Goal: Information Seeking & Learning: Check status

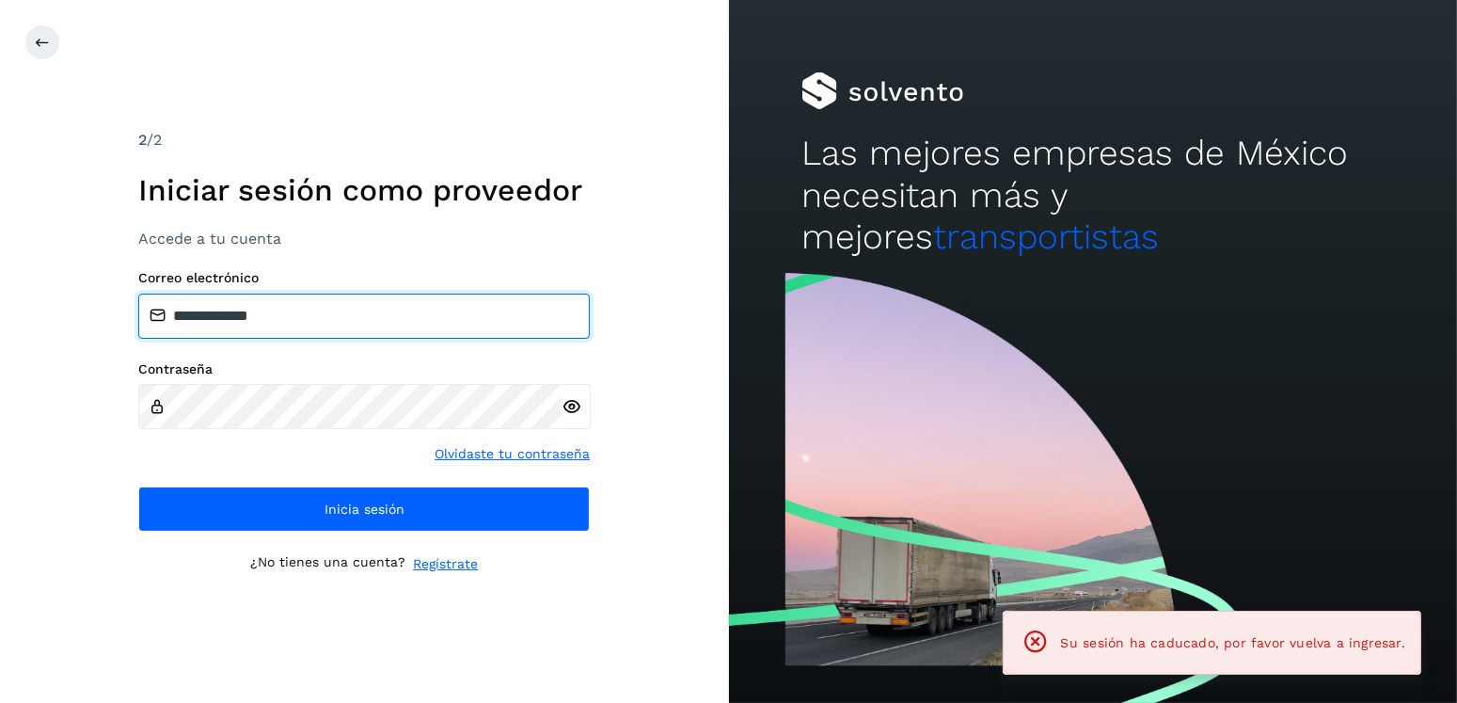
drag, startPoint x: 450, startPoint y: 326, endPoint x: 274, endPoint y: 319, distance: 176.1
click at [274, 319] on input "**********" at bounding box center [364, 316] width 452 height 45
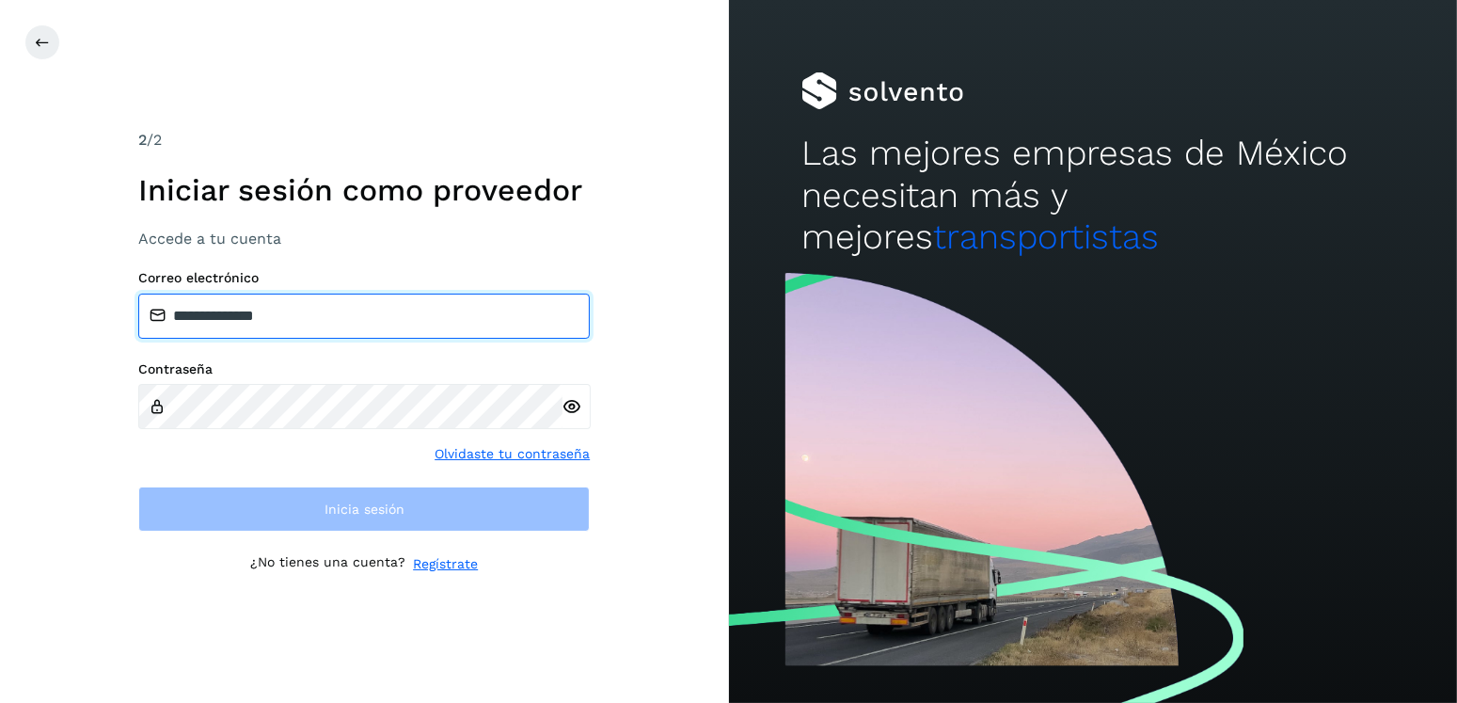
type input "**********"
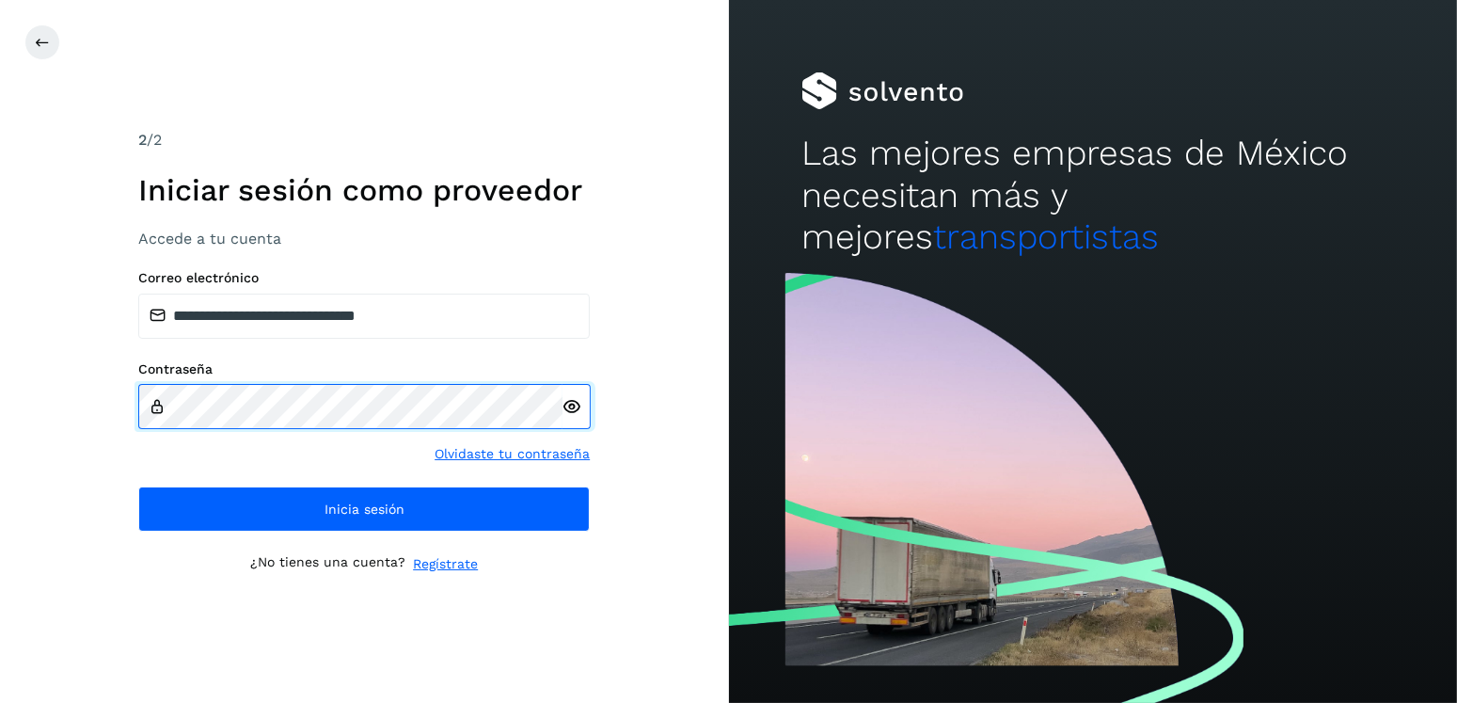
click at [65, 416] on div "**********" at bounding box center [364, 351] width 729 height 703
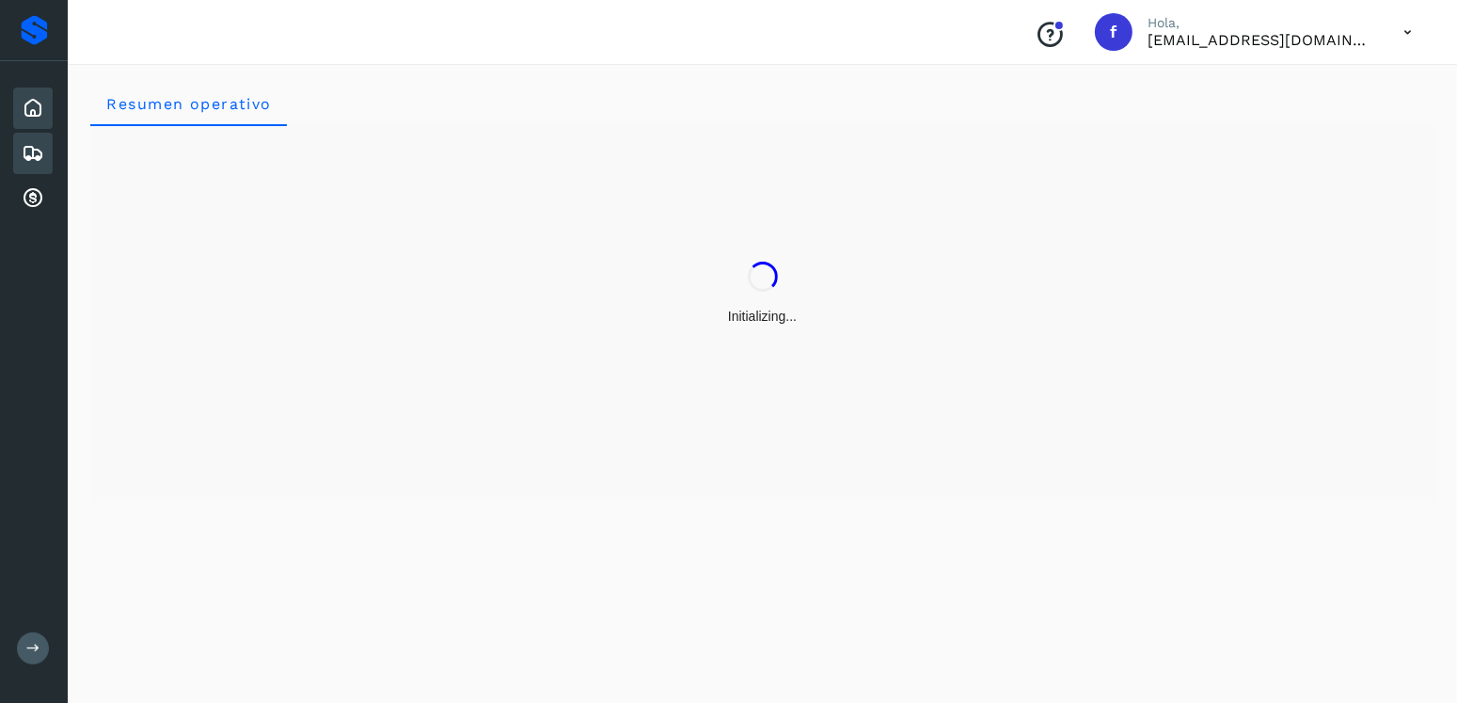
click at [19, 141] on div "Embarques" at bounding box center [33, 153] width 40 height 41
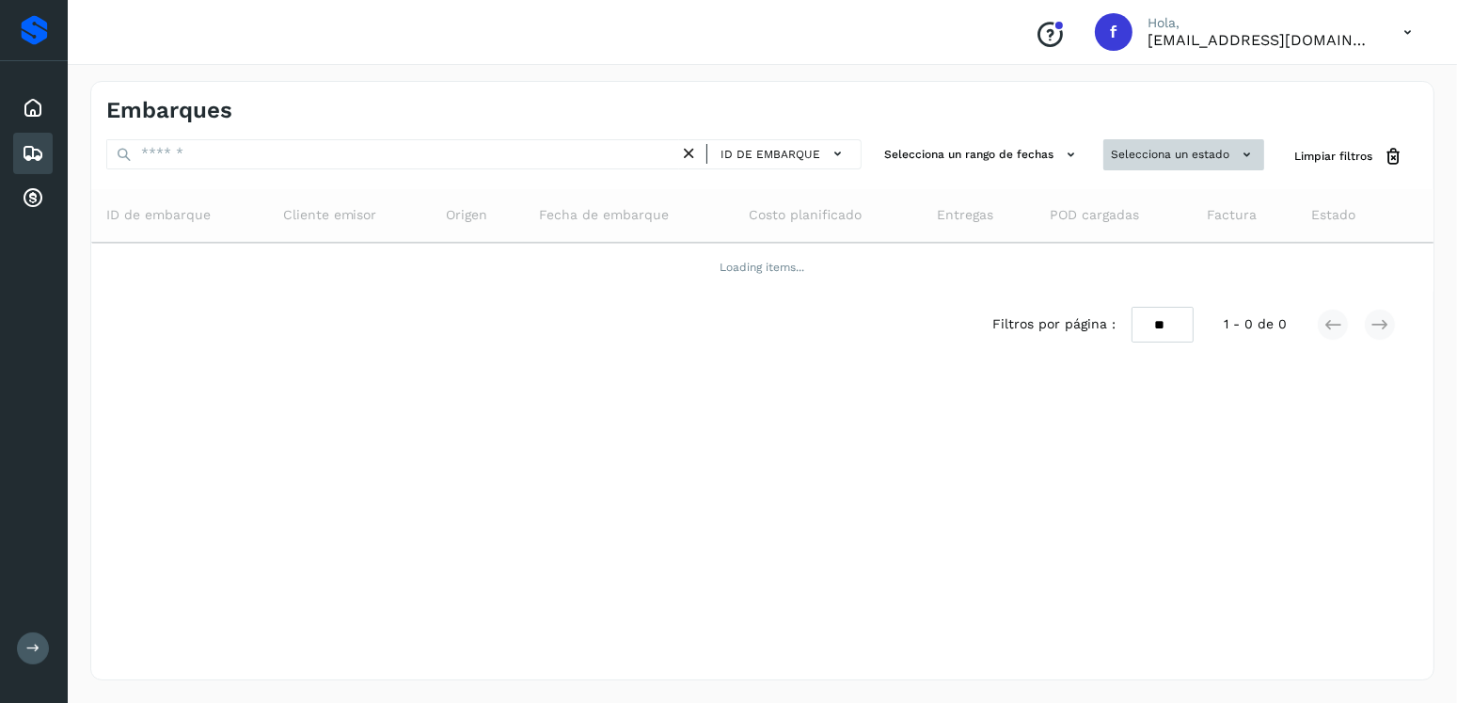
click at [1184, 150] on button "Selecciona un estado" at bounding box center [1184, 154] width 161 height 31
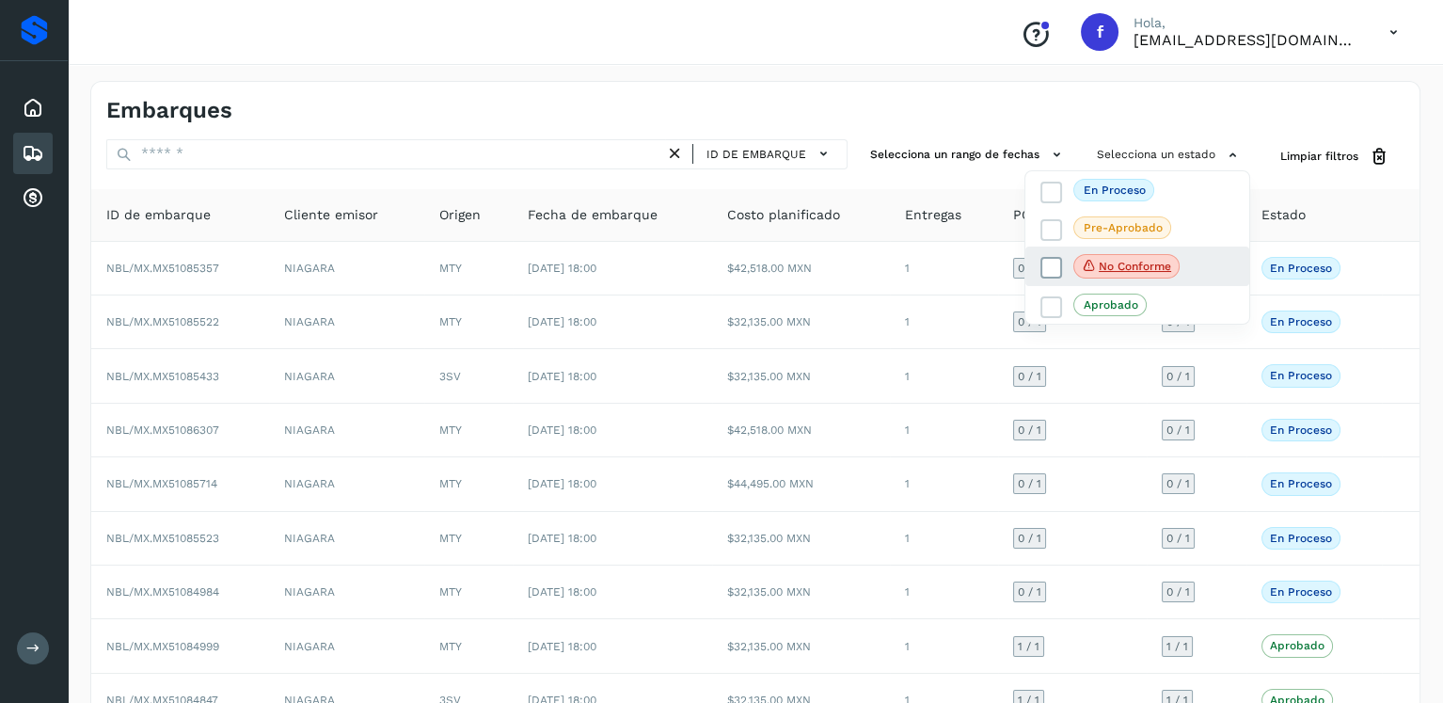
click at [1056, 266] on icon at bounding box center [1052, 268] width 19 height 19
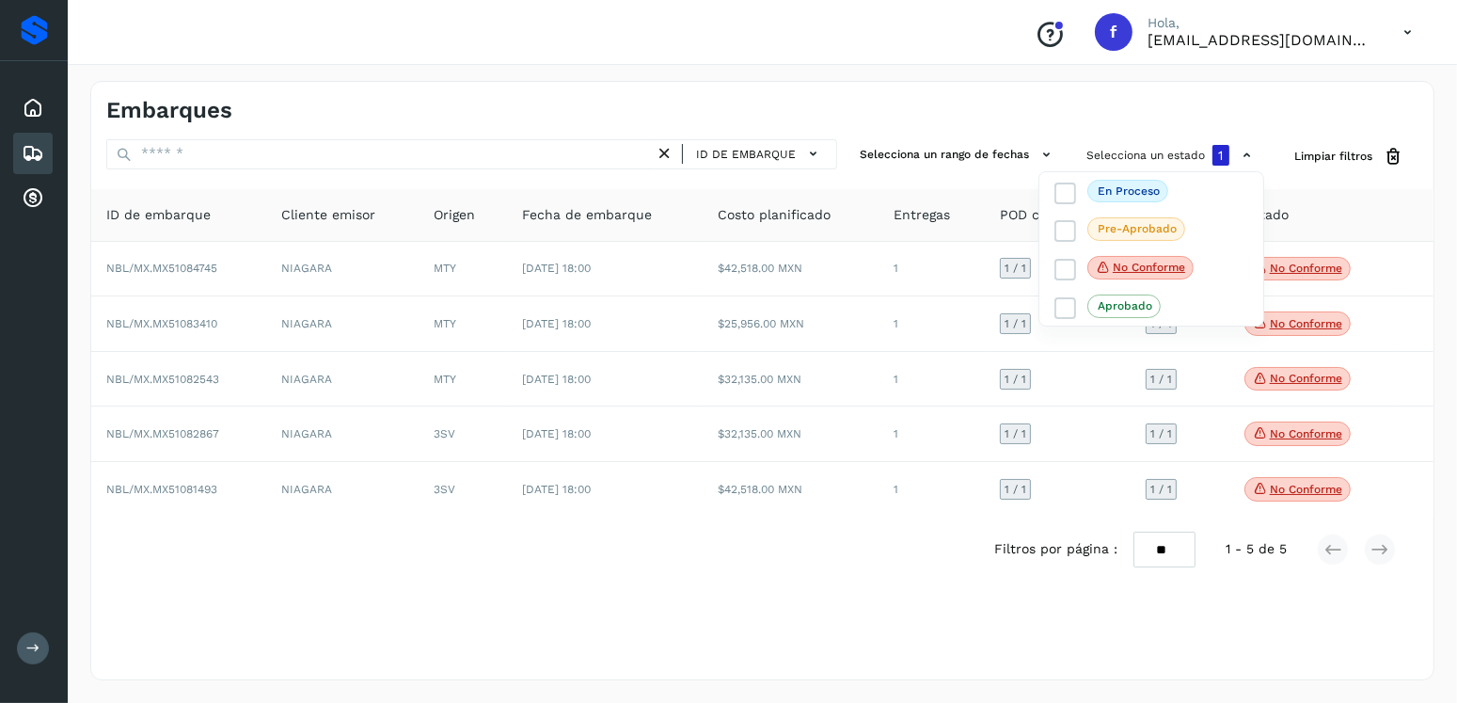
click at [733, 596] on div at bounding box center [728, 351] width 1457 height 703
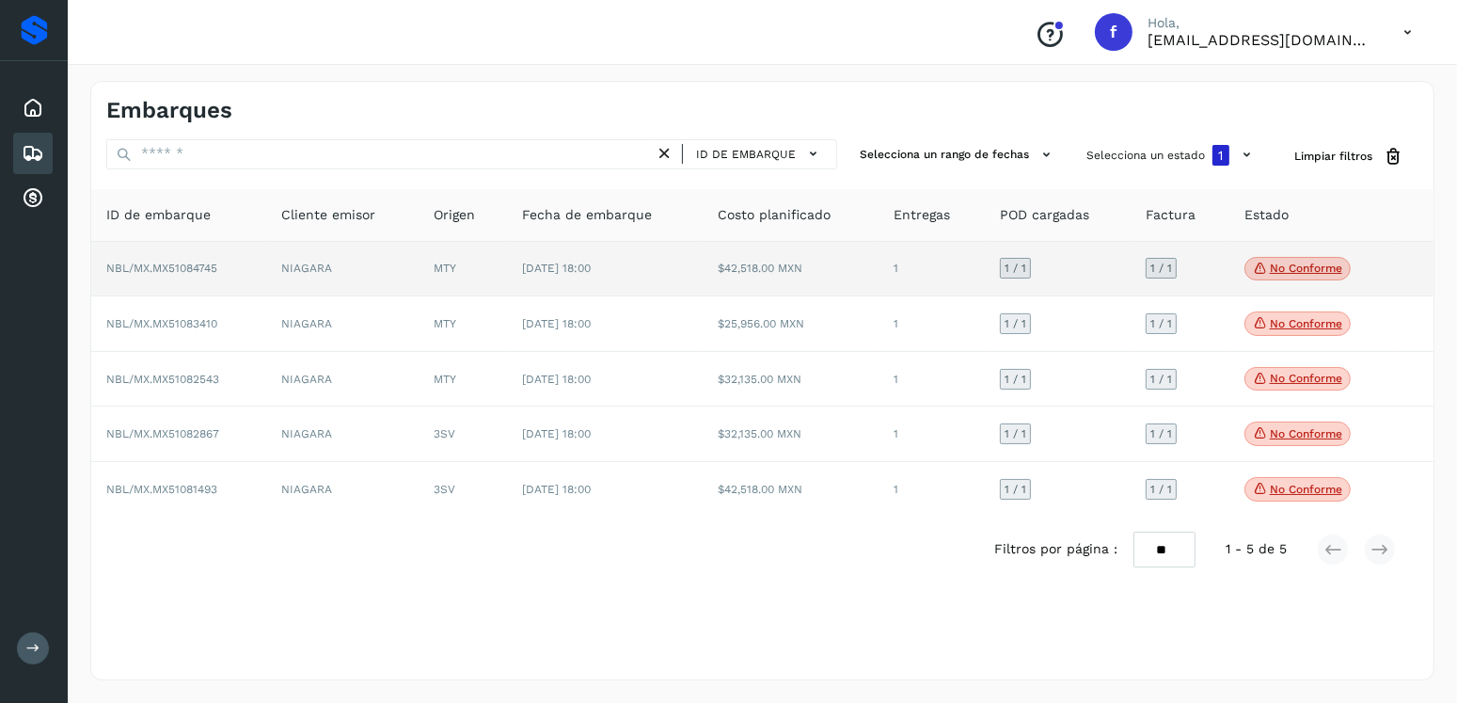
click at [1326, 263] on p "No conforme" at bounding box center [1306, 268] width 72 height 13
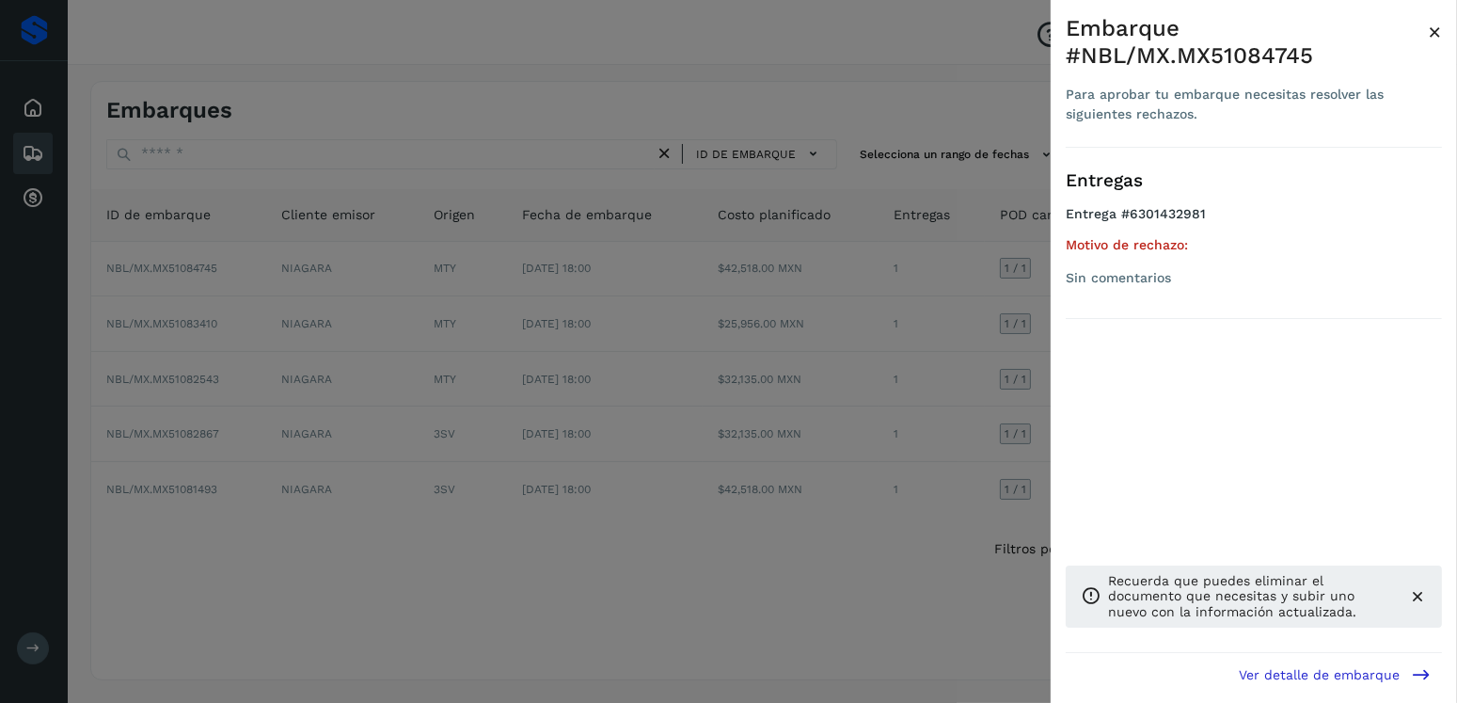
drag, startPoint x: 649, startPoint y: 406, endPoint x: 864, endPoint y: 366, distance: 218.1
click at [650, 406] on div at bounding box center [728, 351] width 1457 height 703
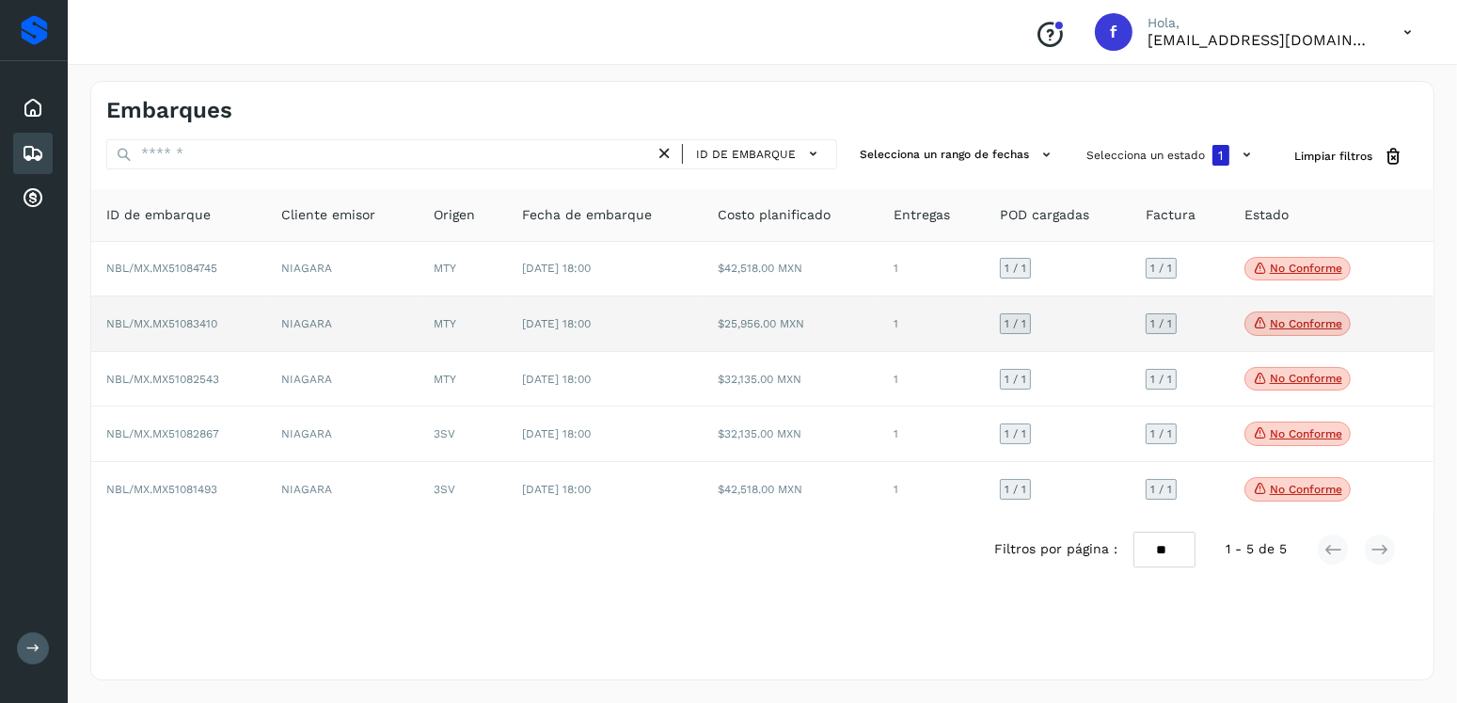
click at [1295, 318] on p "No conforme" at bounding box center [1306, 323] width 72 height 13
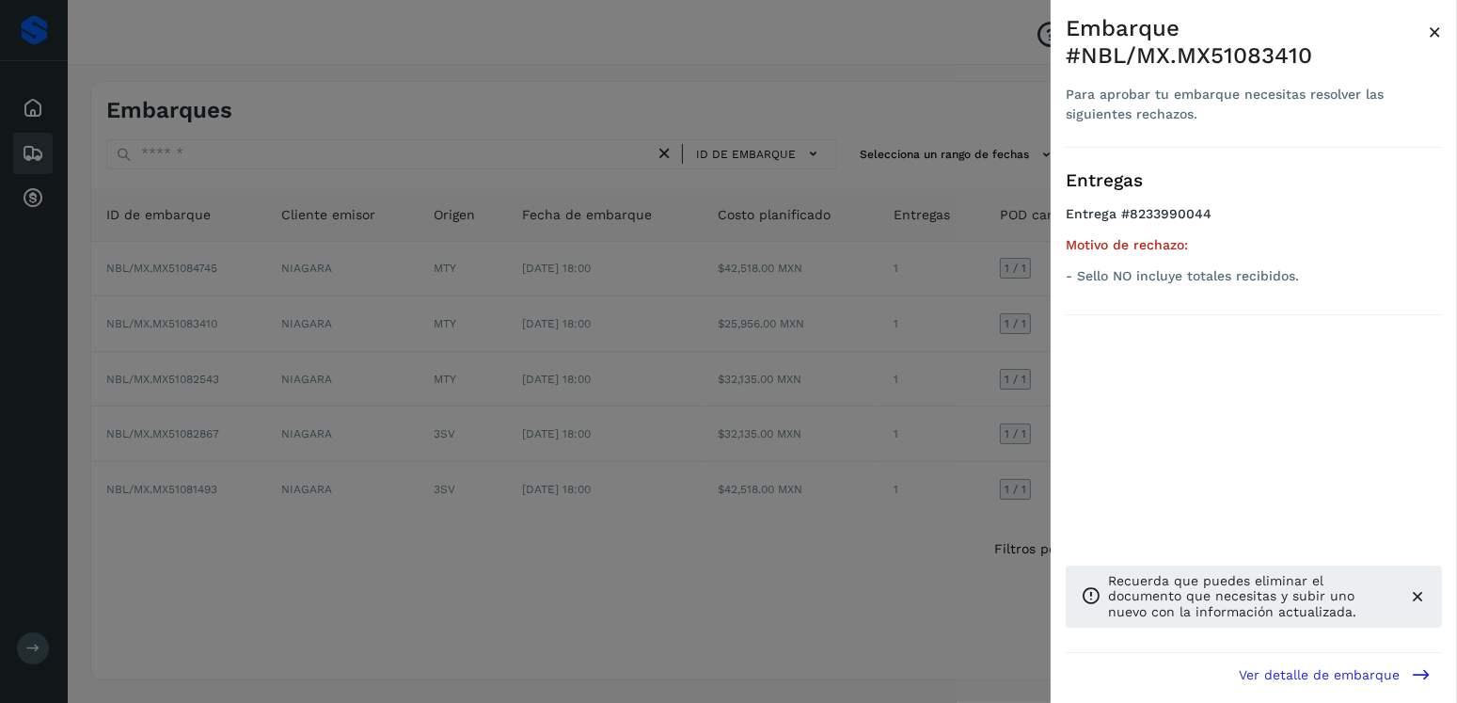
click at [670, 360] on div at bounding box center [728, 351] width 1457 height 703
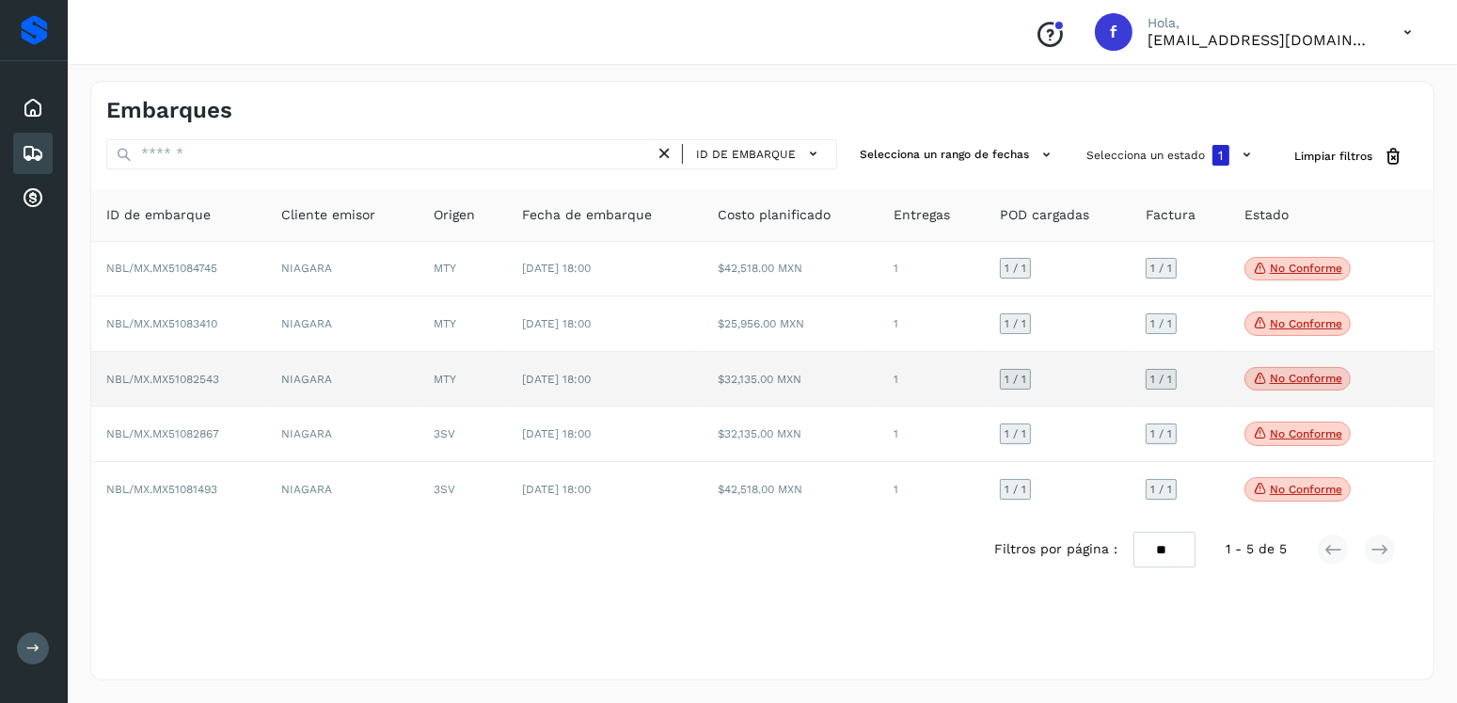
click at [1293, 384] on p "No conforme" at bounding box center [1306, 378] width 72 height 13
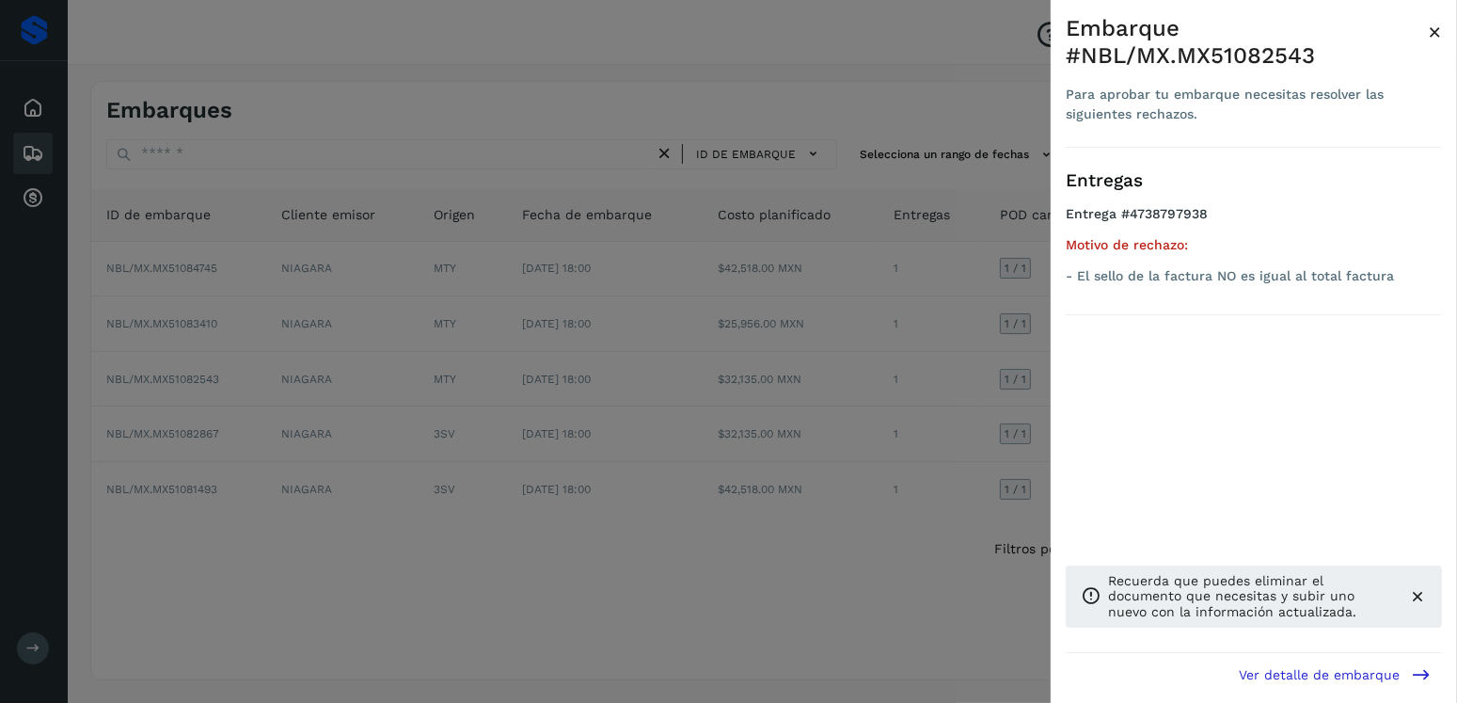
click at [770, 373] on div at bounding box center [728, 351] width 1457 height 703
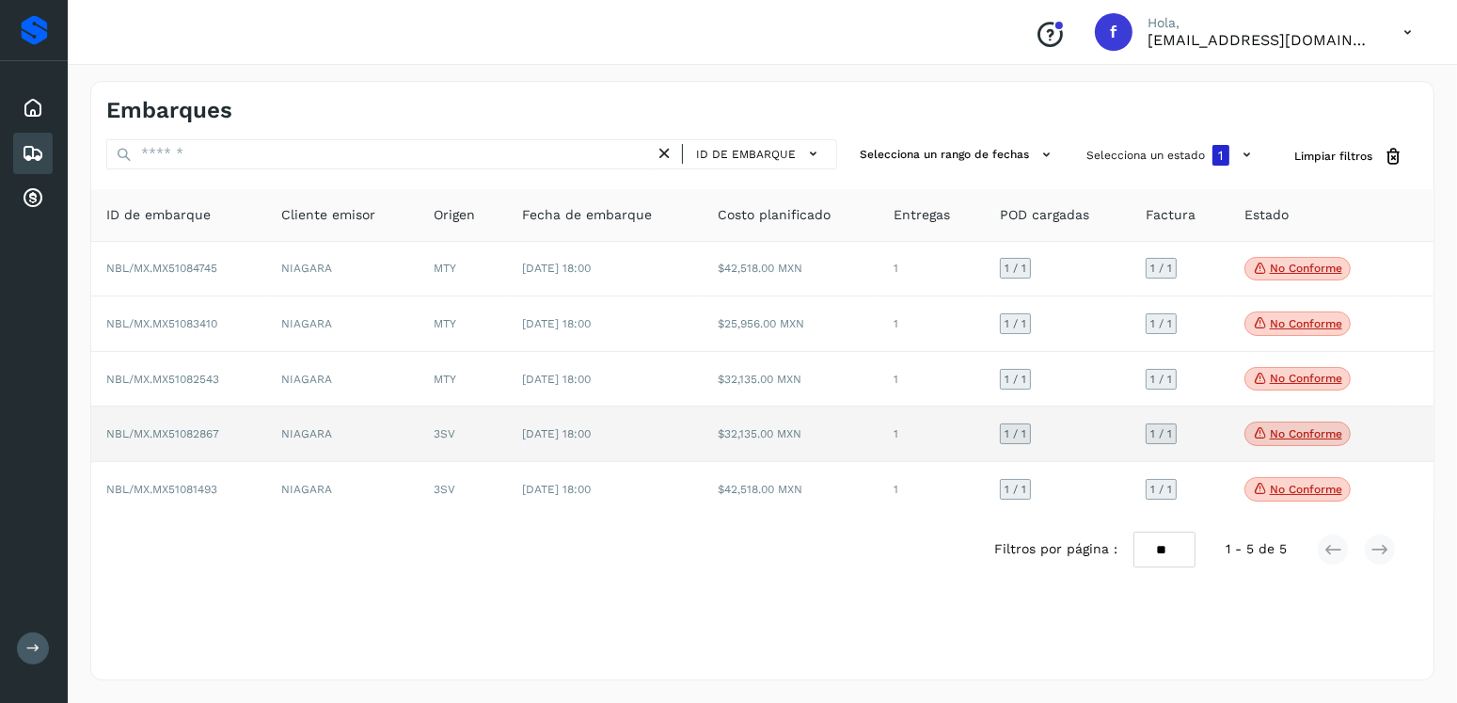
click at [1267, 439] on span "No conforme" at bounding box center [1298, 434] width 106 height 24
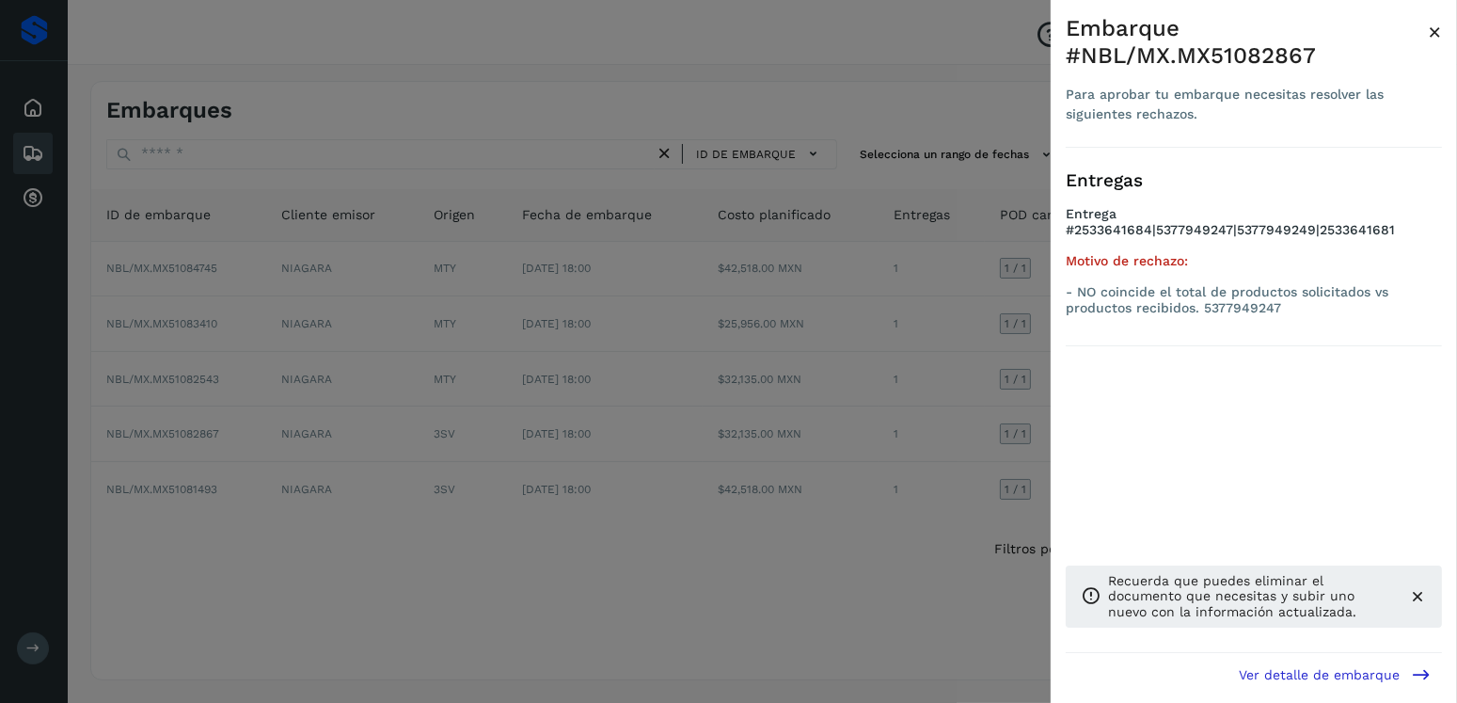
click at [886, 401] on div at bounding box center [728, 351] width 1457 height 703
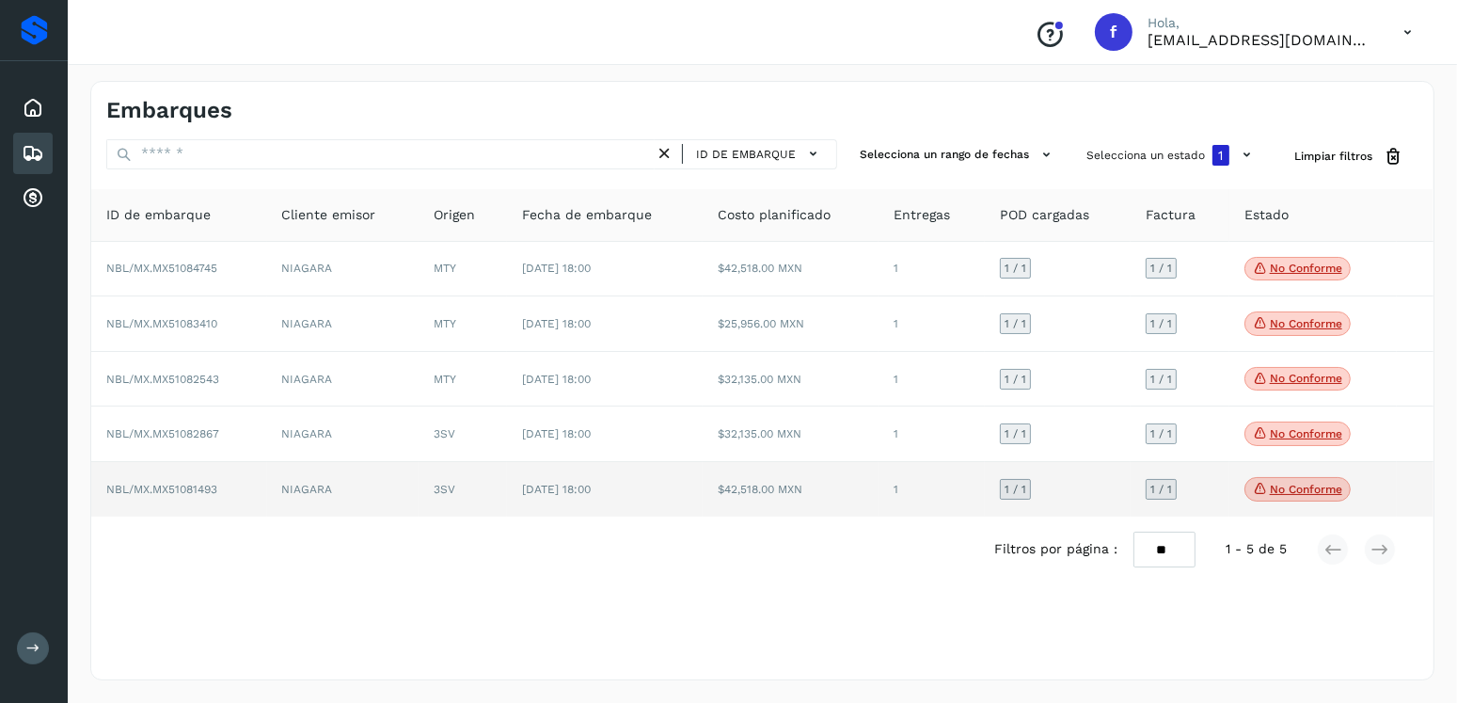
click at [1294, 488] on p "No conforme" at bounding box center [1306, 489] width 72 height 13
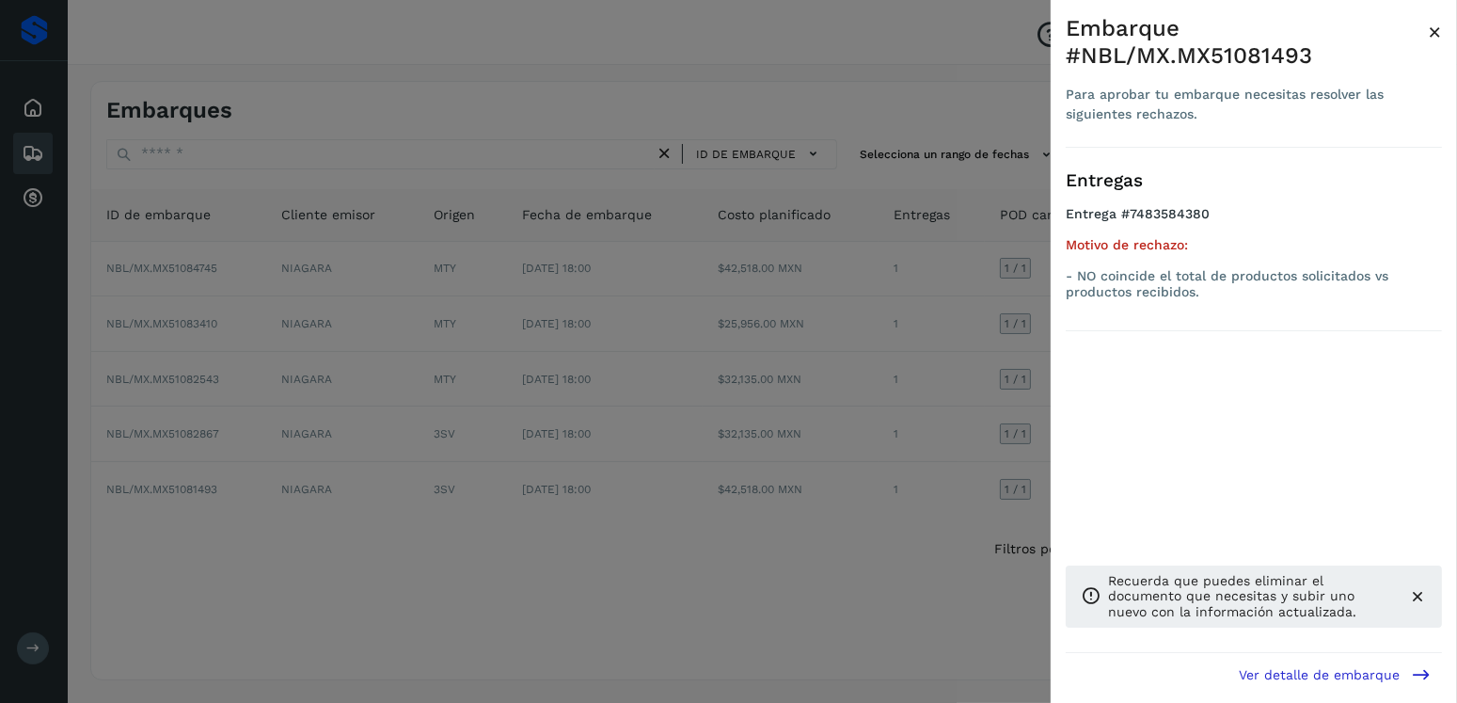
click at [659, 436] on div at bounding box center [728, 351] width 1457 height 703
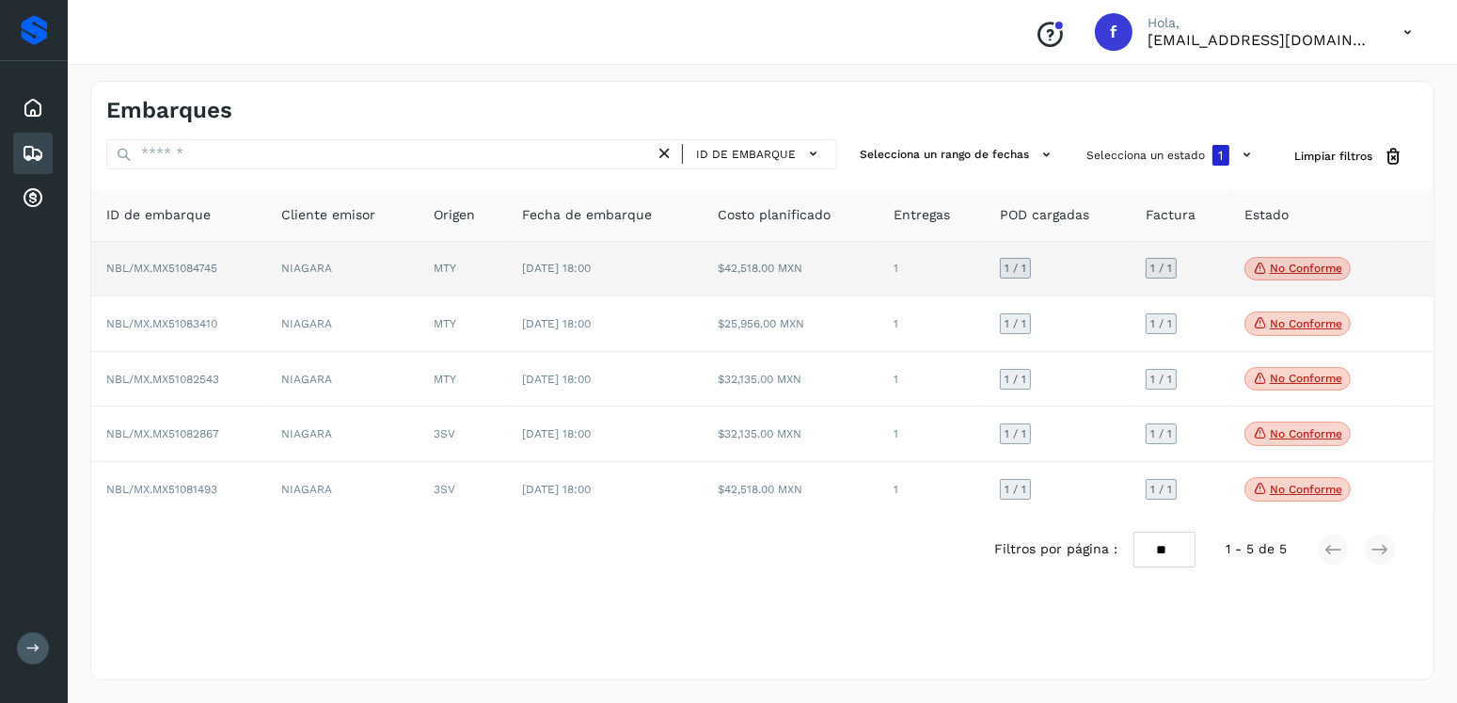
click at [1274, 278] on span "No conforme" at bounding box center [1298, 269] width 106 height 24
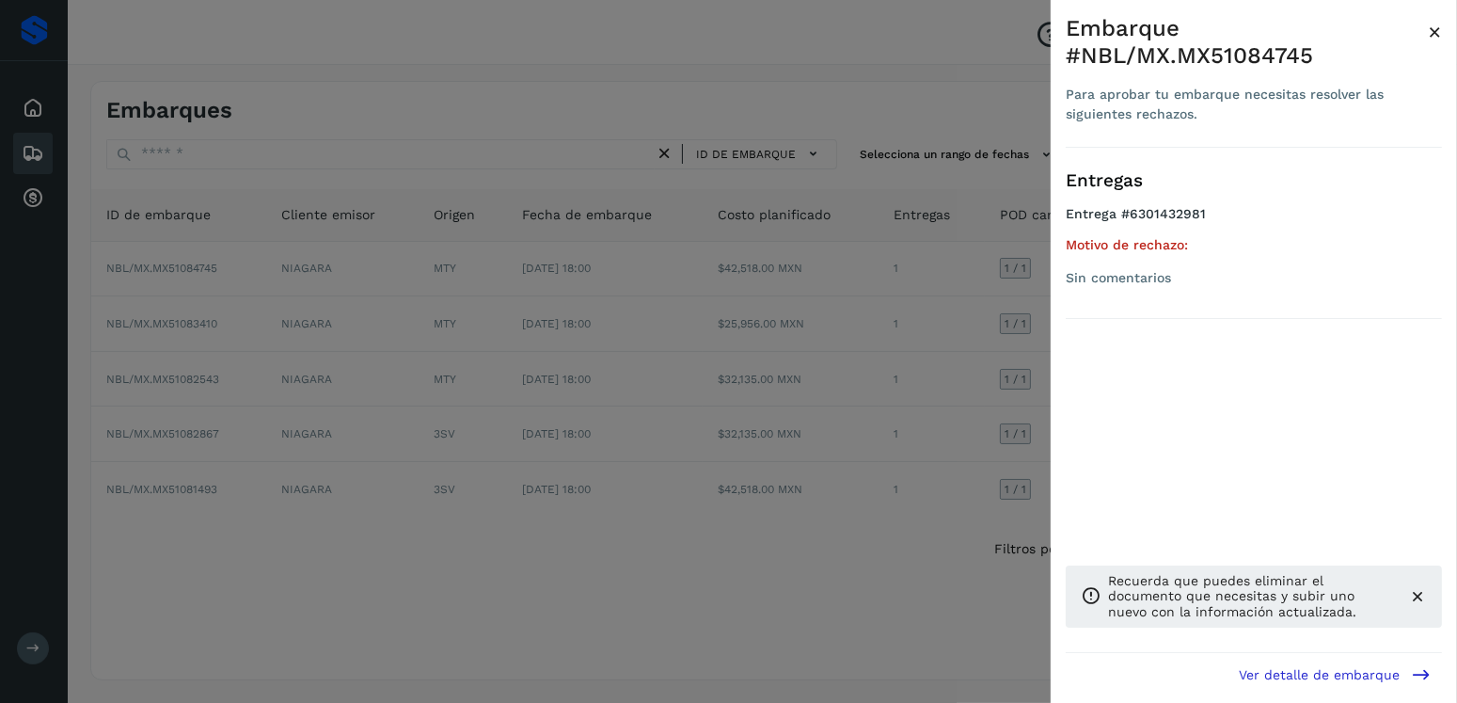
click at [561, 360] on div at bounding box center [728, 351] width 1457 height 703
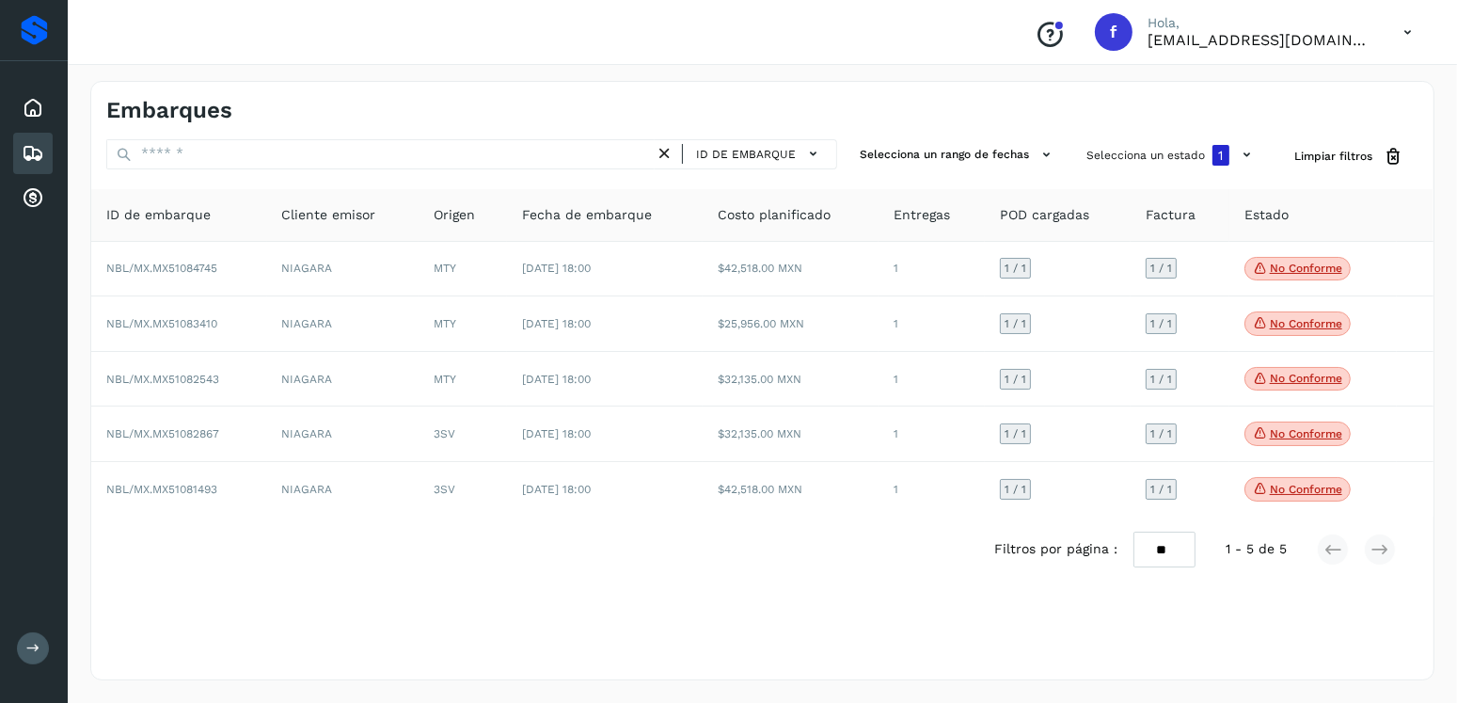
click at [591, 263] on span "[DATE] 18:00" at bounding box center [556, 268] width 69 height 13
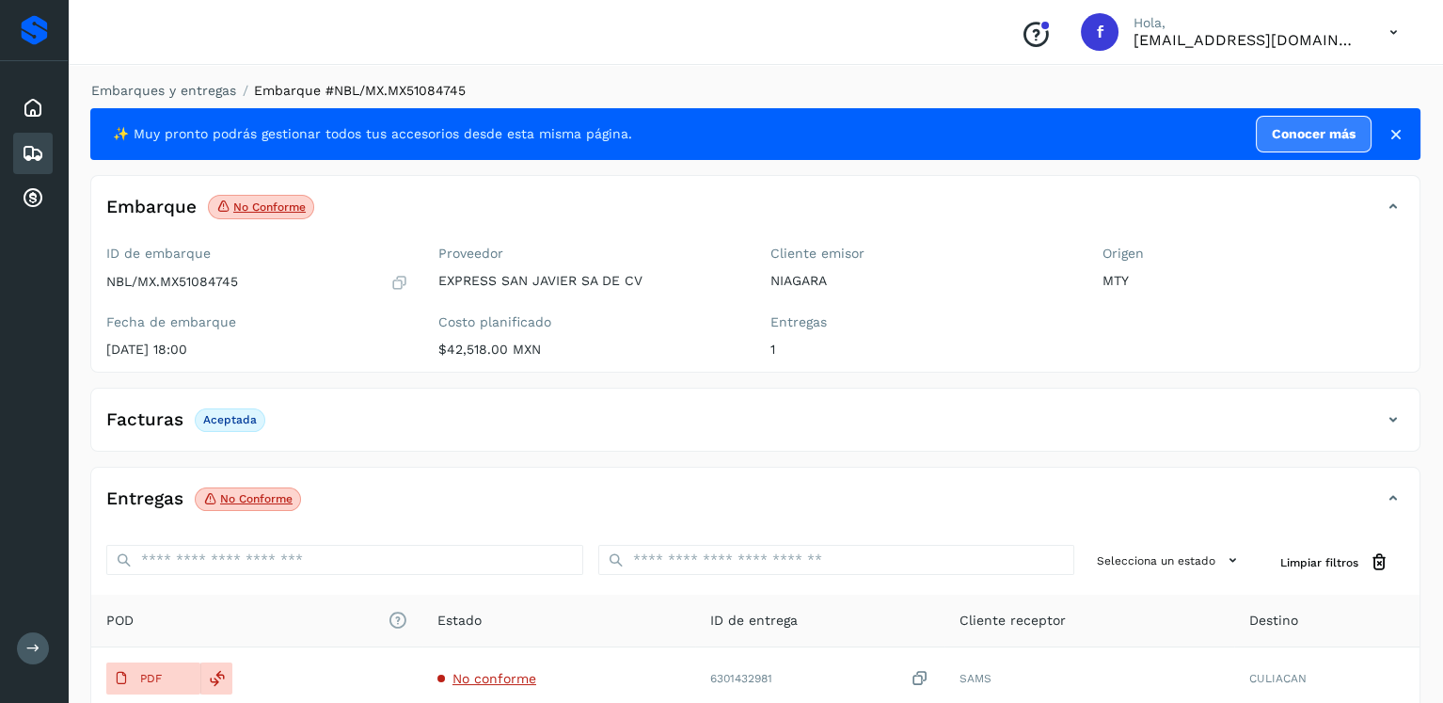
scroll to position [188, 0]
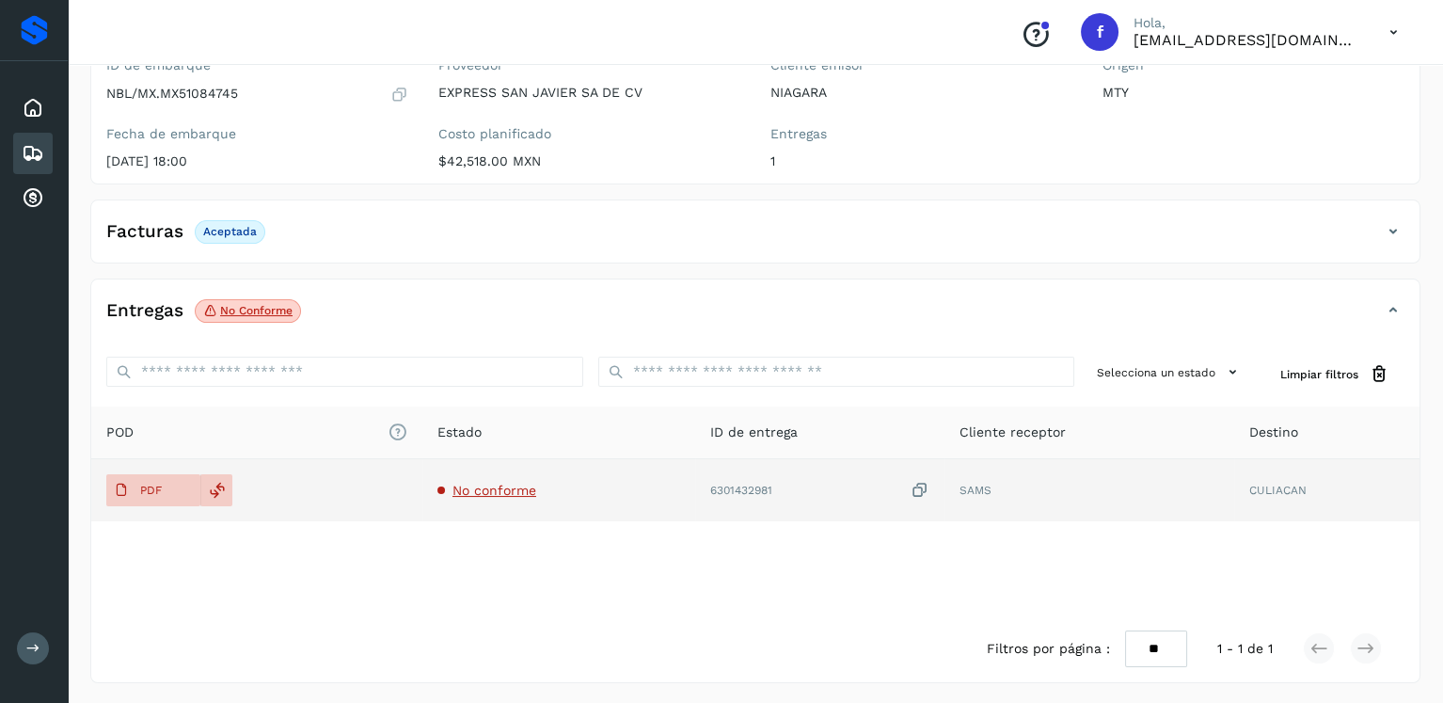
click at [519, 485] on span "No conforme" at bounding box center [495, 490] width 84 height 15
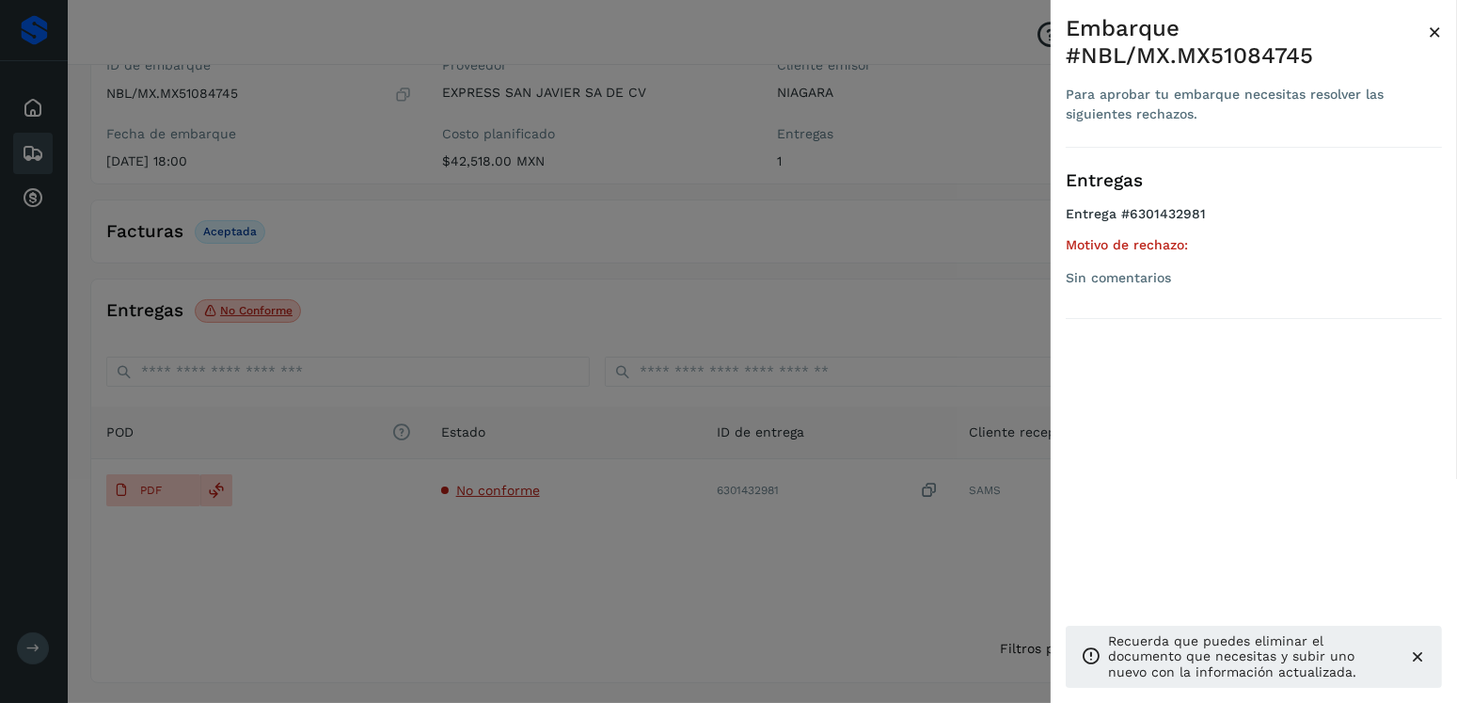
drag, startPoint x: 893, startPoint y: 106, endPoint x: 474, endPoint y: 125, distance: 419.1
click at [893, 106] on div at bounding box center [728, 351] width 1457 height 703
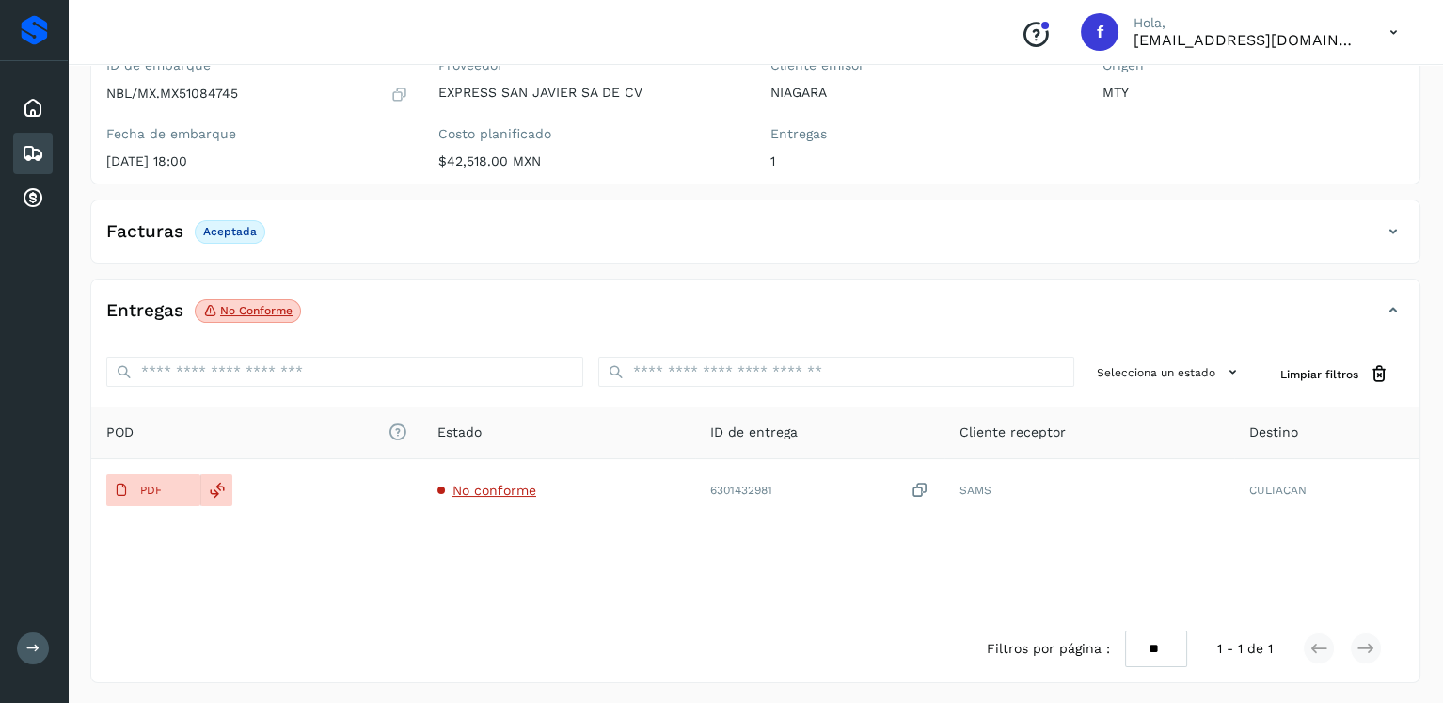
click at [44, 151] on div "Embarques" at bounding box center [33, 153] width 40 height 41
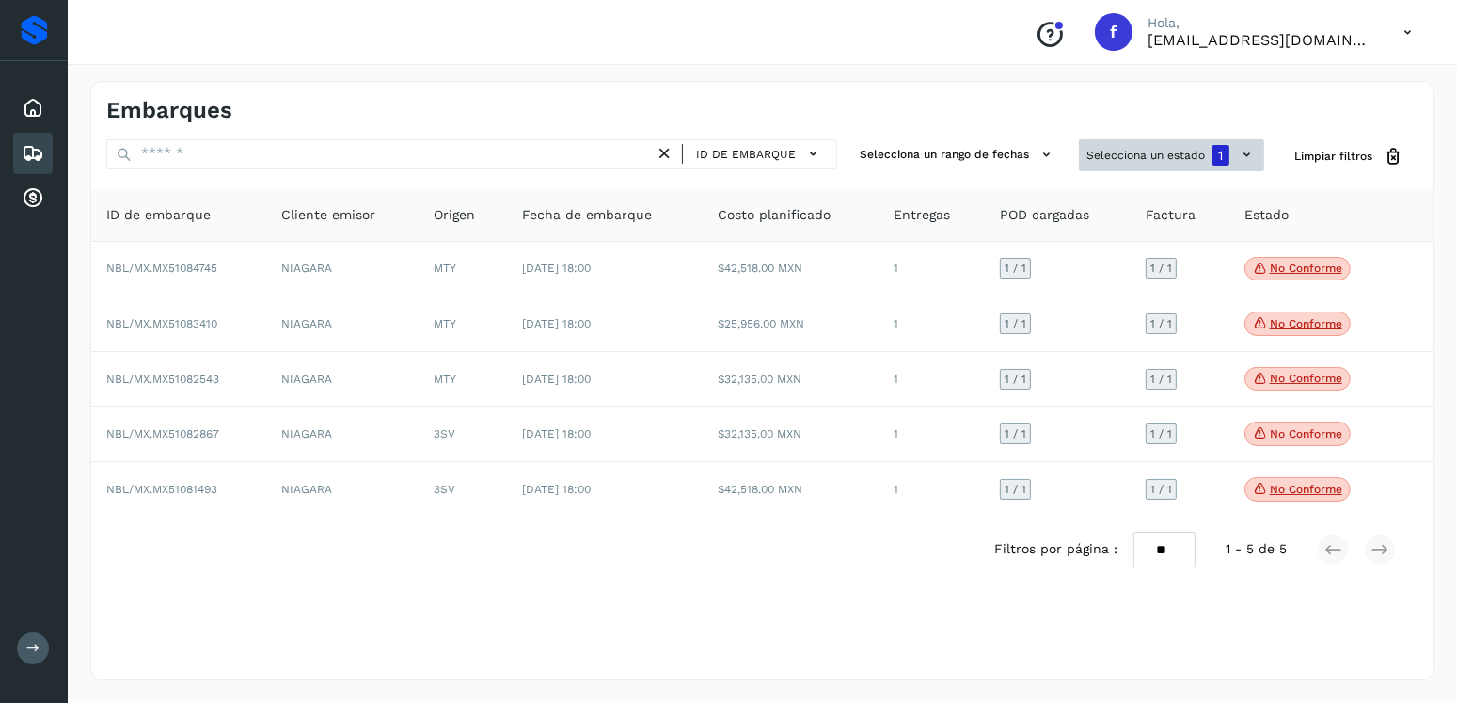
click at [1093, 158] on button "Selecciona un estado 1" at bounding box center [1171, 155] width 185 height 32
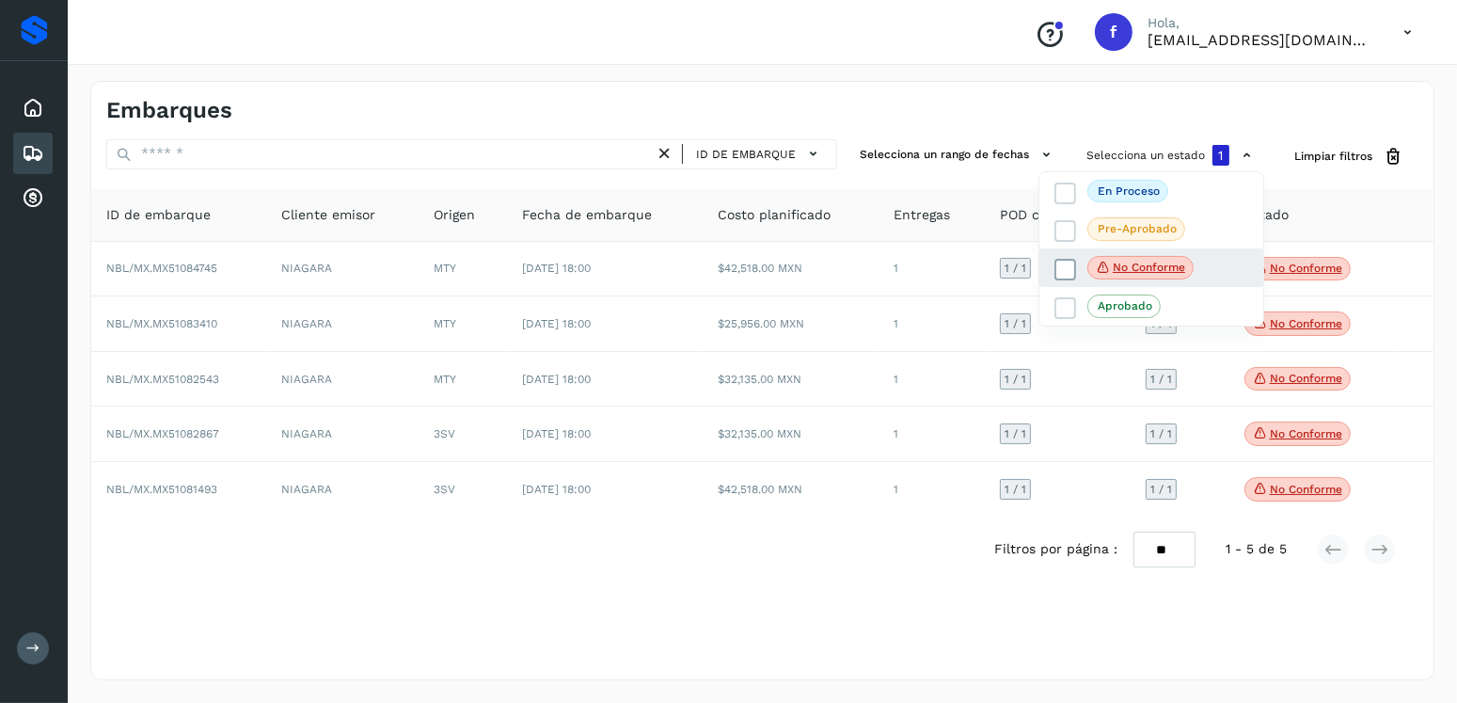
click at [1064, 266] on icon at bounding box center [1066, 269] width 19 height 19
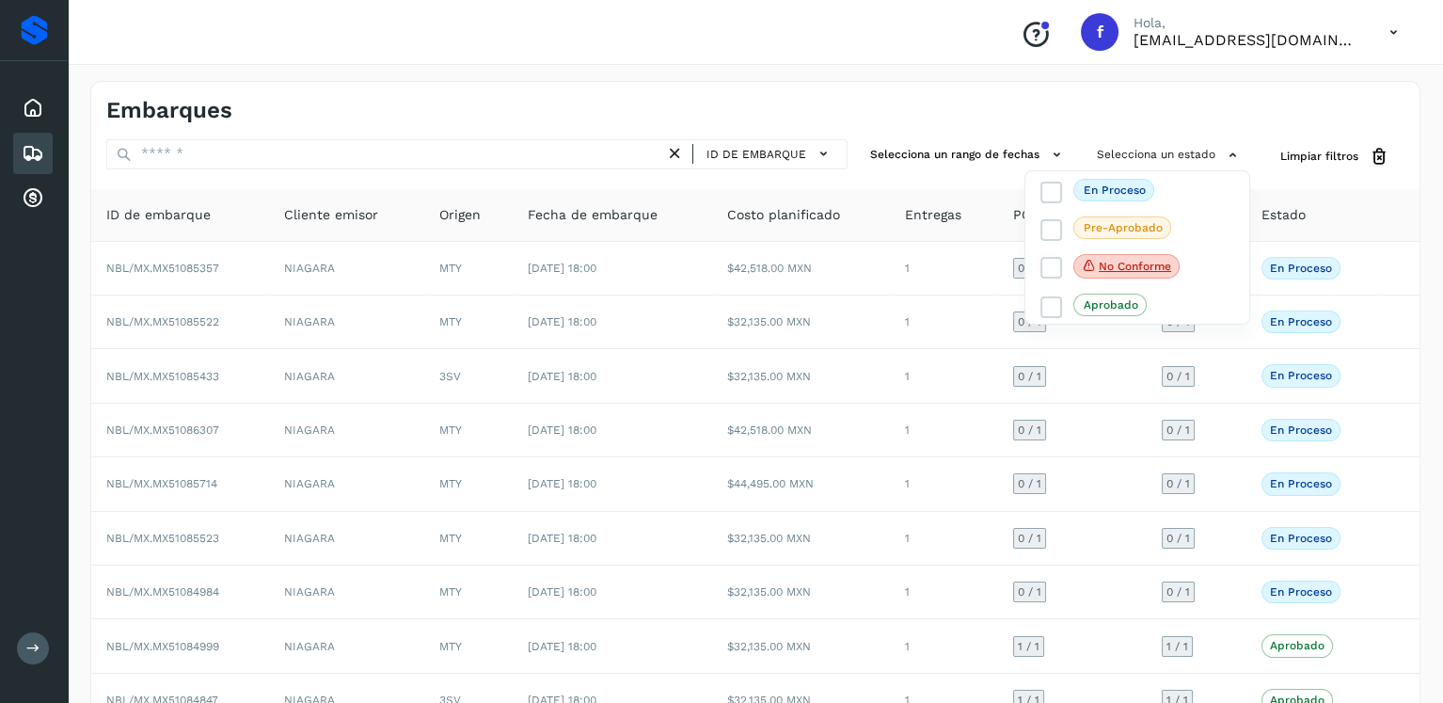
click at [256, 155] on div at bounding box center [721, 351] width 1443 height 703
click at [255, 155] on div at bounding box center [721, 351] width 1443 height 703
click at [247, 157] on div at bounding box center [721, 351] width 1443 height 703
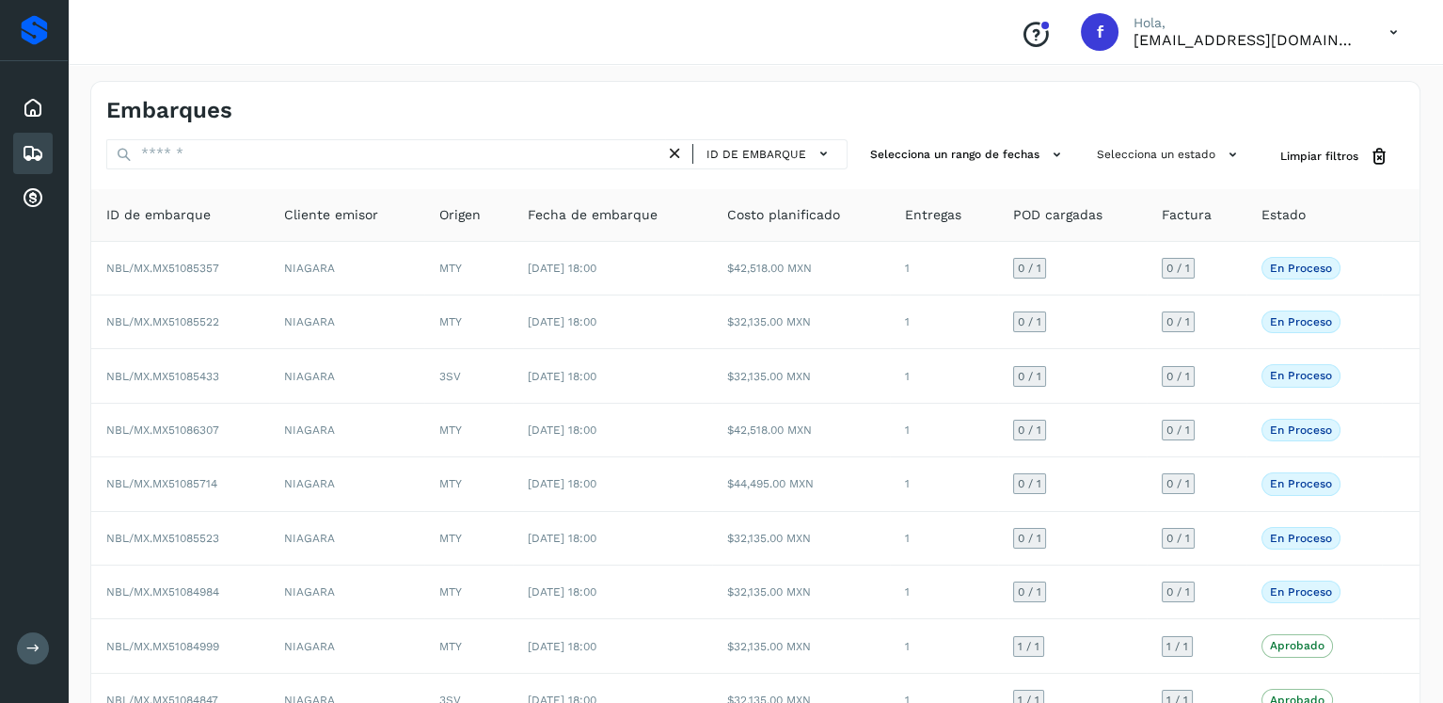
click at [245, 157] on div at bounding box center [721, 351] width 1443 height 703
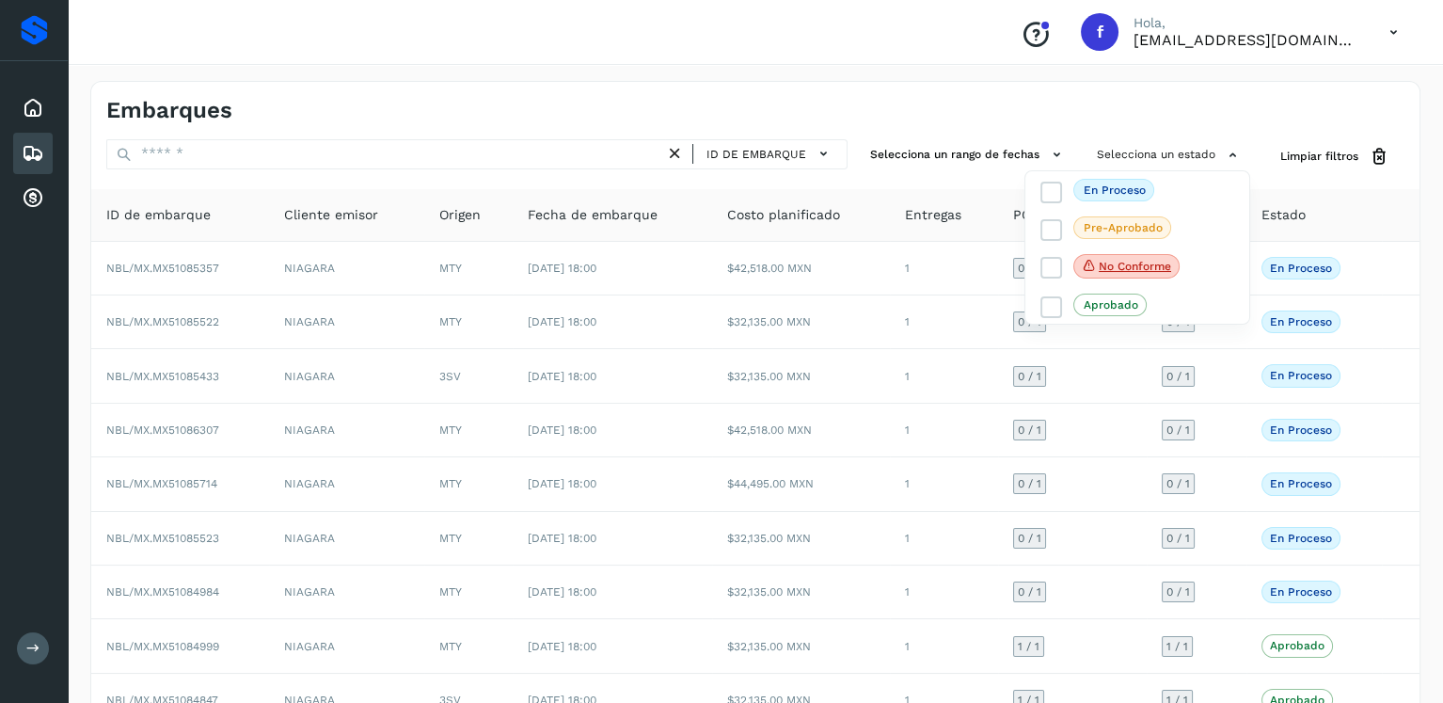
click at [339, 120] on div at bounding box center [721, 351] width 1443 height 703
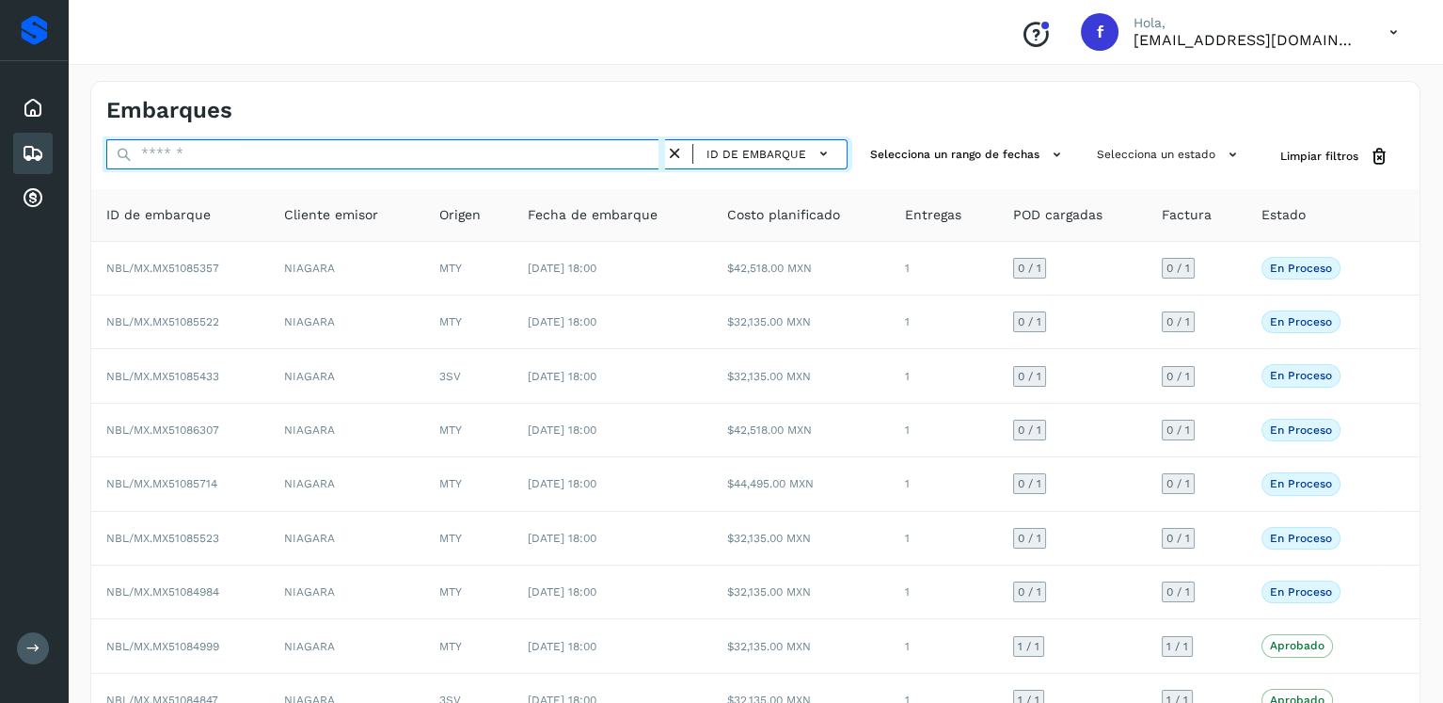
click at [273, 159] on input "text" at bounding box center [385, 154] width 559 height 30
paste input "**********"
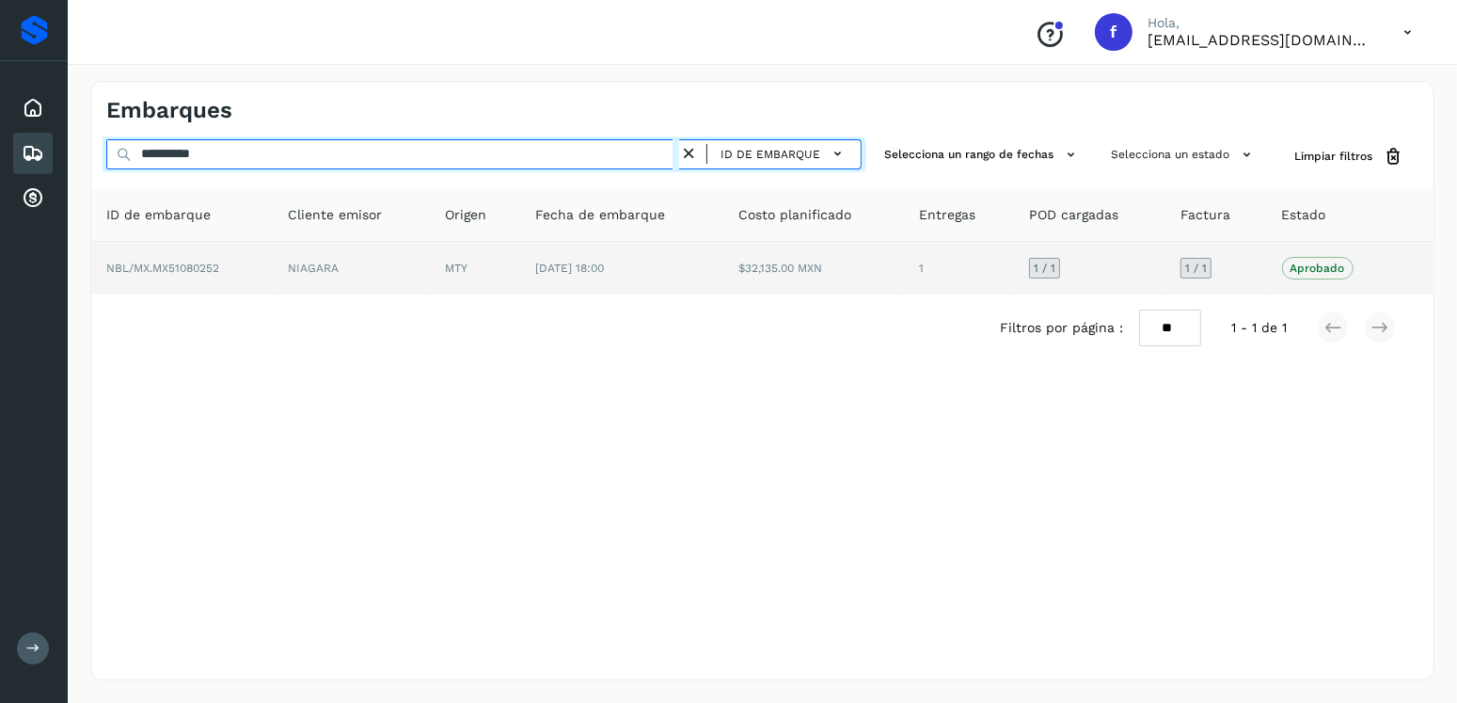
type input "**********"
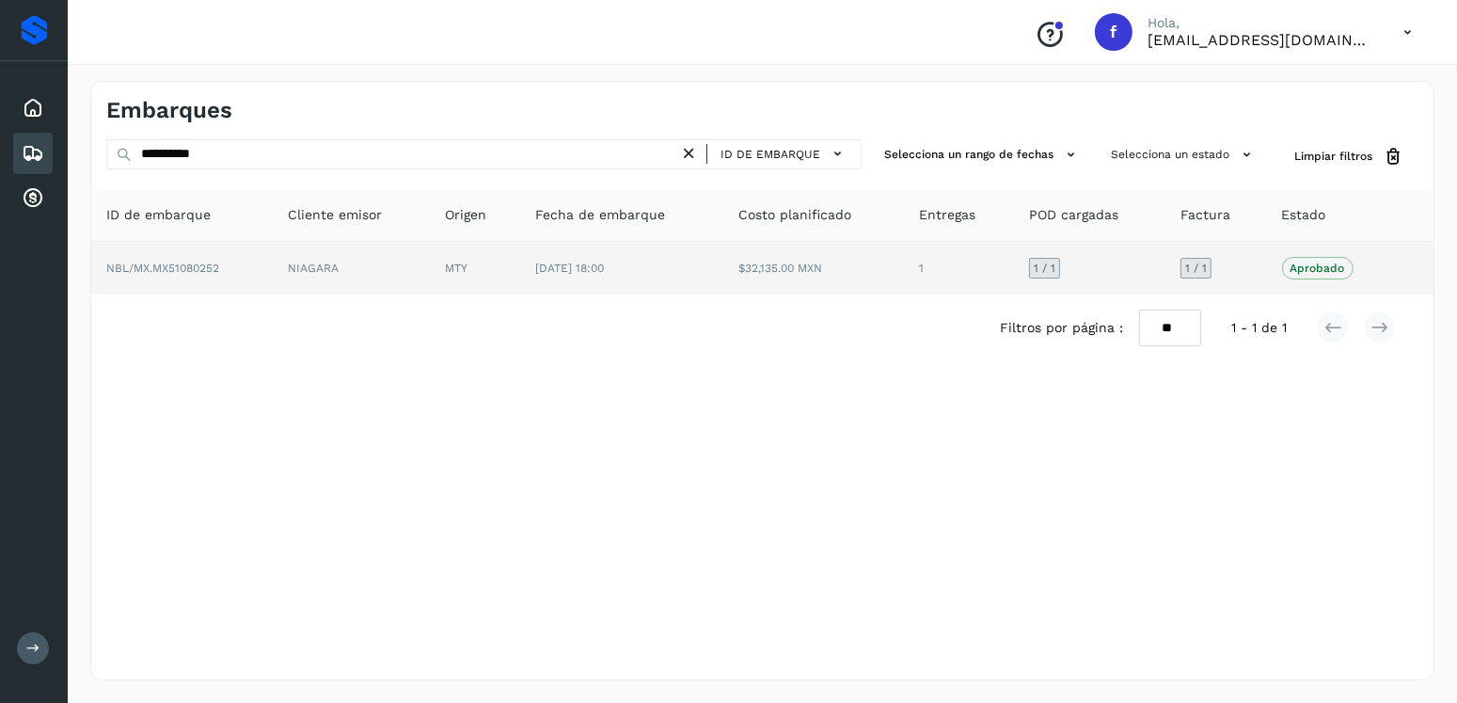
click at [674, 251] on td "13/sep/2025 18:00" at bounding box center [621, 268] width 202 height 53
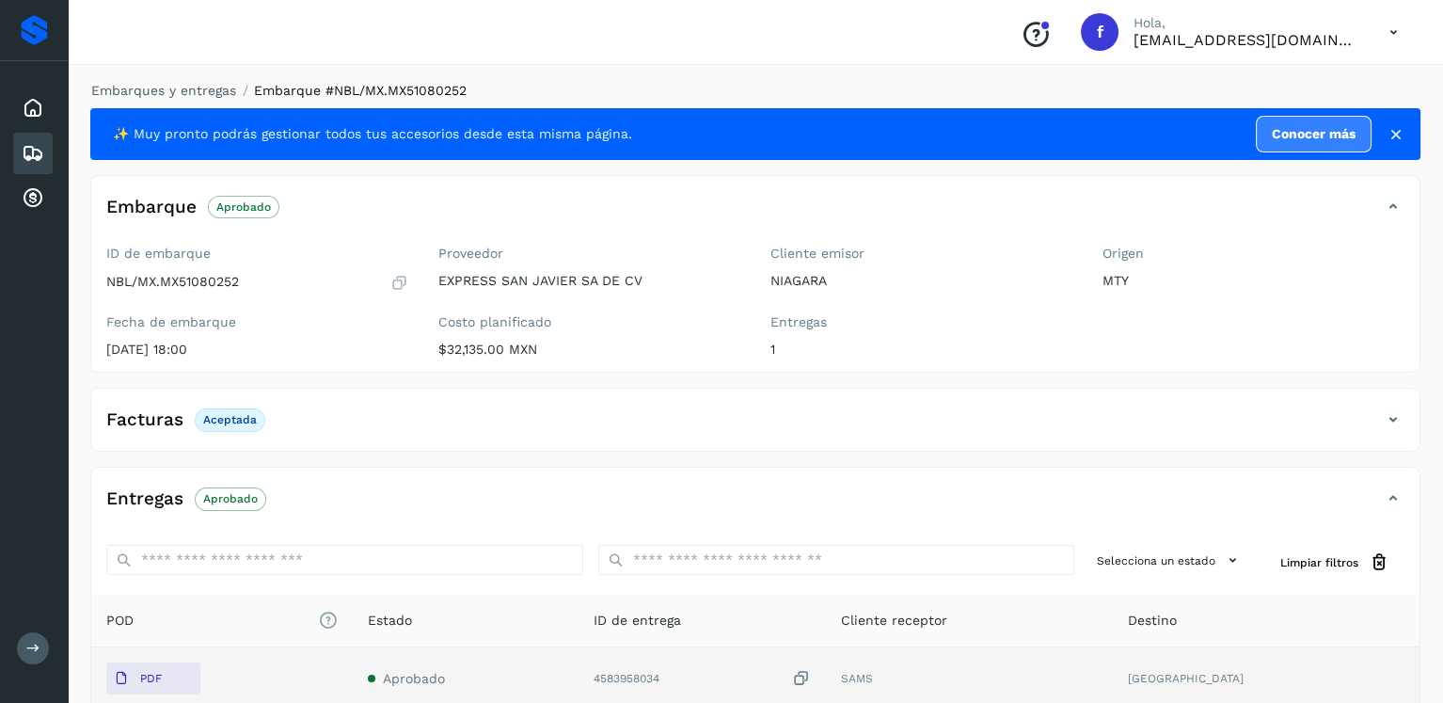
scroll to position [188, 0]
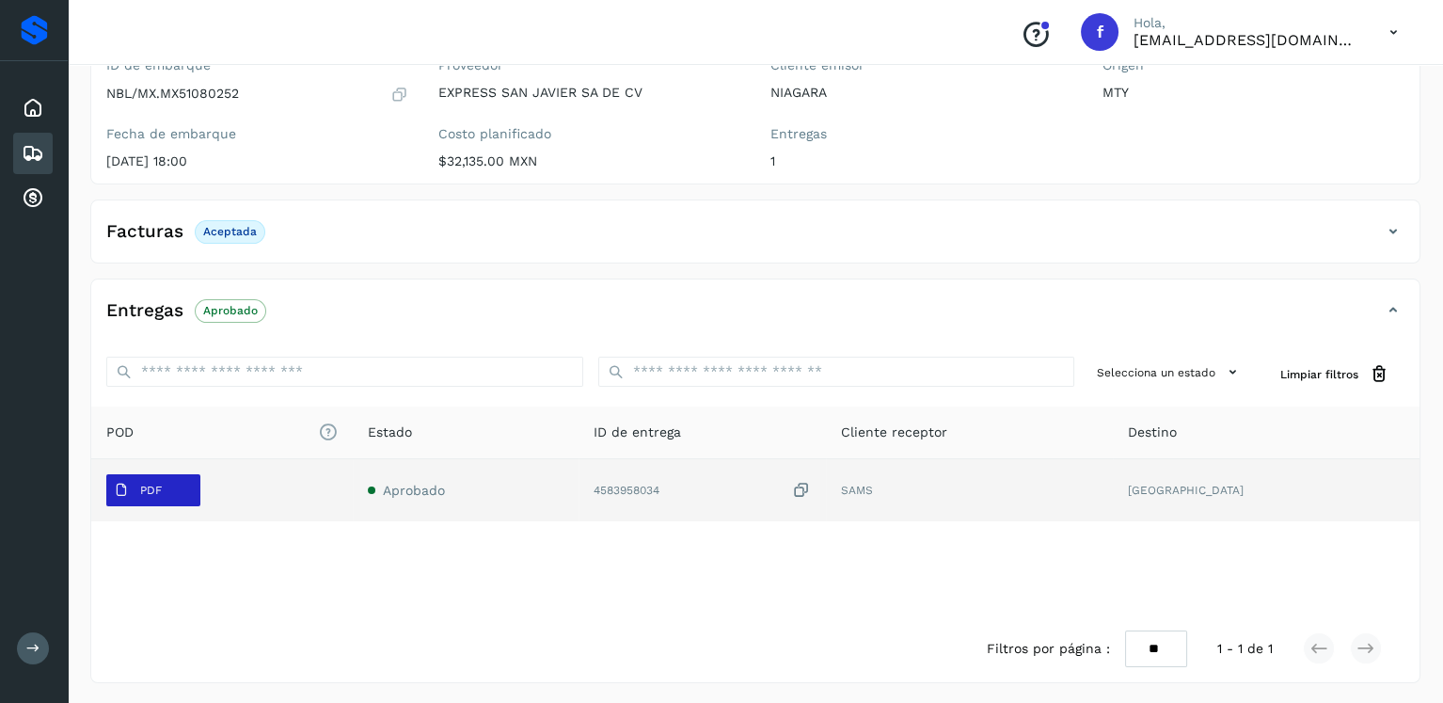
click at [128, 478] on span "PDF" at bounding box center [137, 490] width 63 height 30
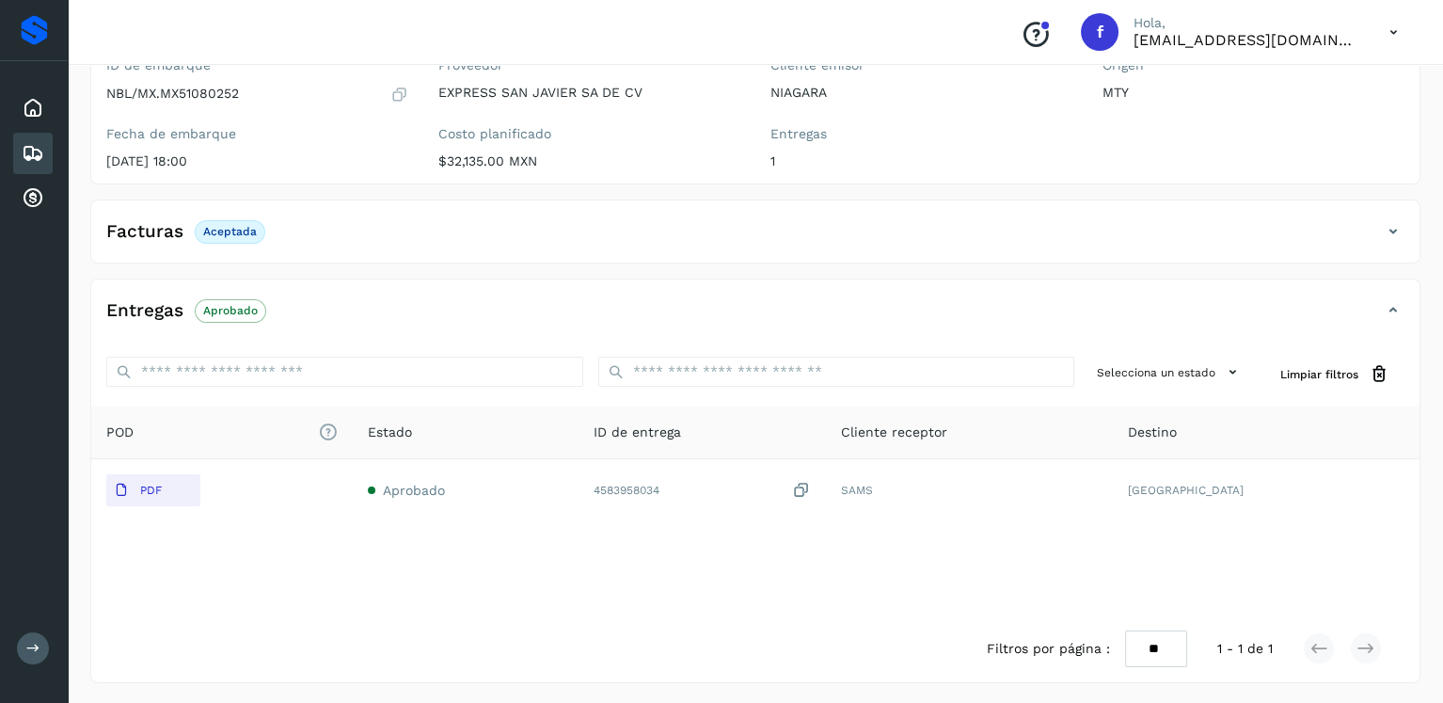
drag, startPoint x: 37, startPoint y: 151, endPoint x: 72, endPoint y: 152, distance: 34.8
click at [37, 151] on icon at bounding box center [33, 153] width 23 height 23
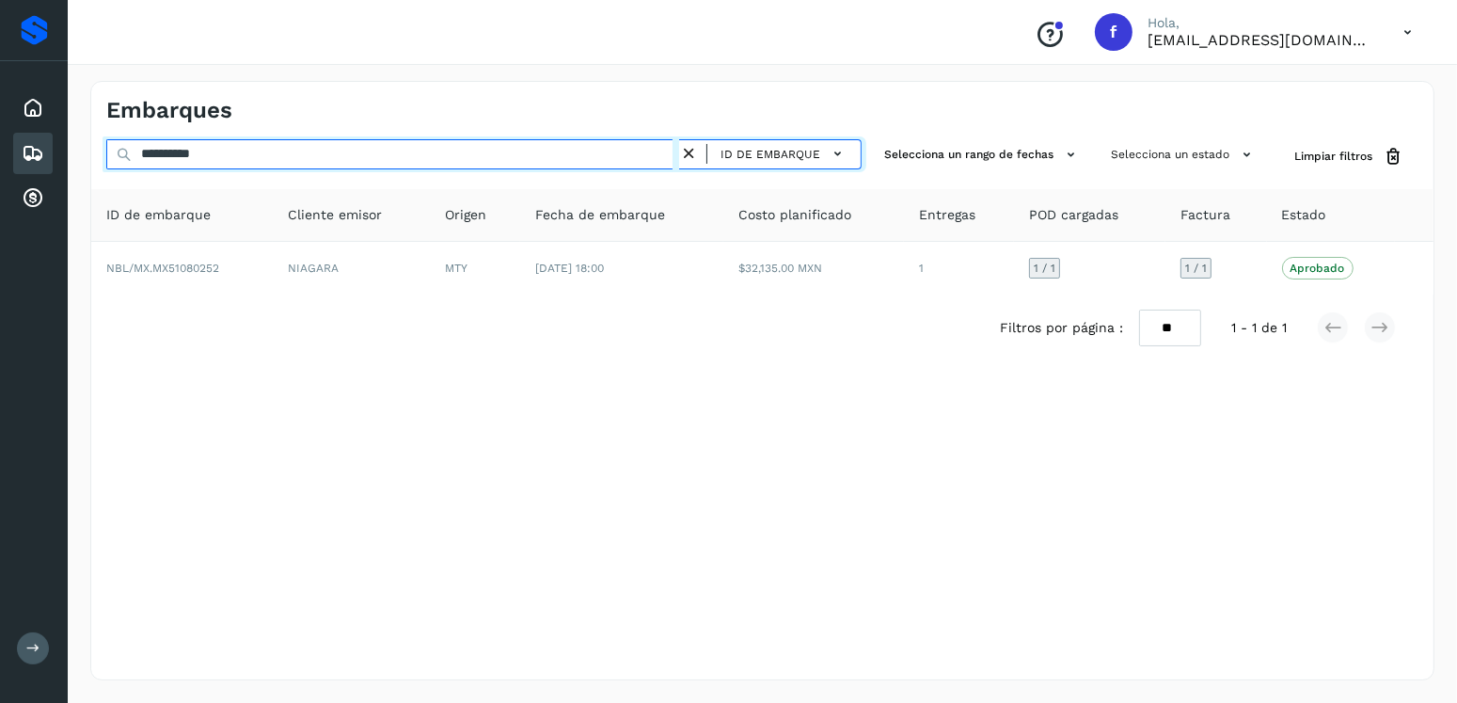
drag, startPoint x: 277, startPoint y: 161, endPoint x: 15, endPoint y: 157, distance: 261.6
click at [15, 157] on div "**********" at bounding box center [728, 351] width 1457 height 703
paste input "text"
drag, startPoint x: 181, startPoint y: 139, endPoint x: 244, endPoint y: 152, distance: 64.4
click at [191, 145] on input "**********" at bounding box center [392, 154] width 573 height 30
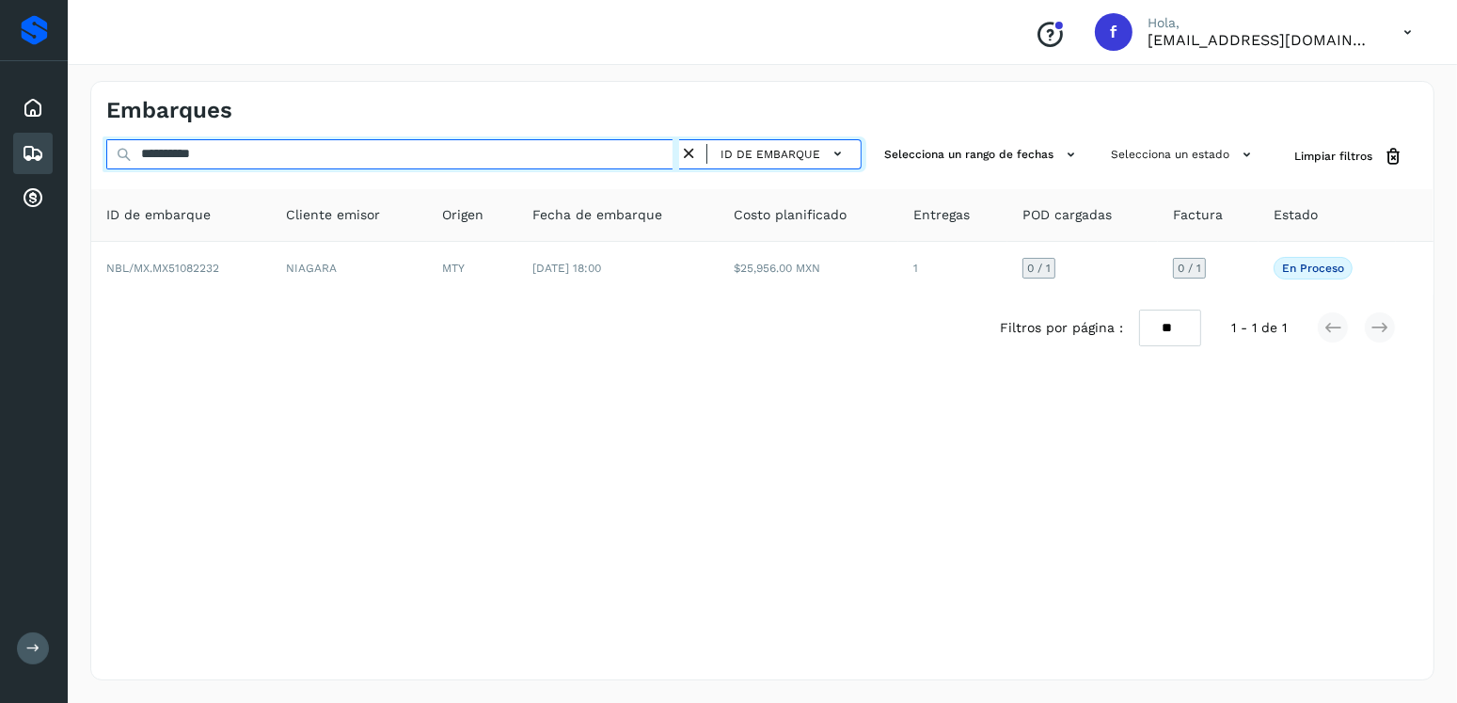
drag, startPoint x: 254, startPoint y: 153, endPoint x: 13, endPoint y: 156, distance: 240.9
click at [17, 158] on div "**********" at bounding box center [728, 351] width 1457 height 703
paste input "text"
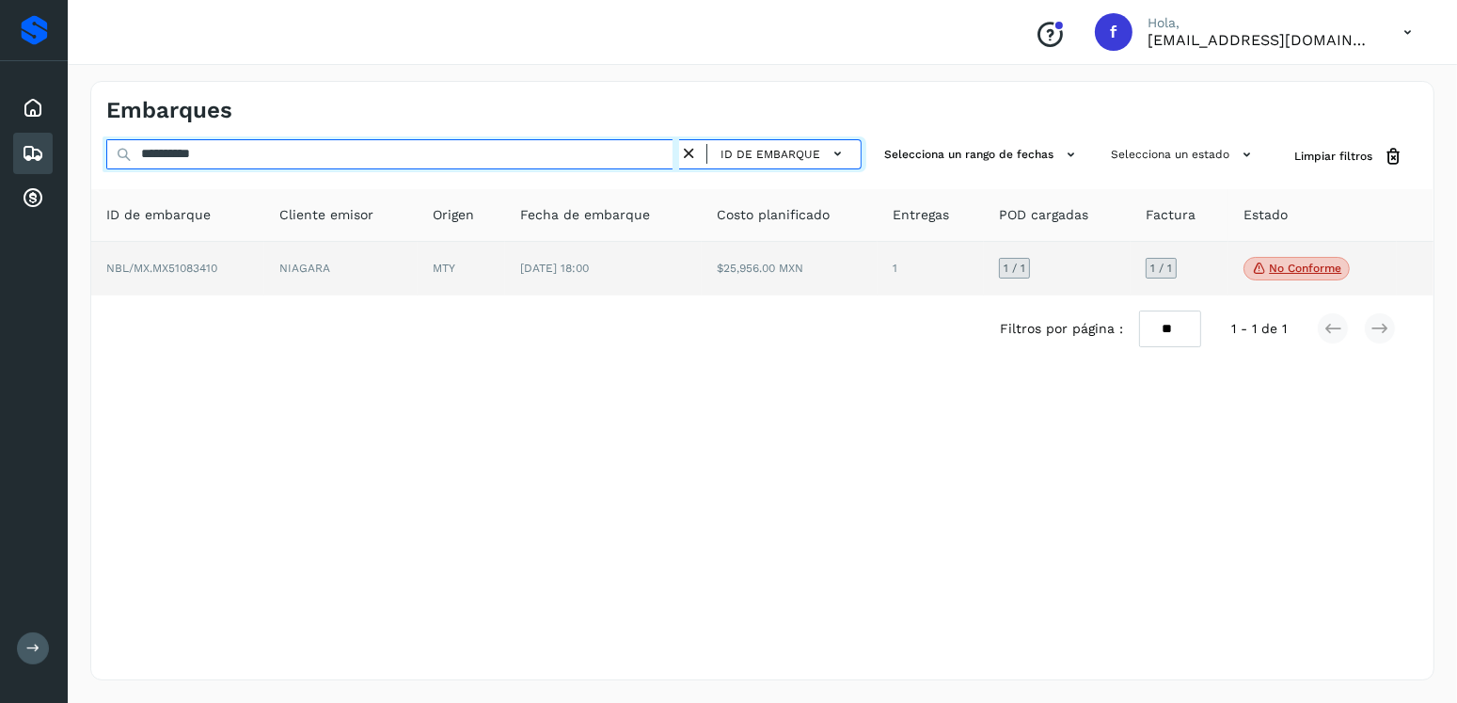
type input "**********"
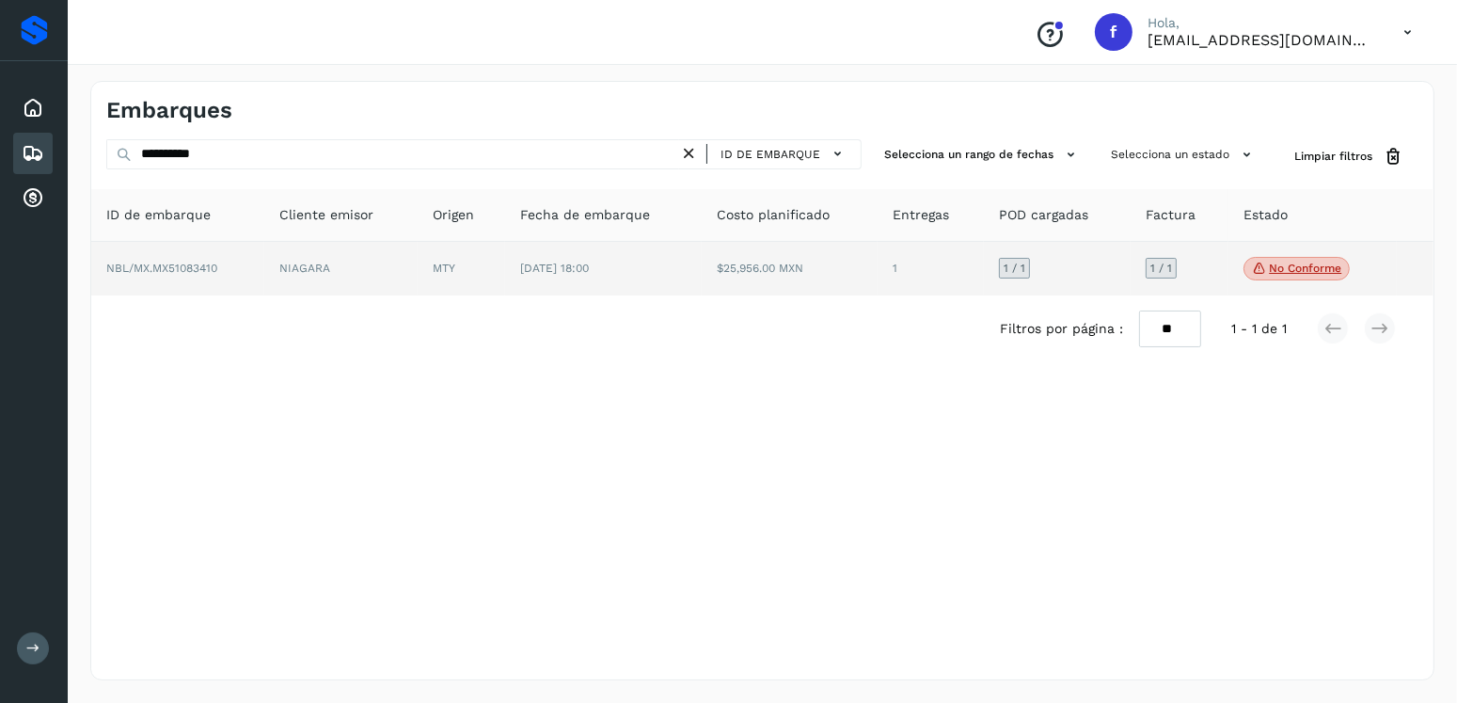
click at [662, 282] on td "[DATE] 18:00" at bounding box center [603, 269] width 197 height 55
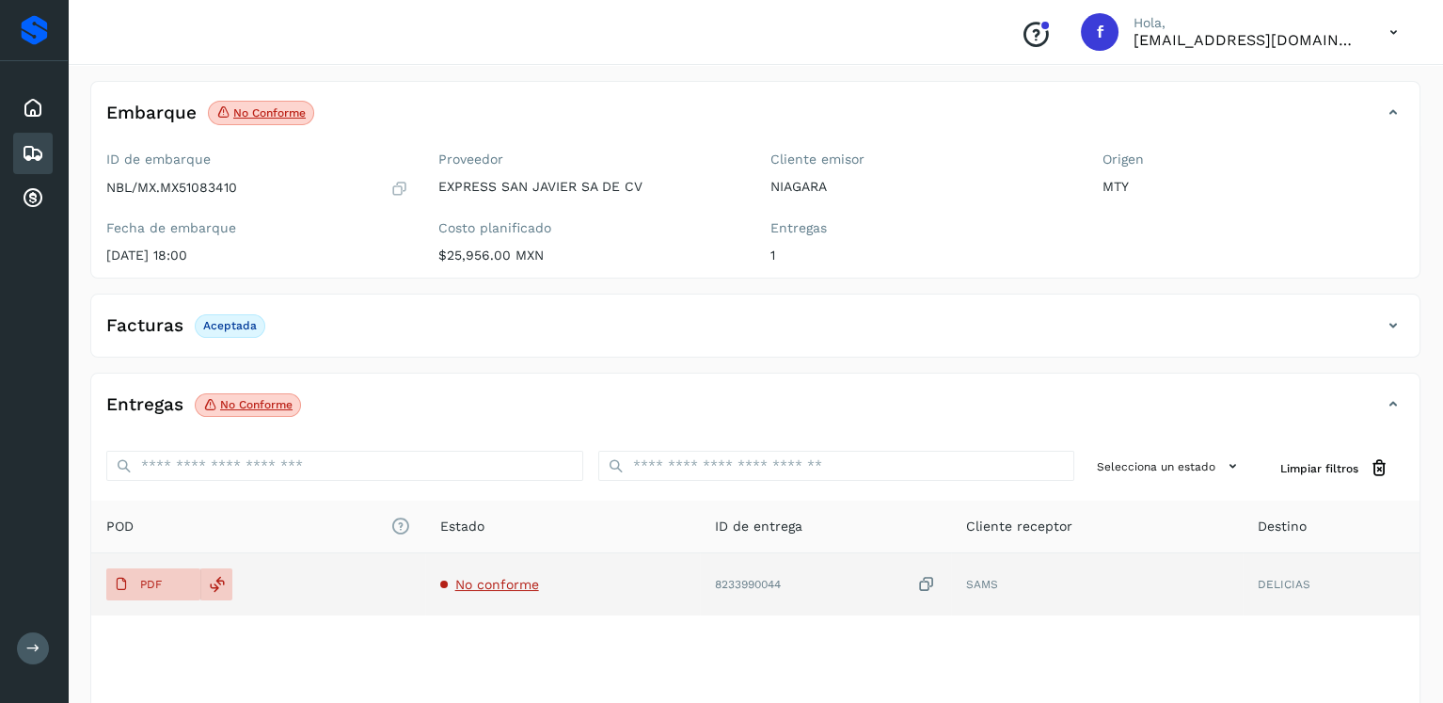
scroll to position [188, 0]
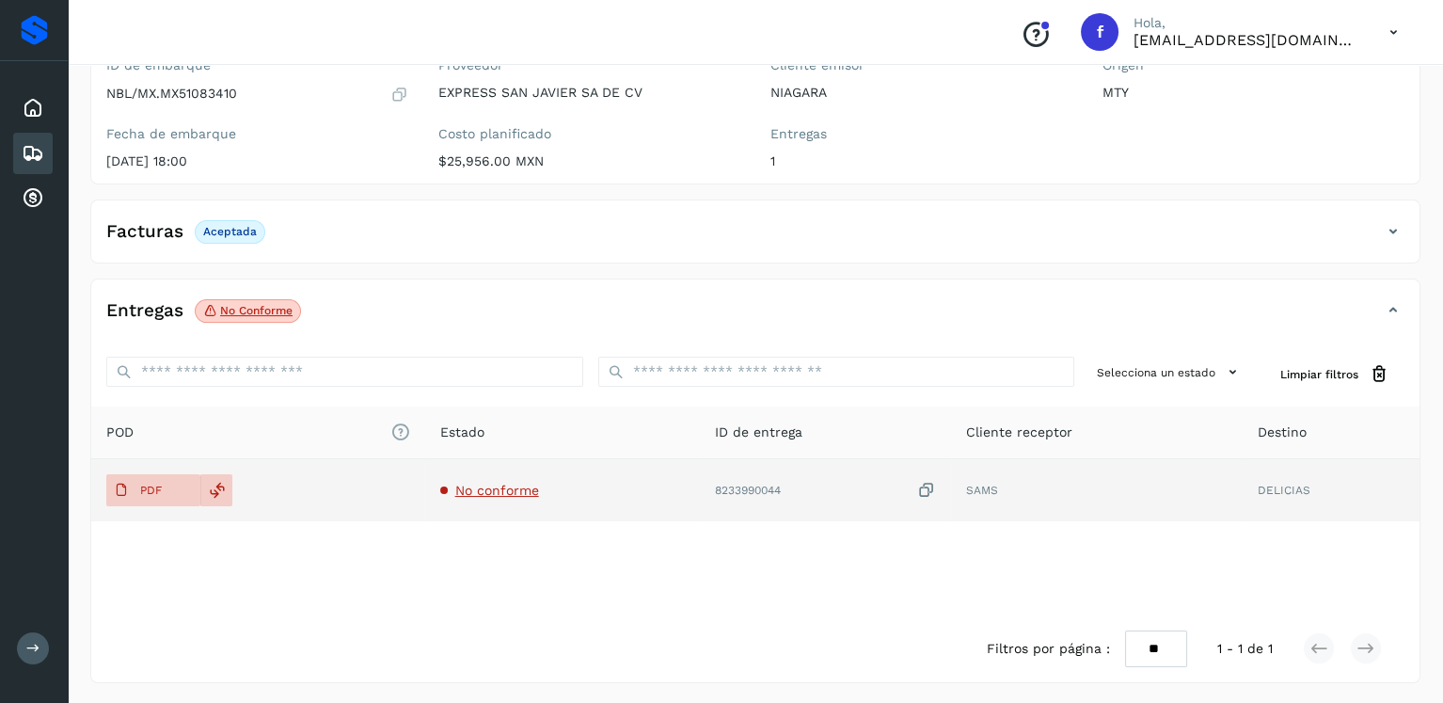
click at [487, 486] on span "No conforme" at bounding box center [497, 490] width 84 height 15
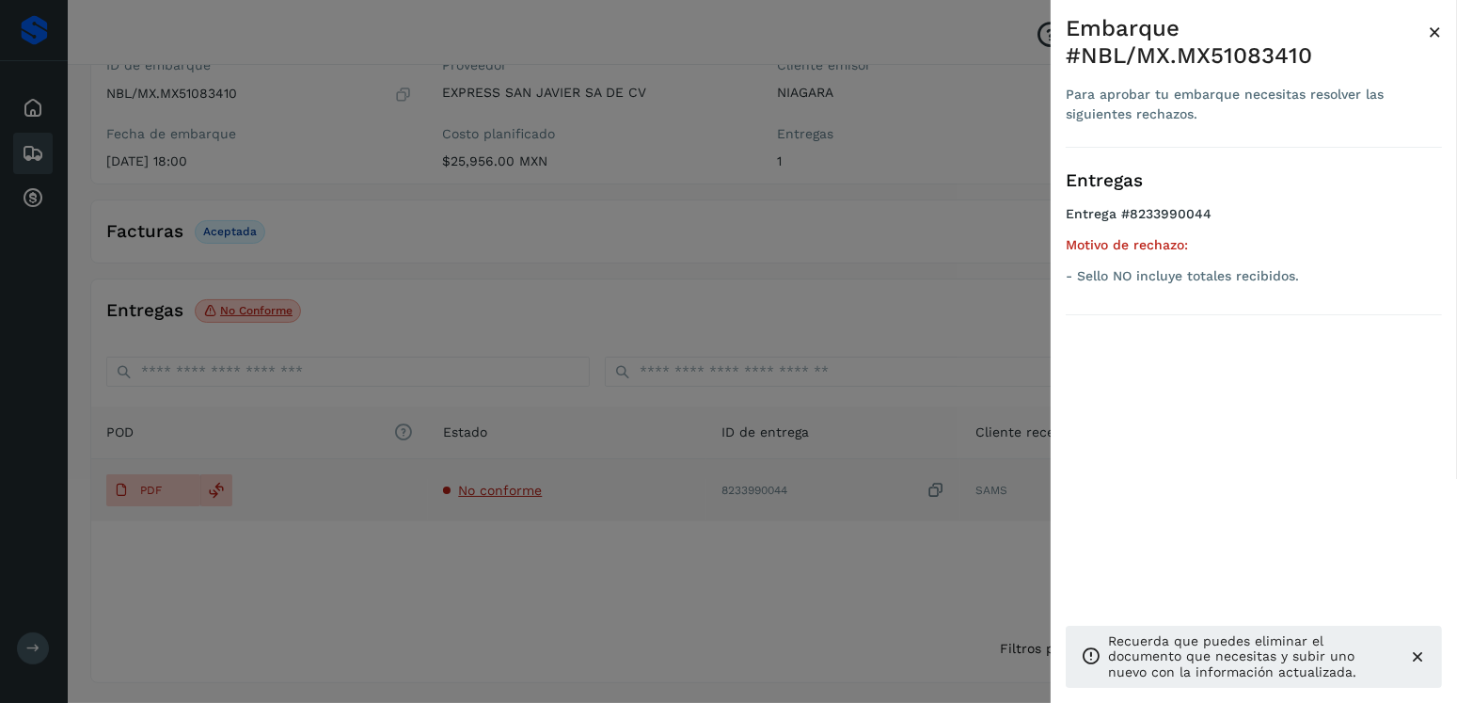
click at [487, 486] on div at bounding box center [728, 351] width 1457 height 703
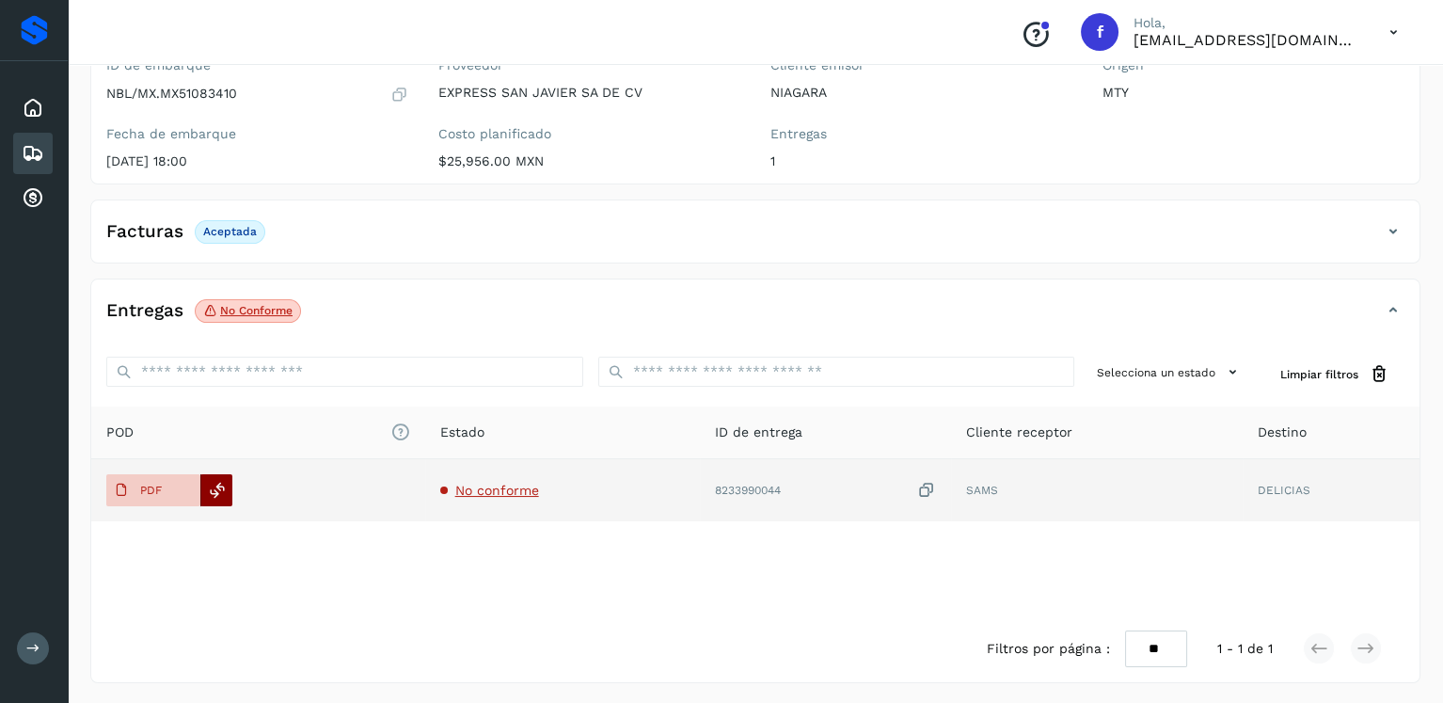
click at [227, 489] on div at bounding box center [216, 490] width 32 height 32
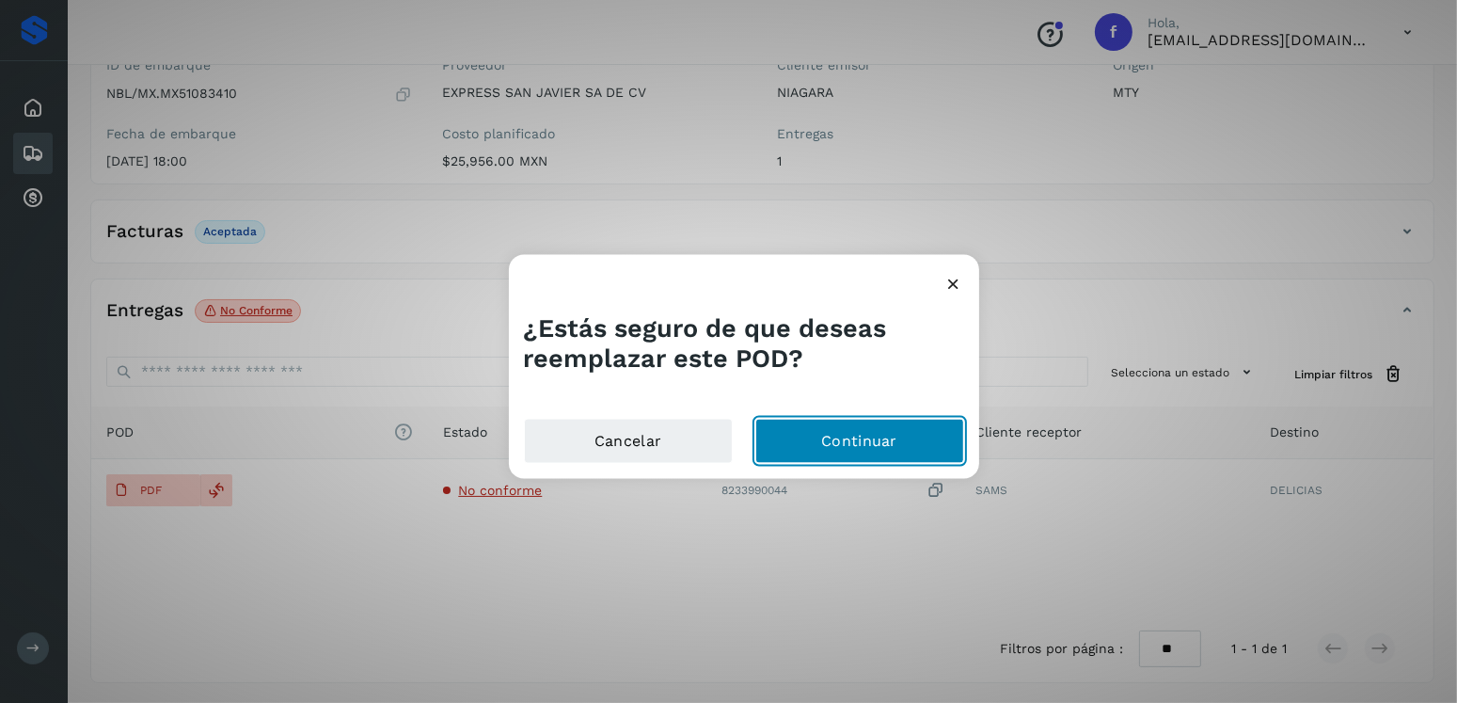
click at [867, 423] on button "Continuar" at bounding box center [860, 441] width 209 height 45
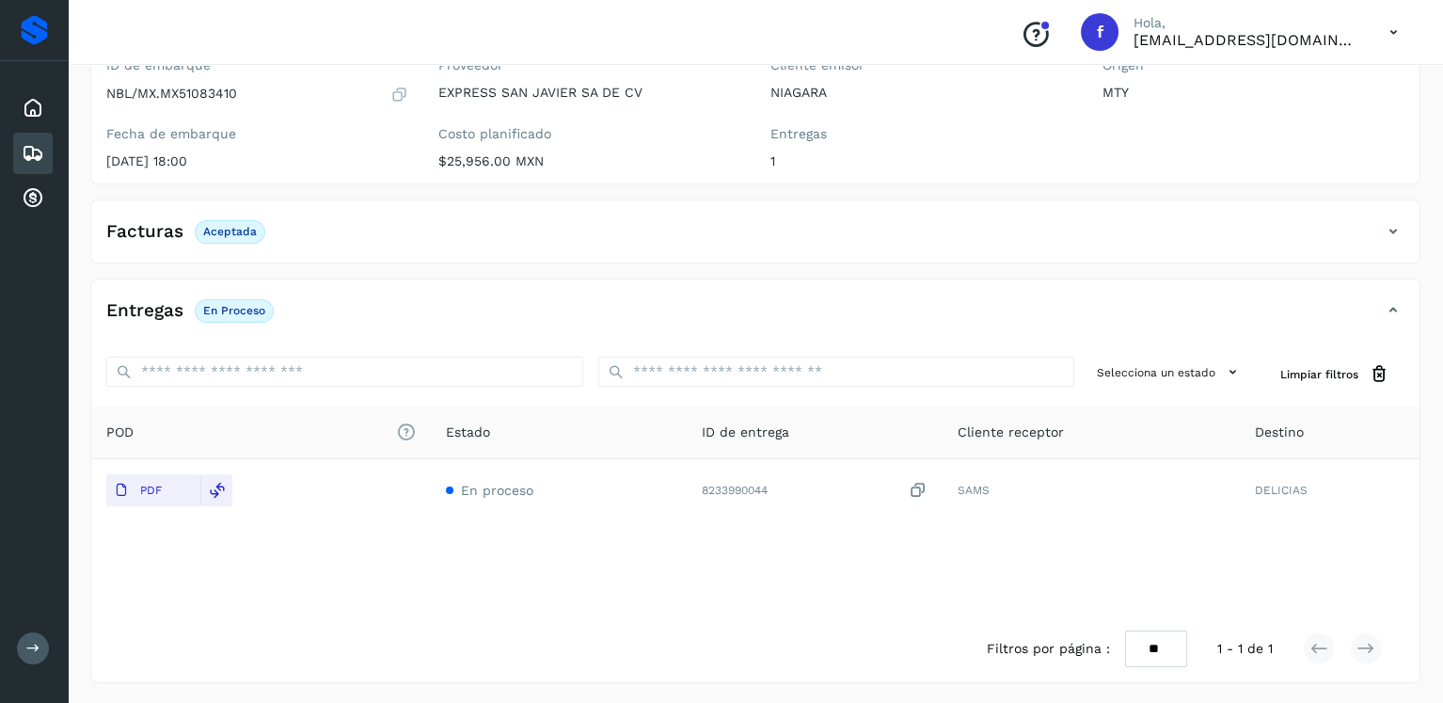
click at [52, 150] on div "Embarques" at bounding box center [33, 153] width 40 height 41
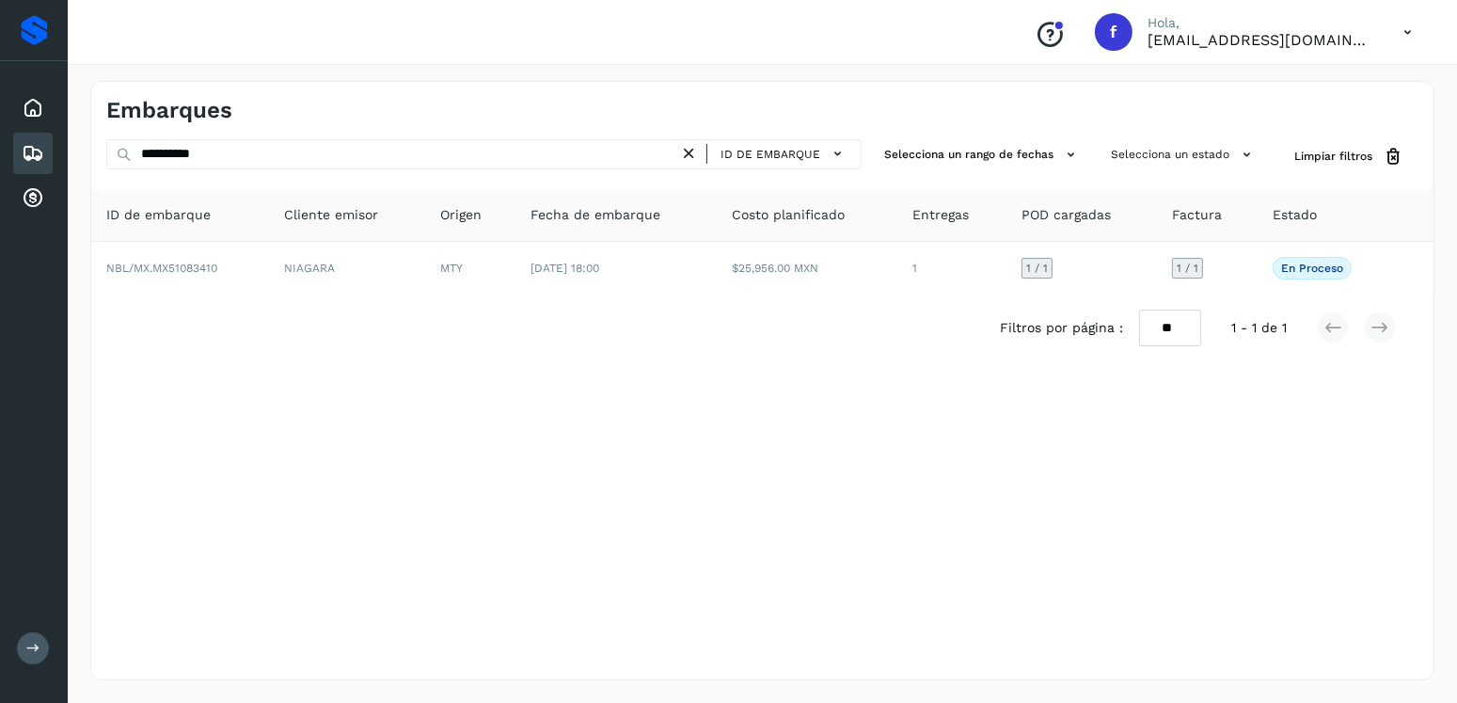
click at [694, 147] on icon at bounding box center [689, 154] width 20 height 20
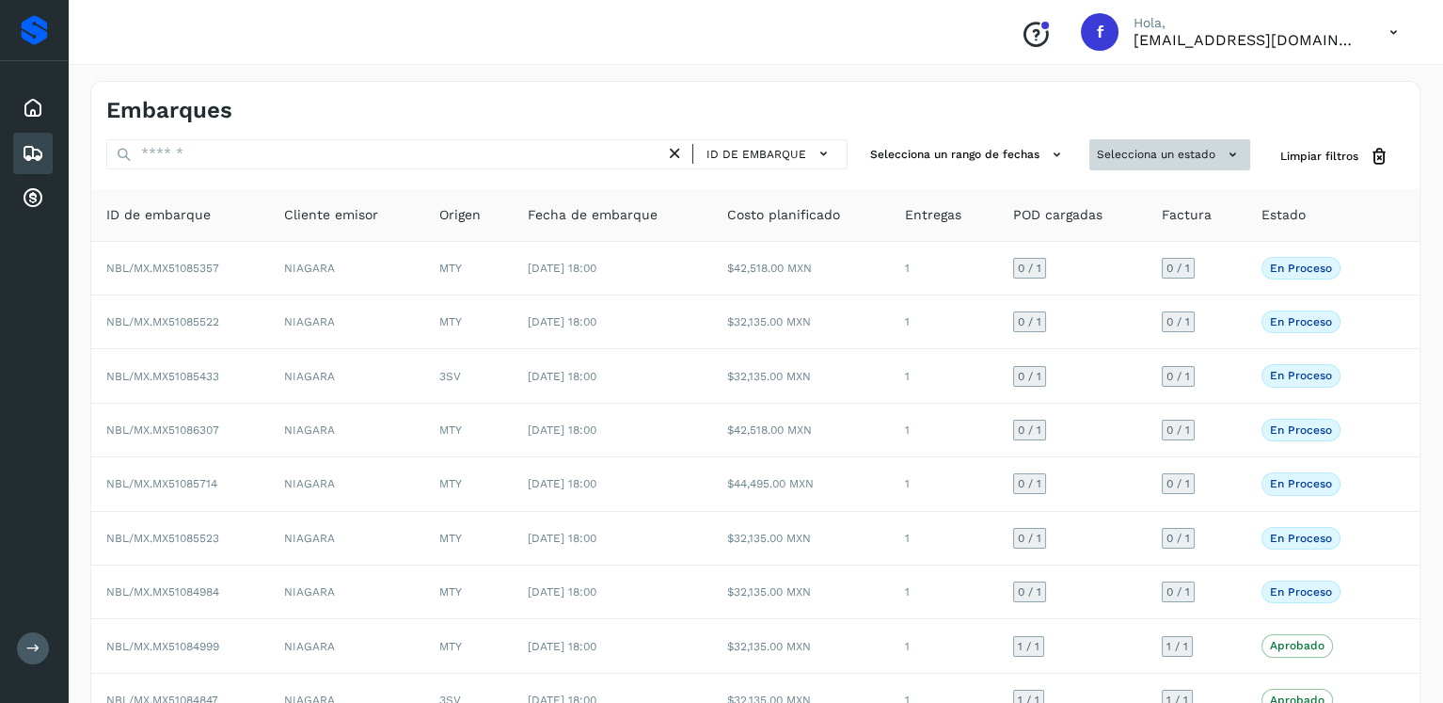
click at [1122, 142] on button "Selecciona un estado" at bounding box center [1170, 154] width 161 height 31
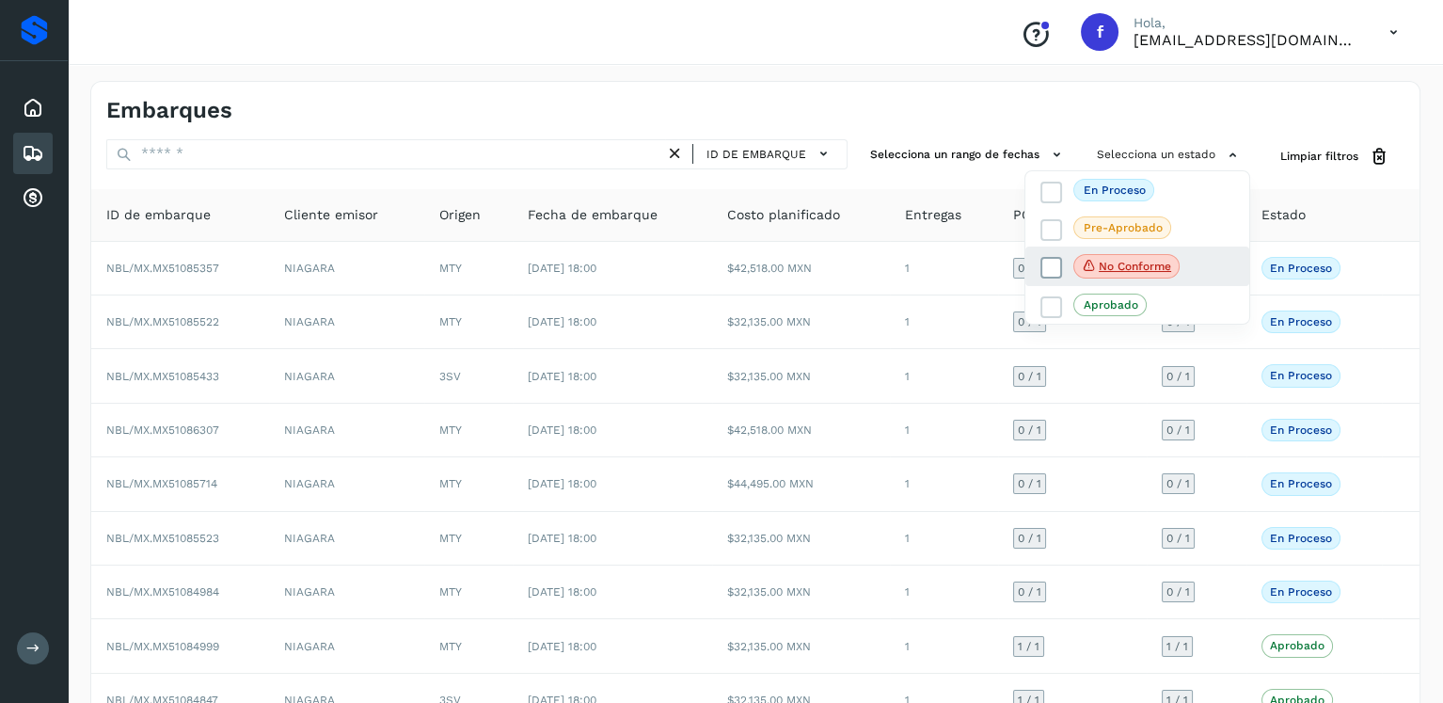
click at [1047, 271] on icon at bounding box center [1052, 268] width 19 height 19
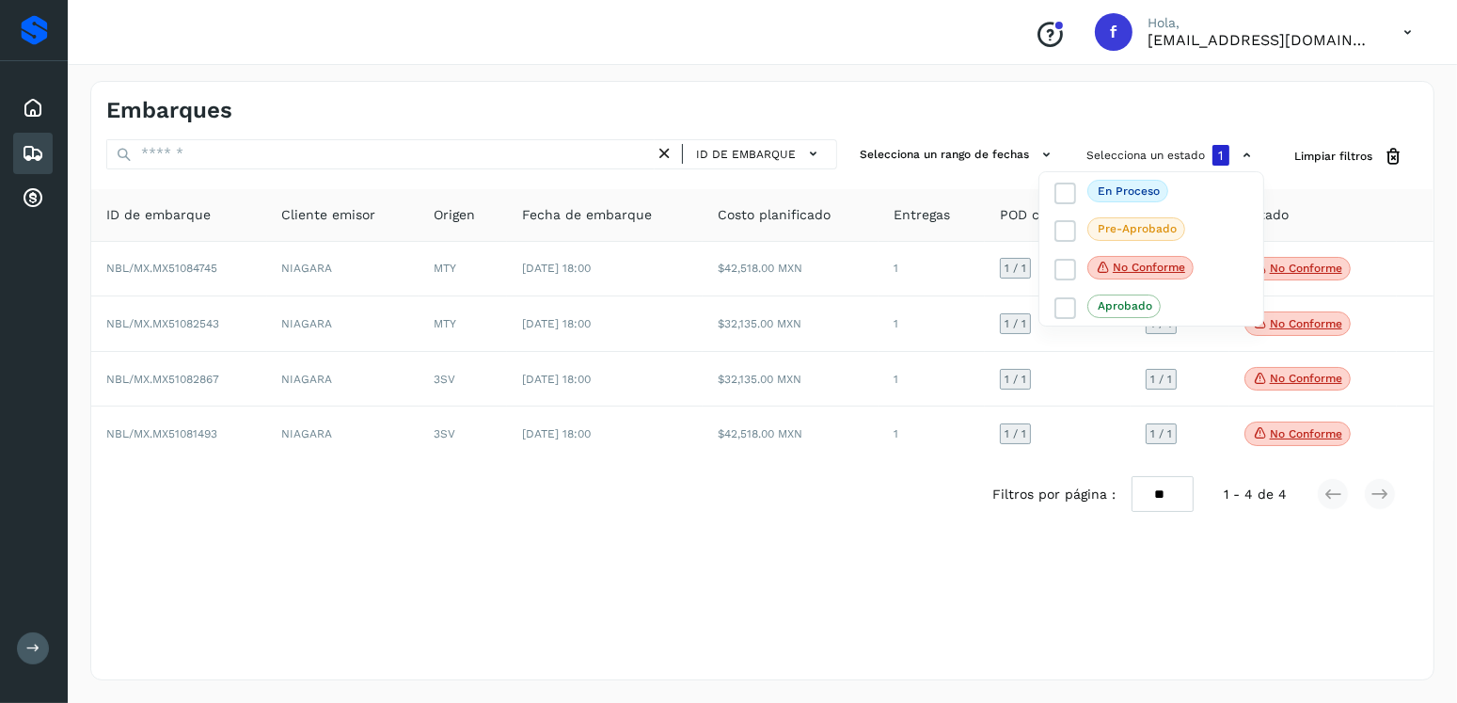
click at [660, 360] on div at bounding box center [728, 351] width 1457 height 703
click at [1313, 250] on div at bounding box center [728, 351] width 1457 height 703
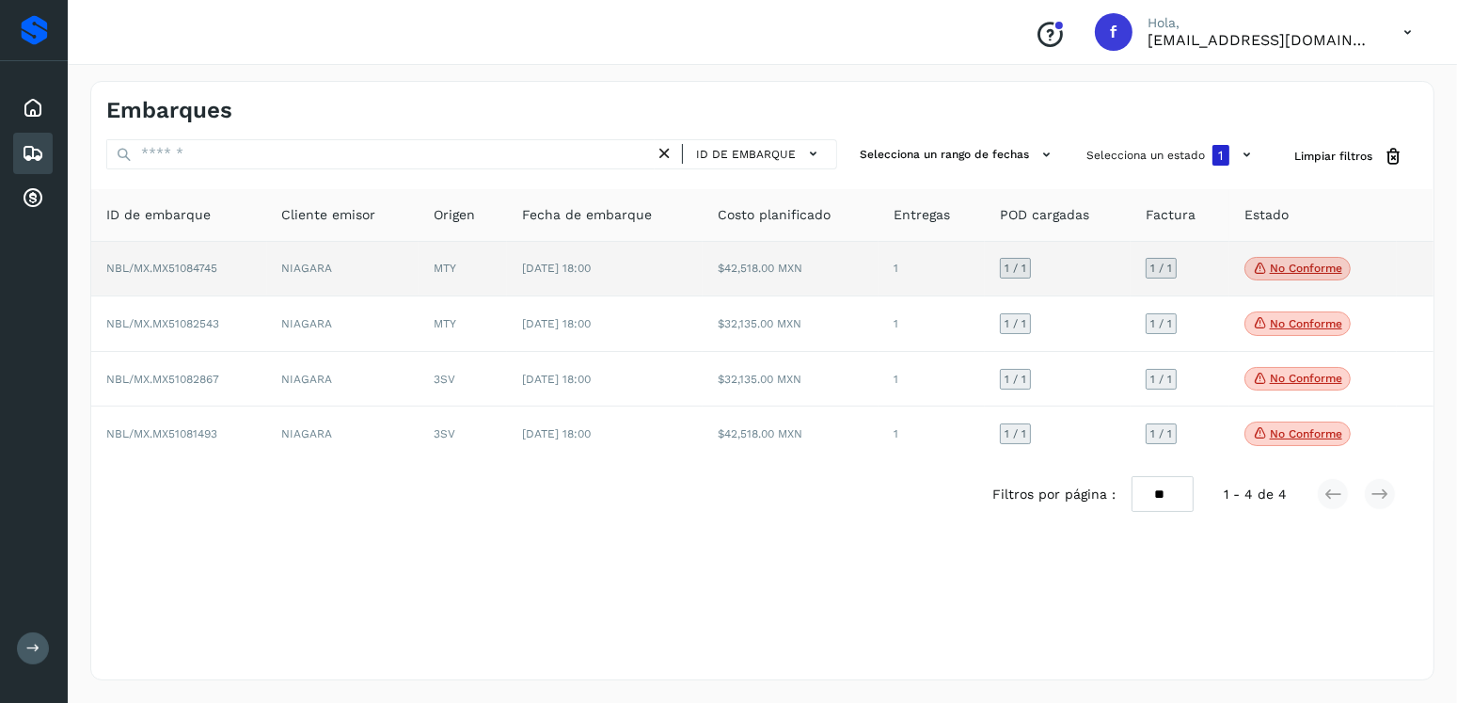
click at [1308, 270] on p "No conforme" at bounding box center [1306, 268] width 72 height 13
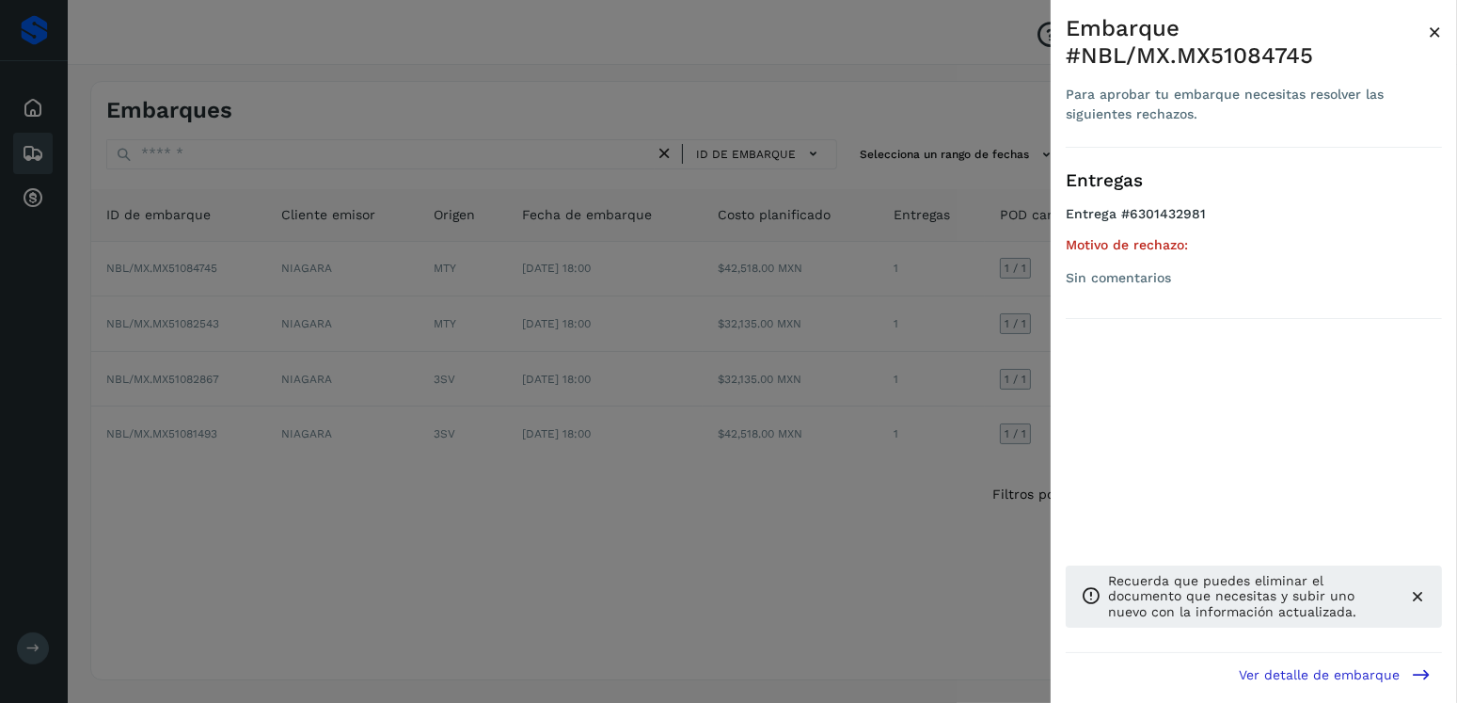
click at [215, 274] on div at bounding box center [728, 351] width 1457 height 703
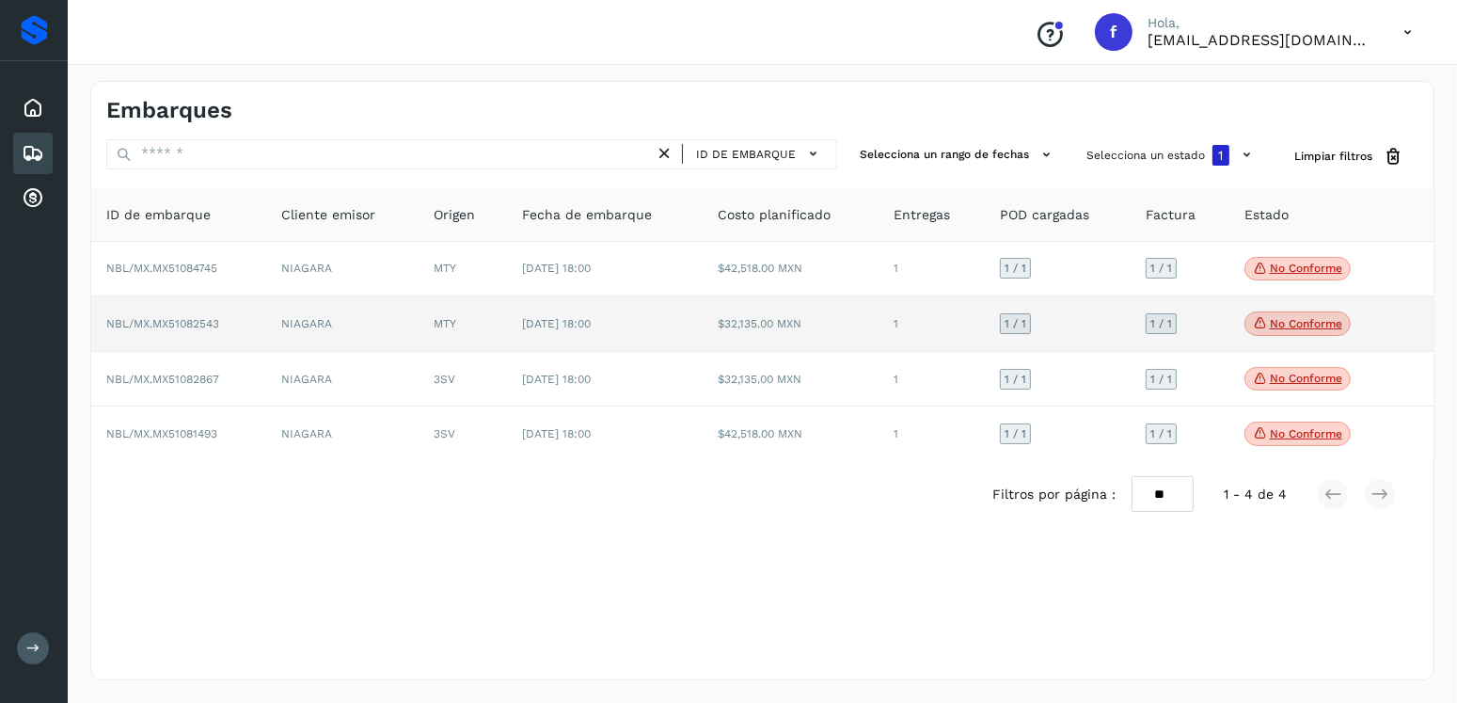
click at [1313, 324] on p "No conforme" at bounding box center [1306, 323] width 72 height 13
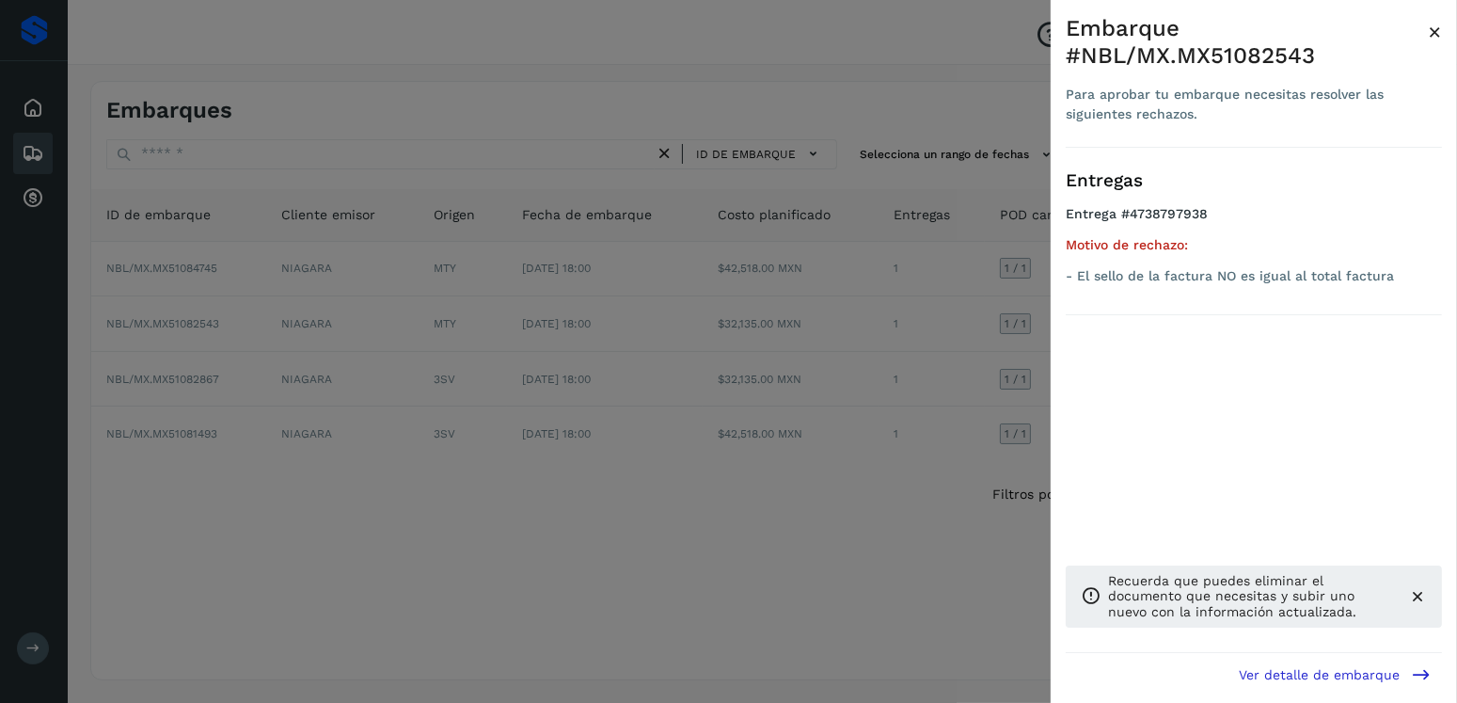
click at [294, 345] on div at bounding box center [728, 351] width 1457 height 703
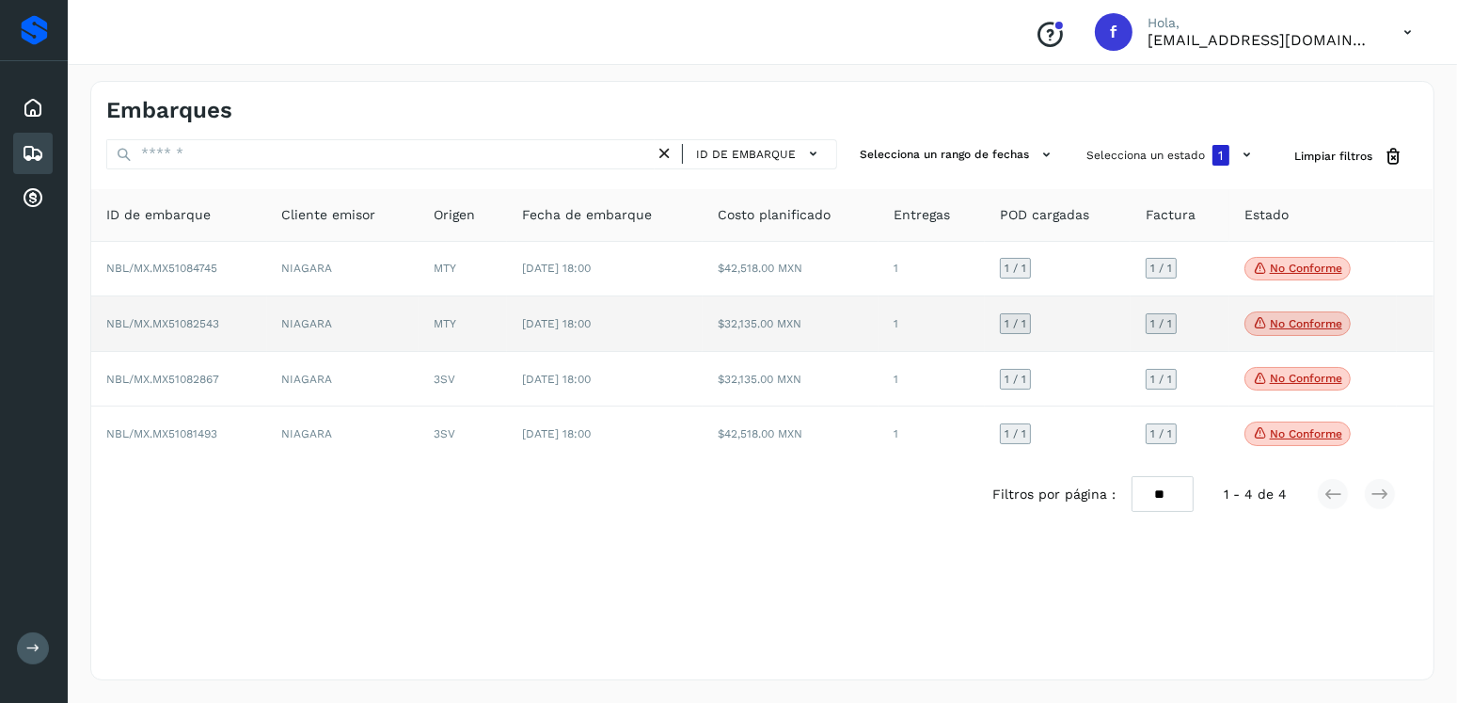
click at [565, 337] on td "[DATE] 18:00" at bounding box center [605, 324] width 197 height 56
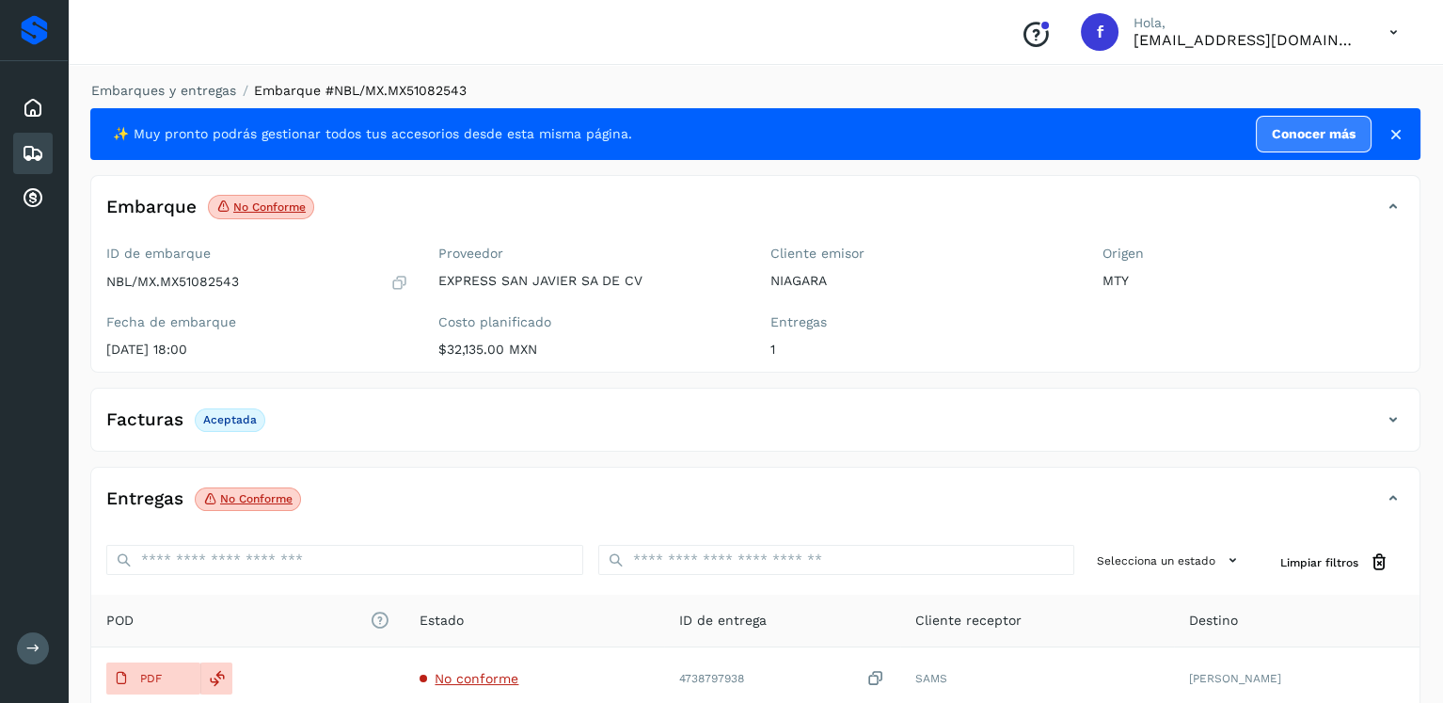
scroll to position [188, 0]
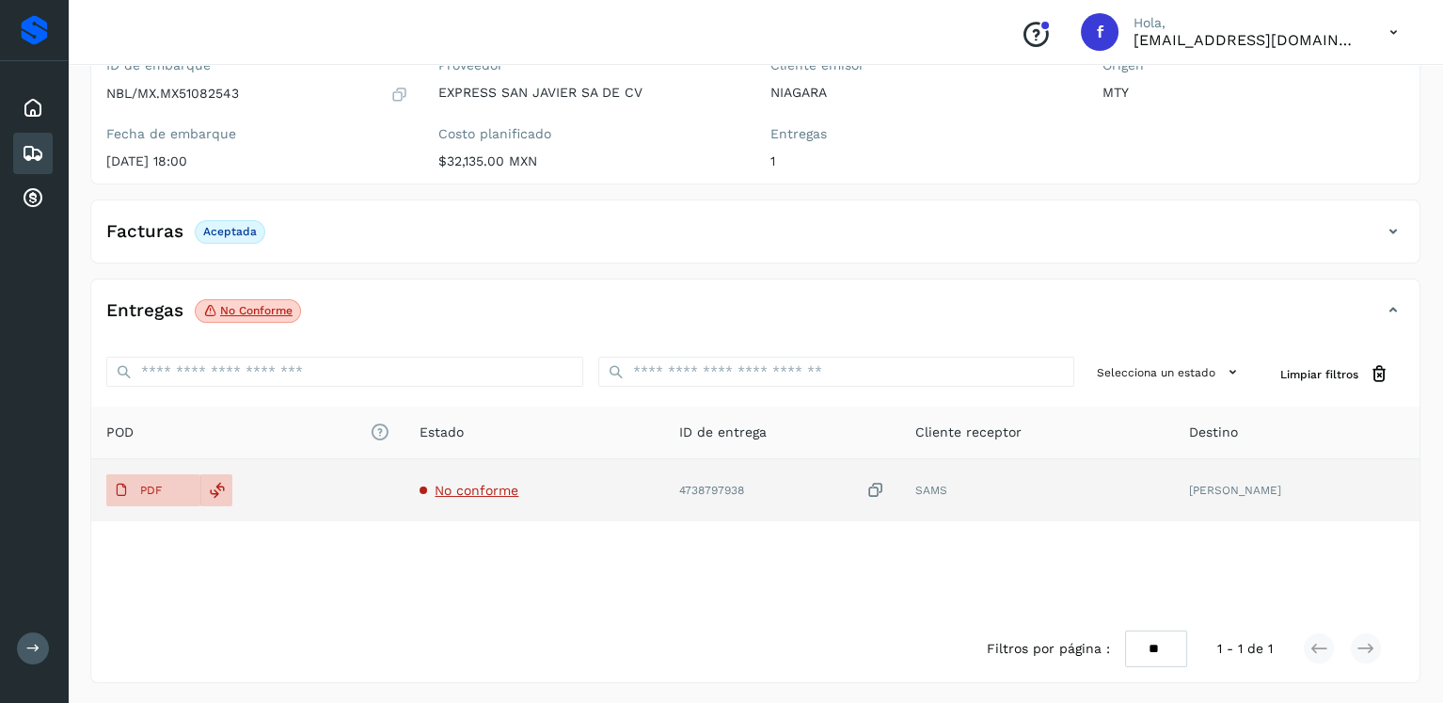
click at [482, 492] on span "No conforme" at bounding box center [477, 490] width 84 height 15
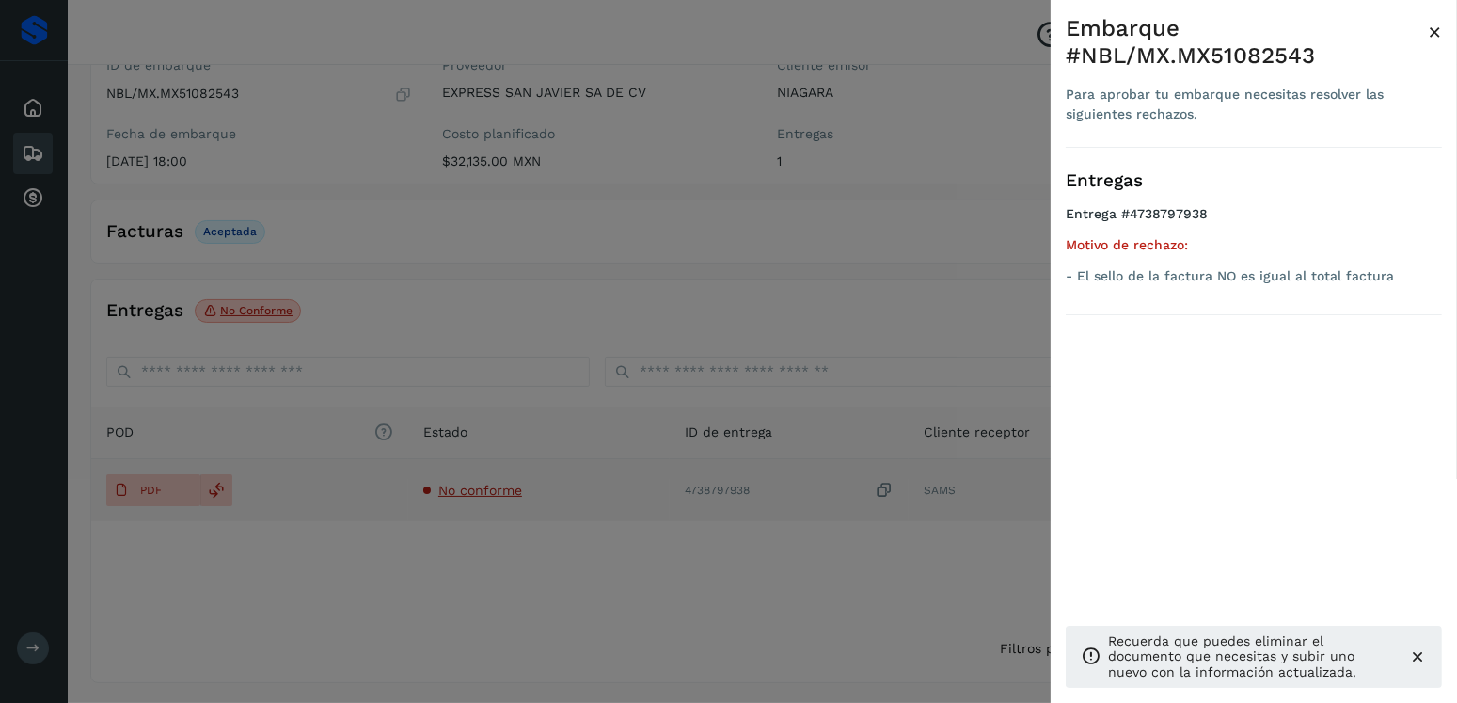
click at [482, 492] on div at bounding box center [728, 351] width 1457 height 703
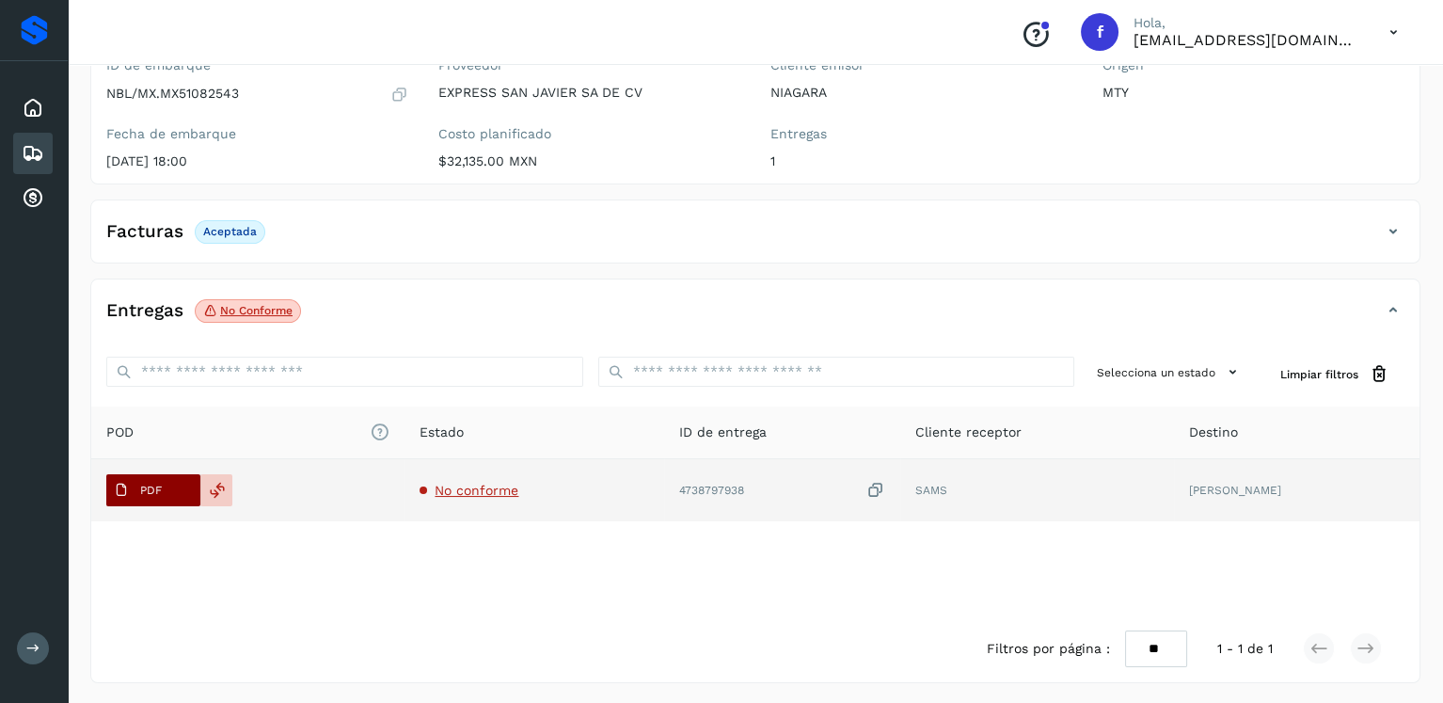
click at [152, 493] on p "PDF" at bounding box center [151, 490] width 22 height 13
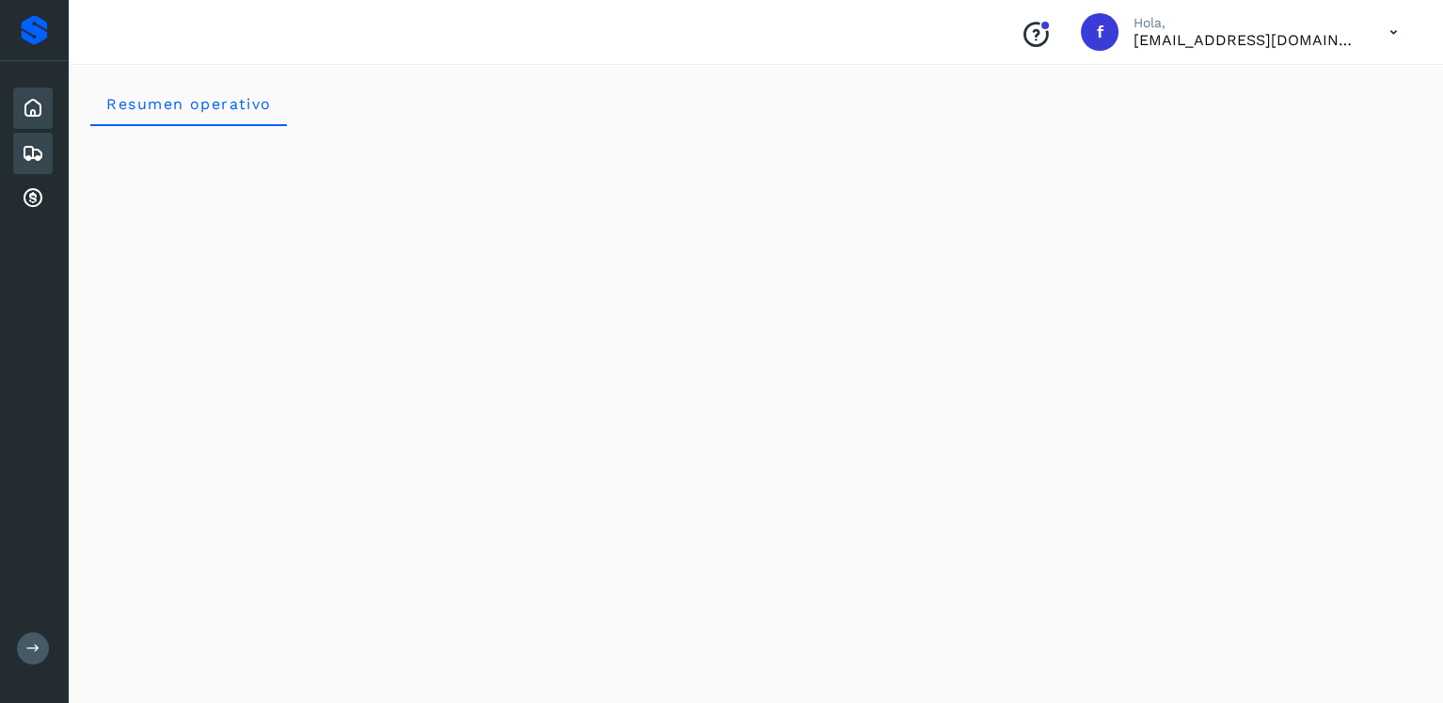
click at [22, 151] on icon at bounding box center [33, 153] width 23 height 23
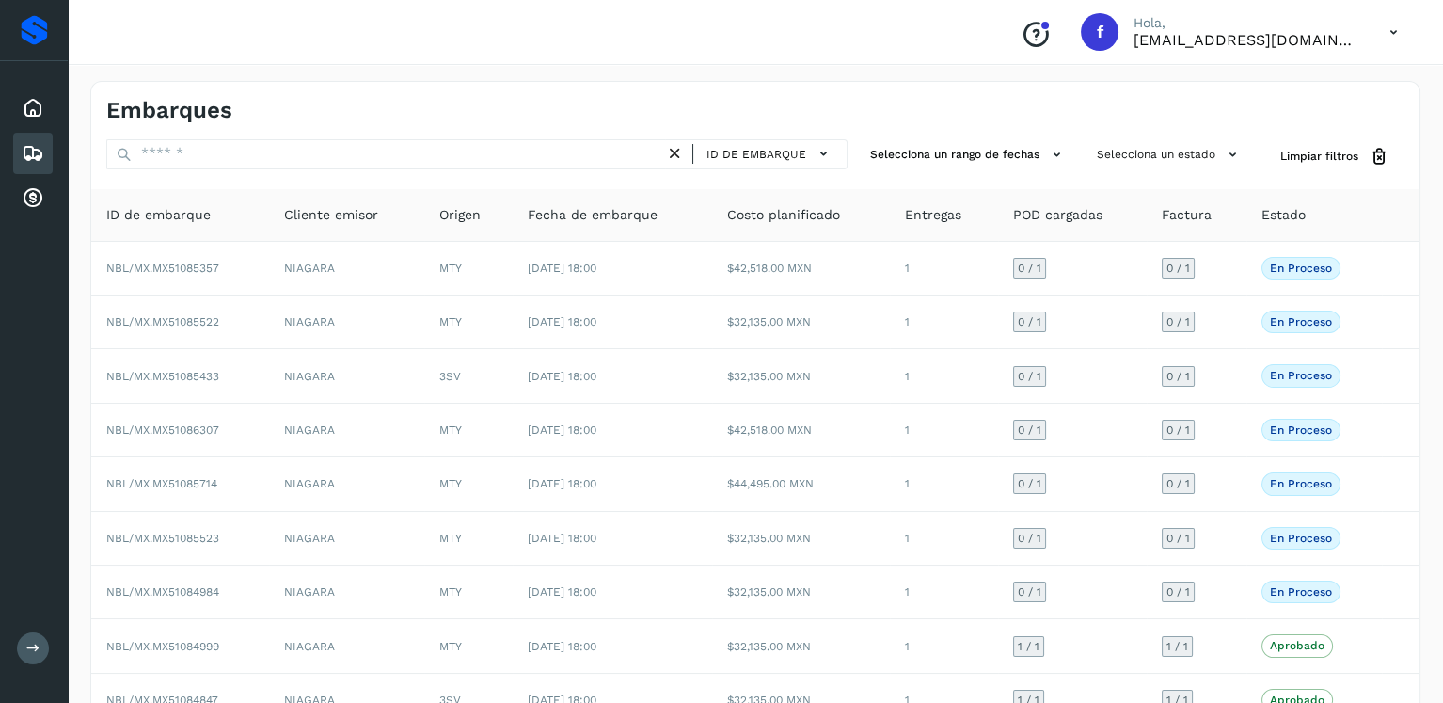
click at [1154, 137] on div "Embarques ID de embarque Selecciona un rango de fechas Selecciona un estado Lim…" at bounding box center [755, 464] width 1330 height 767
click at [1153, 149] on button "Selecciona un estado" at bounding box center [1170, 154] width 161 height 31
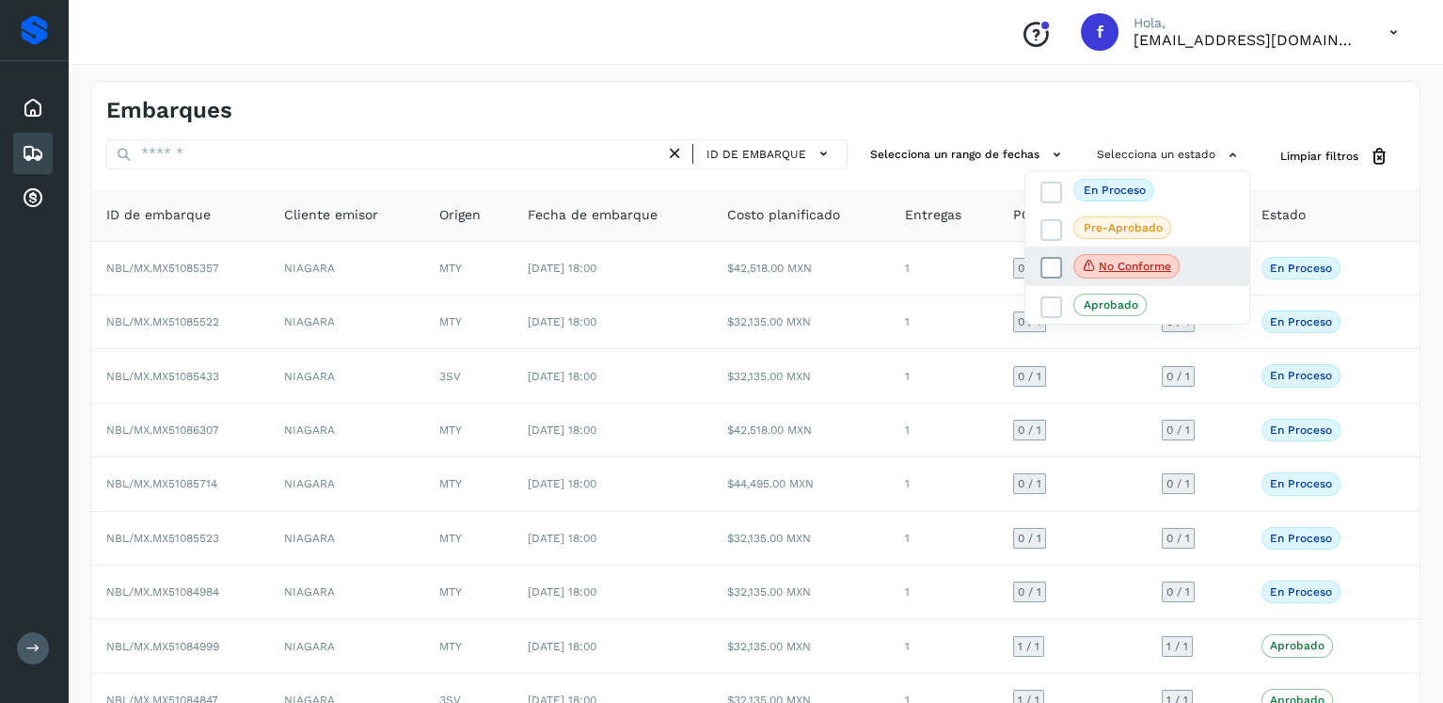
click at [1053, 255] on label "No conforme" at bounding box center [1110, 266] width 139 height 24
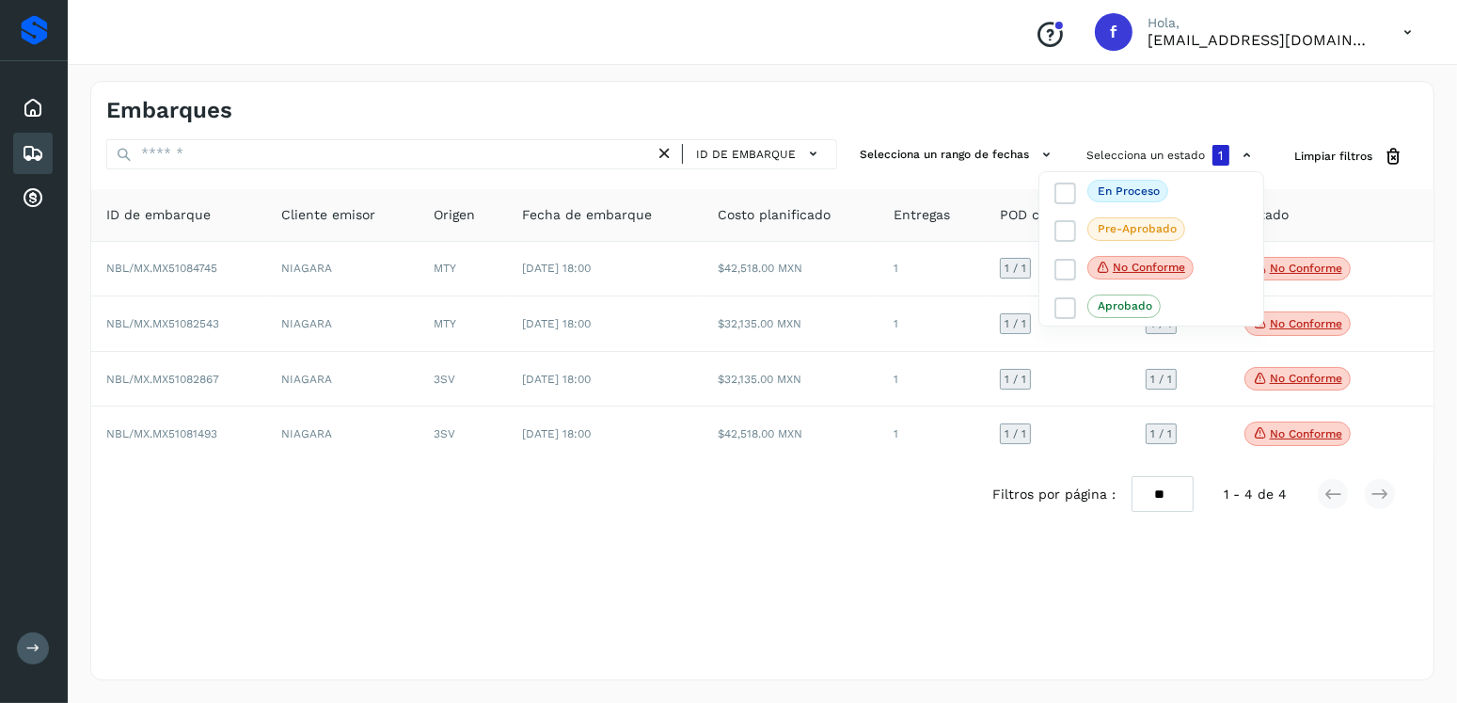
drag, startPoint x: 677, startPoint y: 586, endPoint x: 887, endPoint y: 502, distance: 225.9
click at [698, 581] on div at bounding box center [728, 351] width 1457 height 703
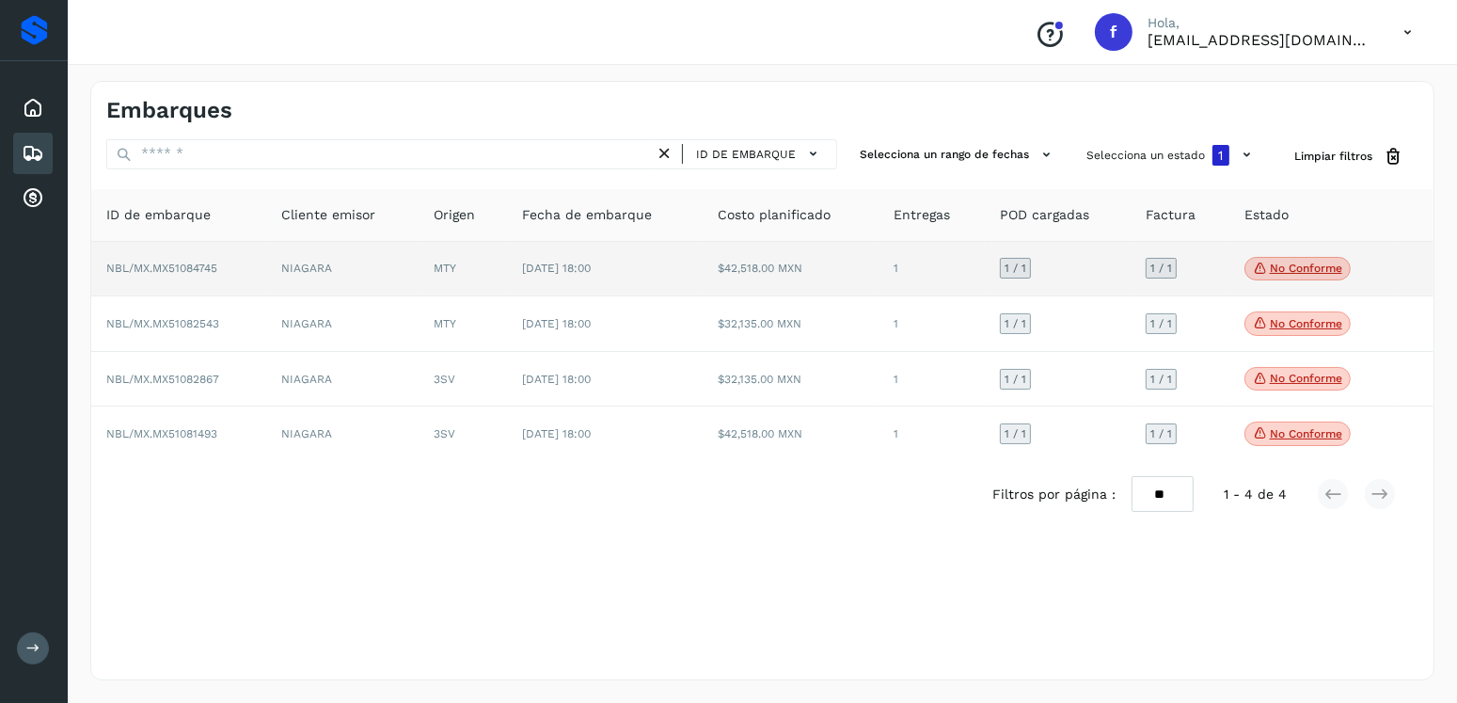
click at [1253, 264] on icon at bounding box center [1260, 268] width 15 height 17
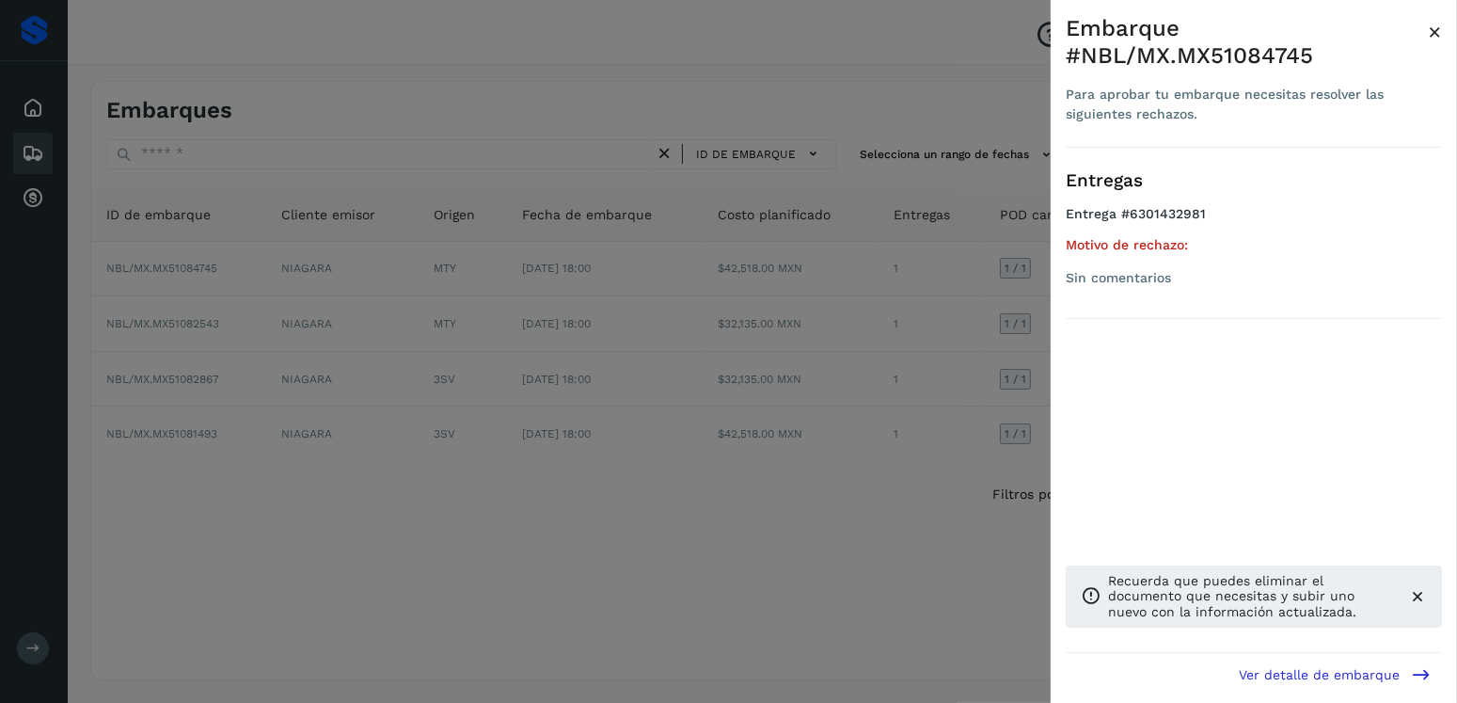
click at [505, 310] on div at bounding box center [728, 351] width 1457 height 703
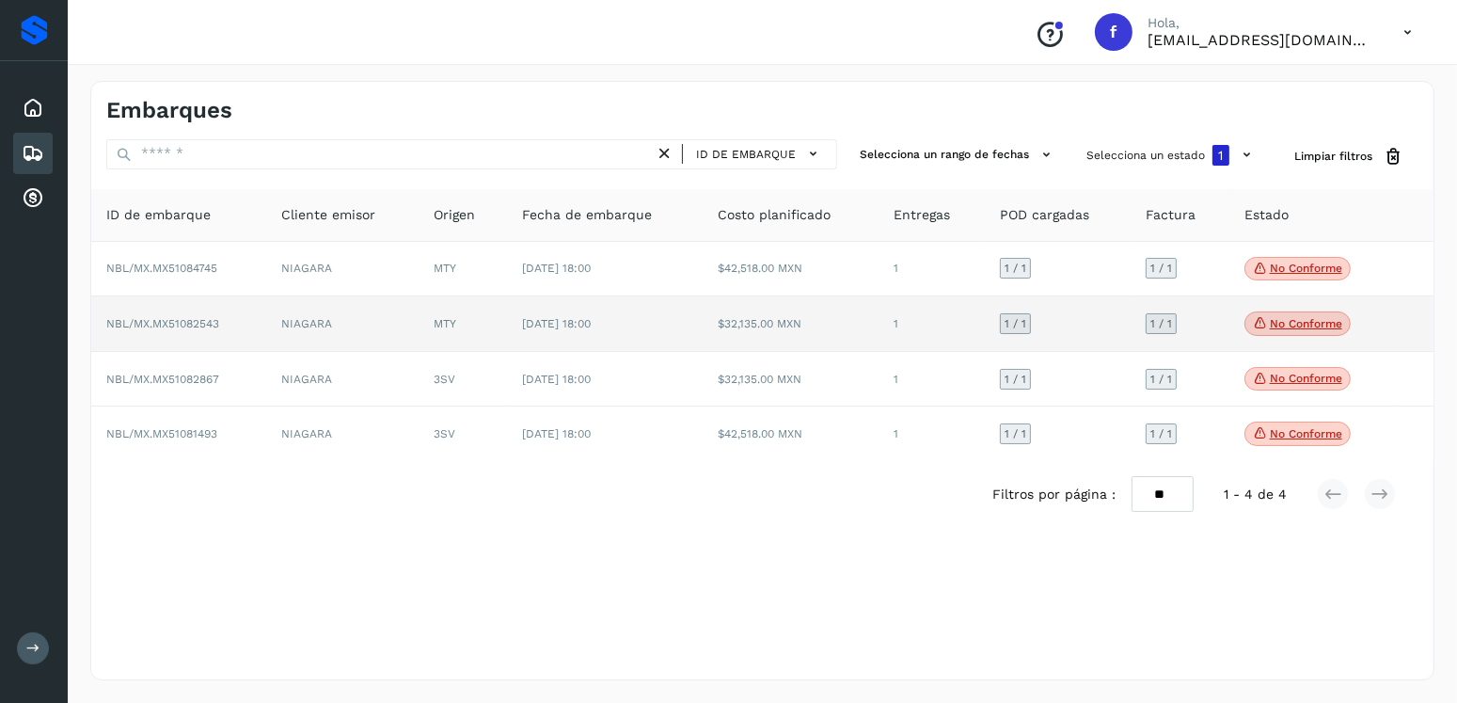
click at [1283, 317] on p "No conforme" at bounding box center [1306, 323] width 72 height 13
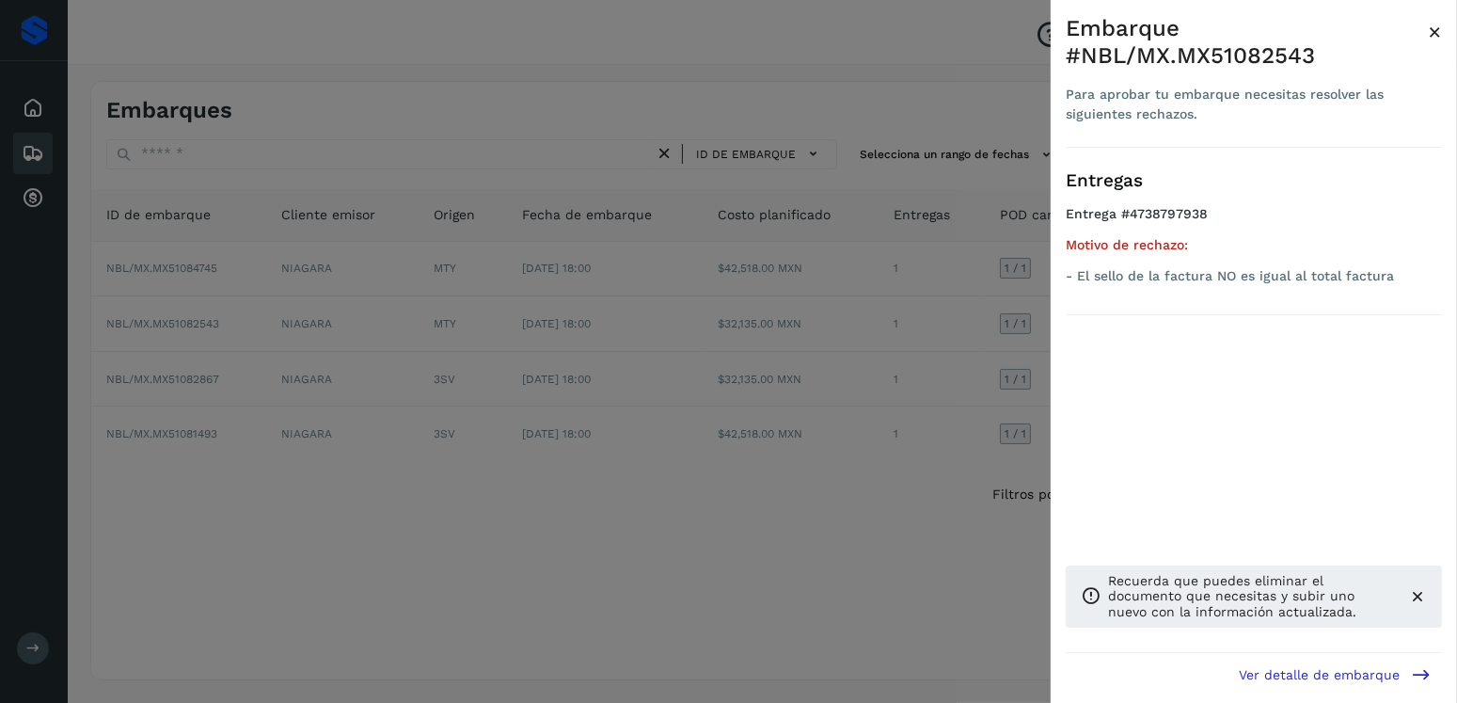
click at [598, 304] on div at bounding box center [728, 351] width 1457 height 703
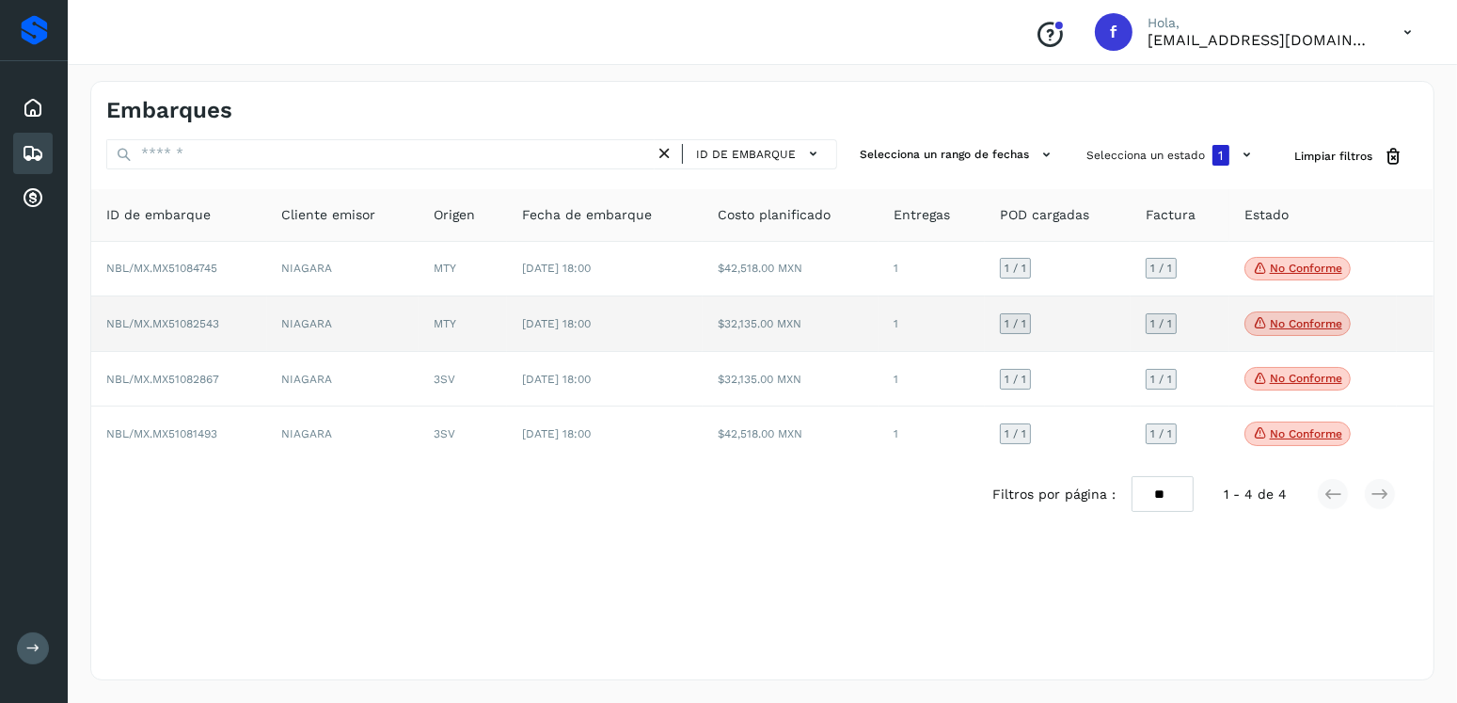
click at [734, 329] on td "$32,135.00 MXN" at bounding box center [791, 324] width 176 height 56
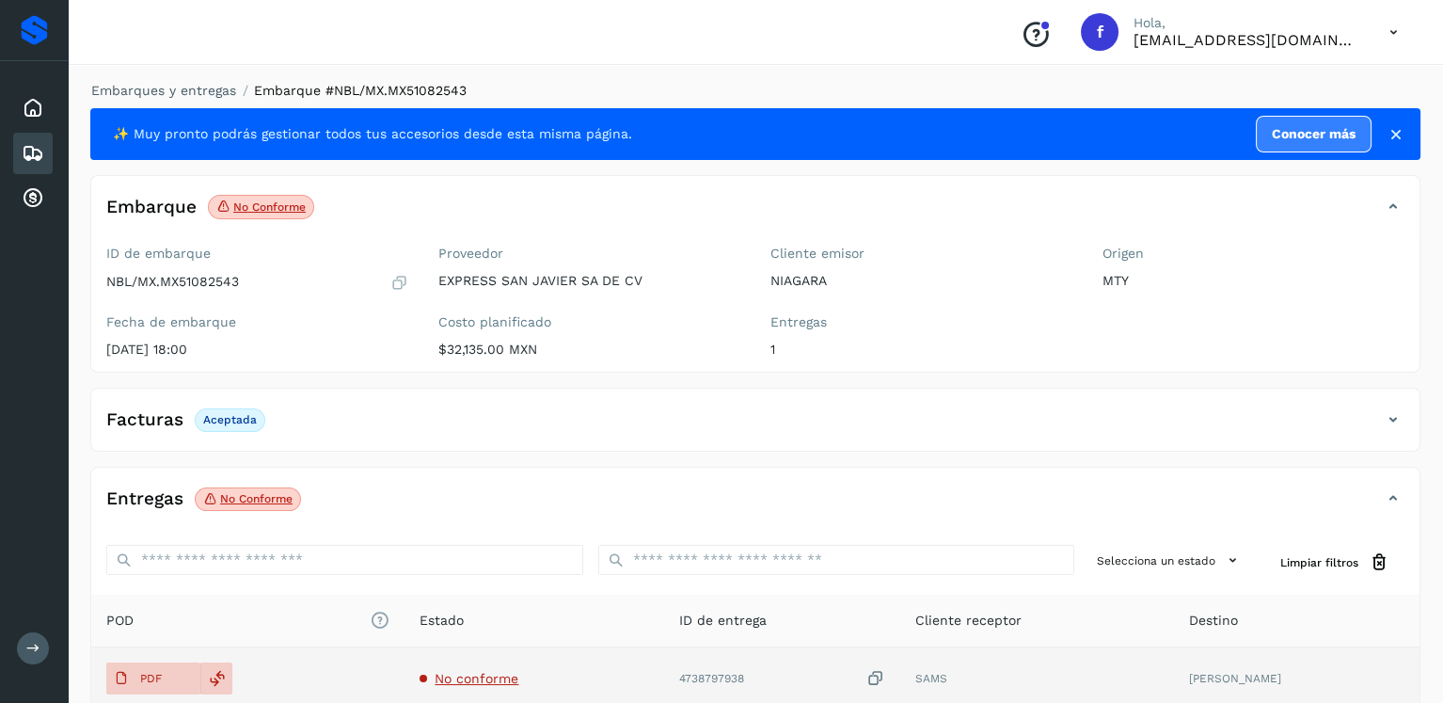
scroll to position [188, 0]
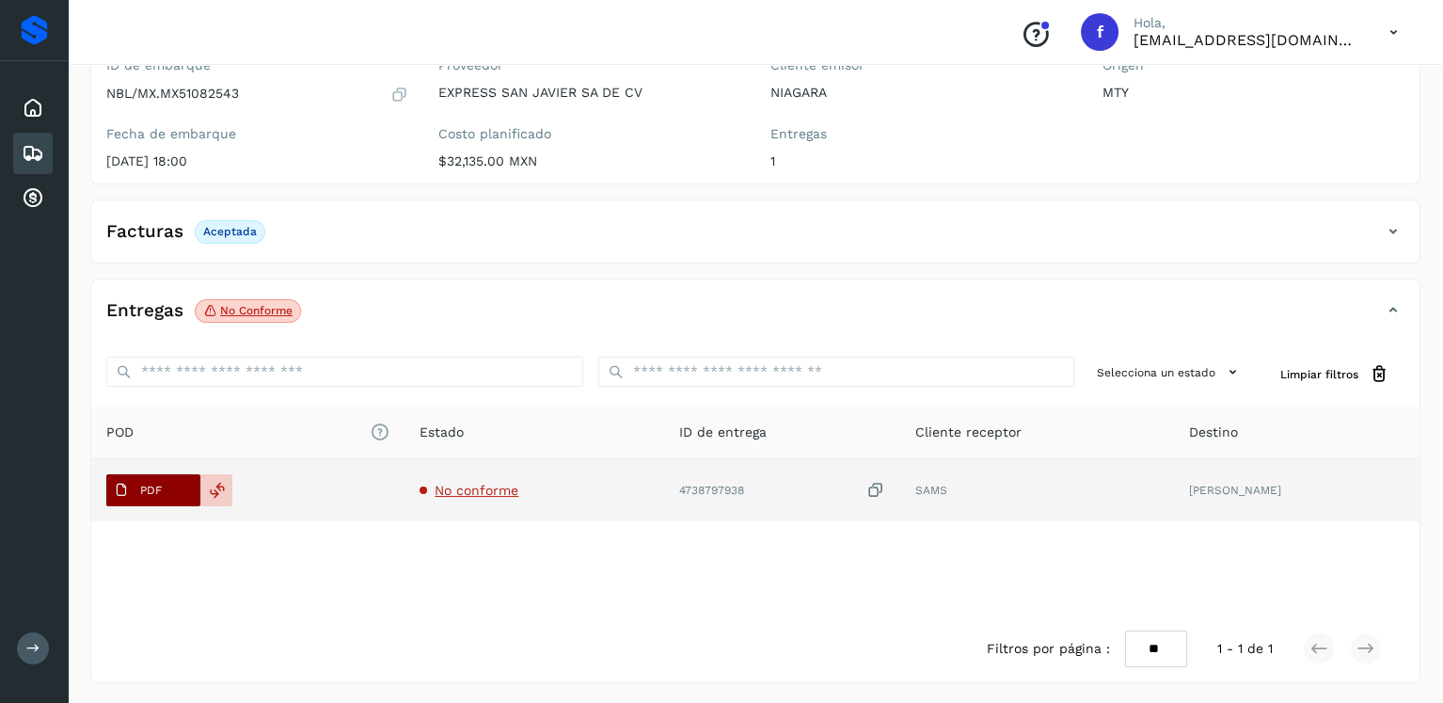
click at [158, 492] on p "PDF" at bounding box center [151, 490] width 22 height 13
click at [231, 496] on div "PDF" at bounding box center [247, 490] width 283 height 32
click at [226, 486] on div at bounding box center [216, 490] width 32 height 32
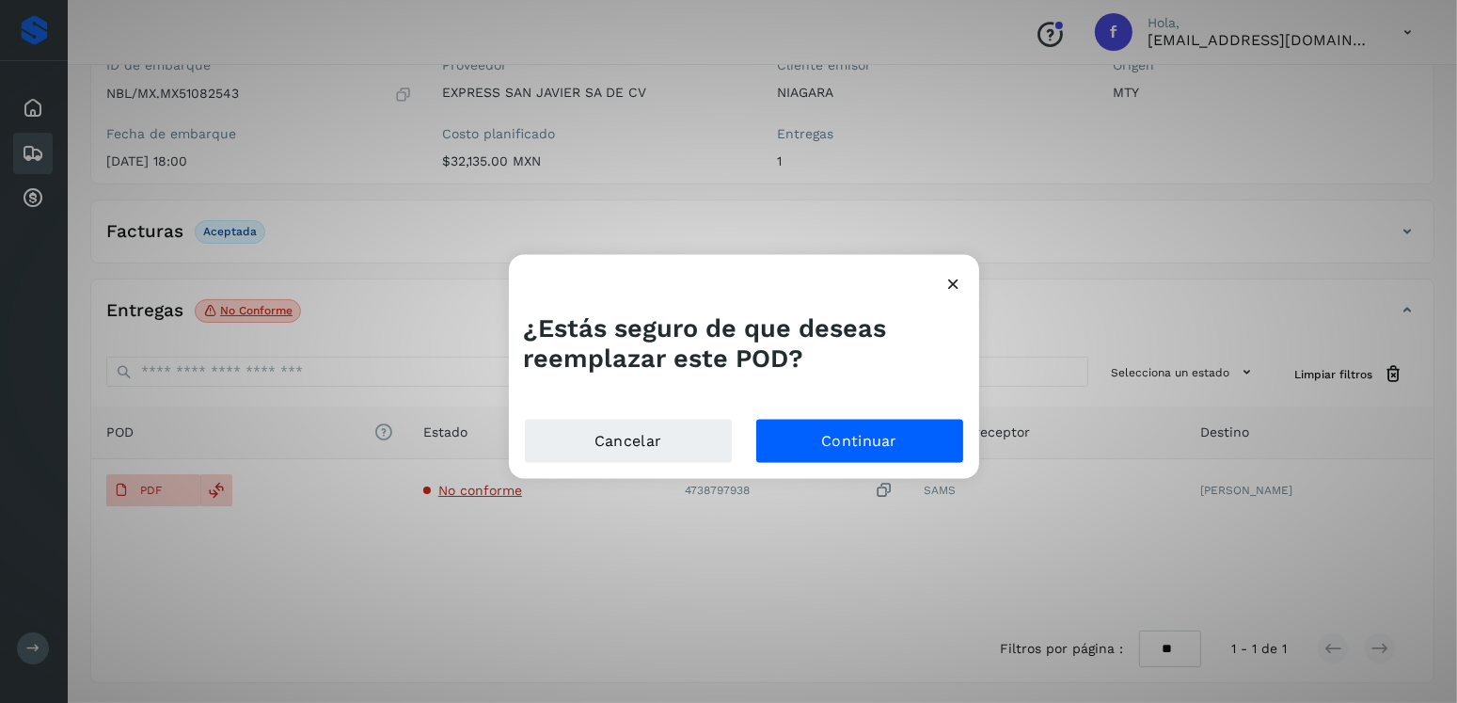
click at [884, 467] on div "Cancelar Continuar" at bounding box center [744, 449] width 470 height 60
click at [884, 459] on button "Continuar" at bounding box center [860, 441] width 209 height 45
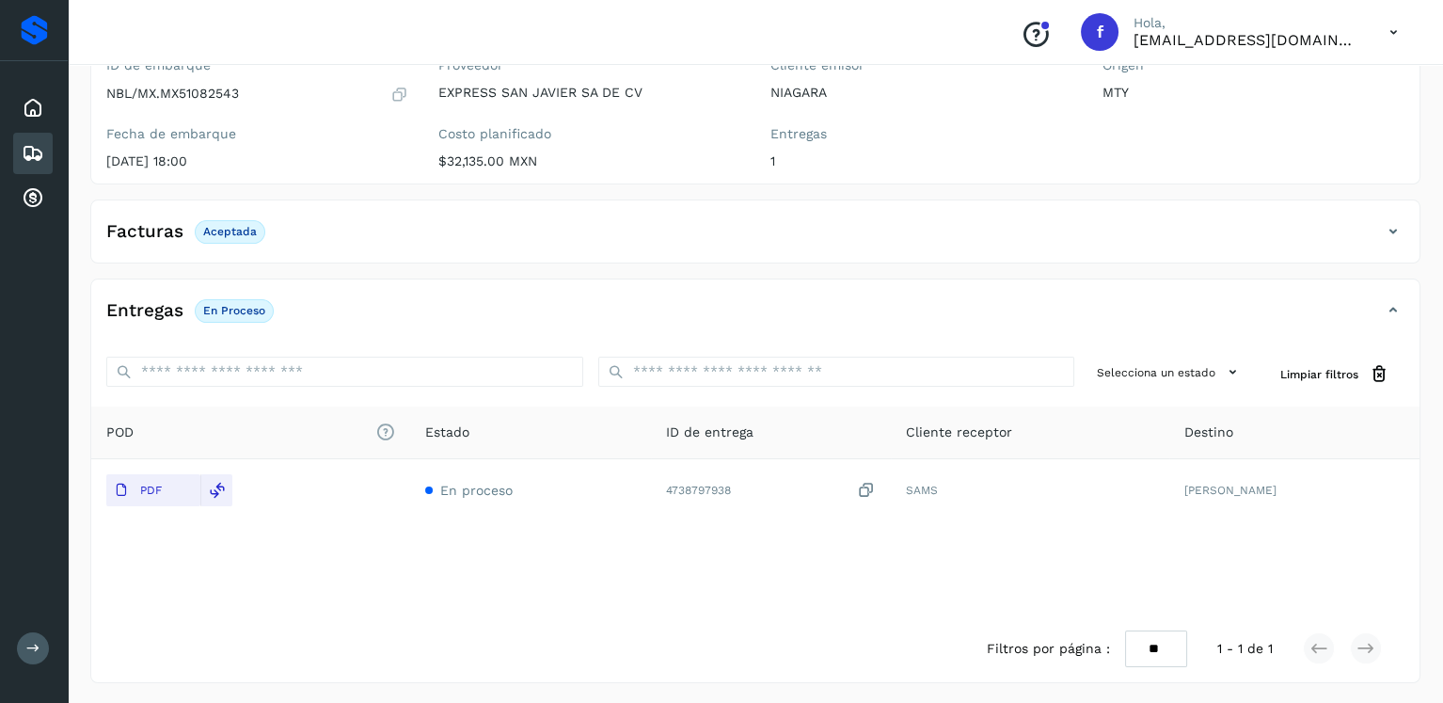
click at [38, 135] on div "Embarques" at bounding box center [33, 153] width 40 height 41
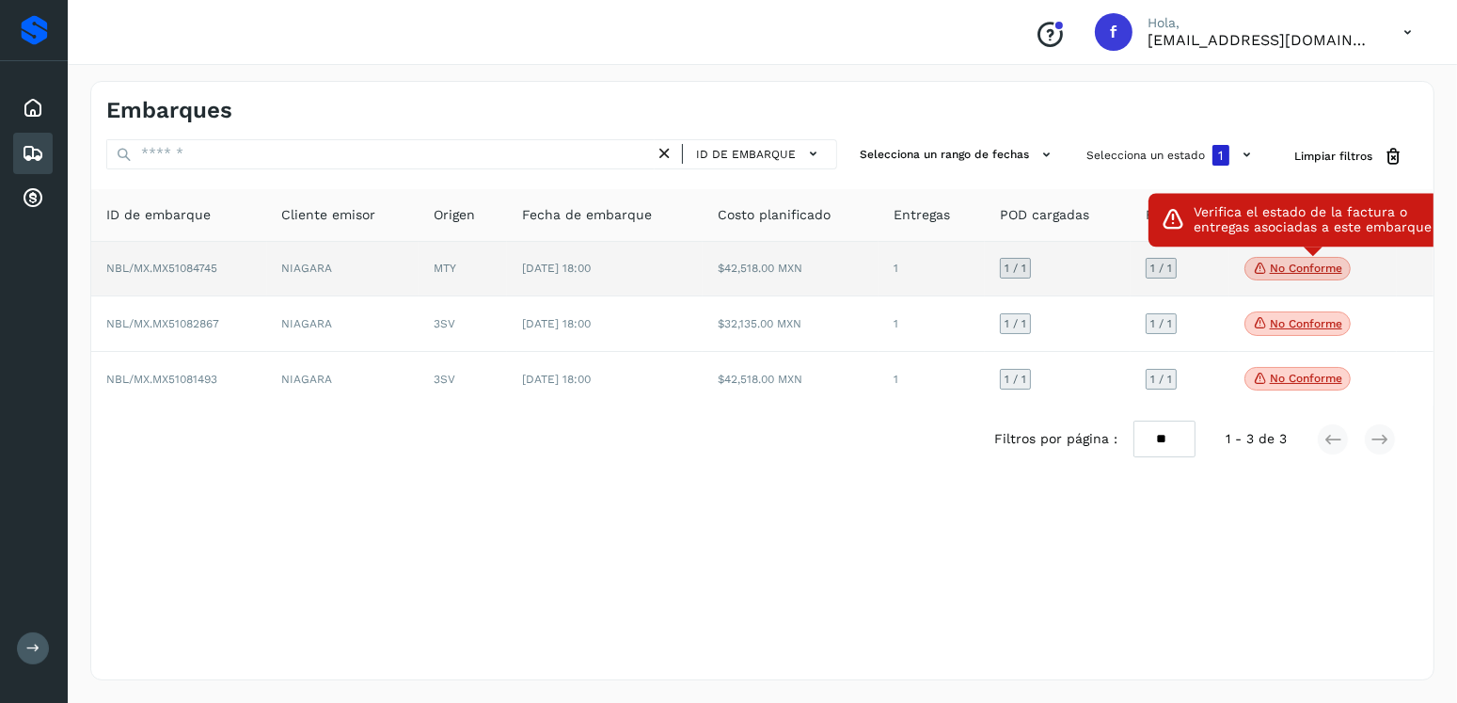
click at [1262, 273] on icon at bounding box center [1260, 268] width 15 height 17
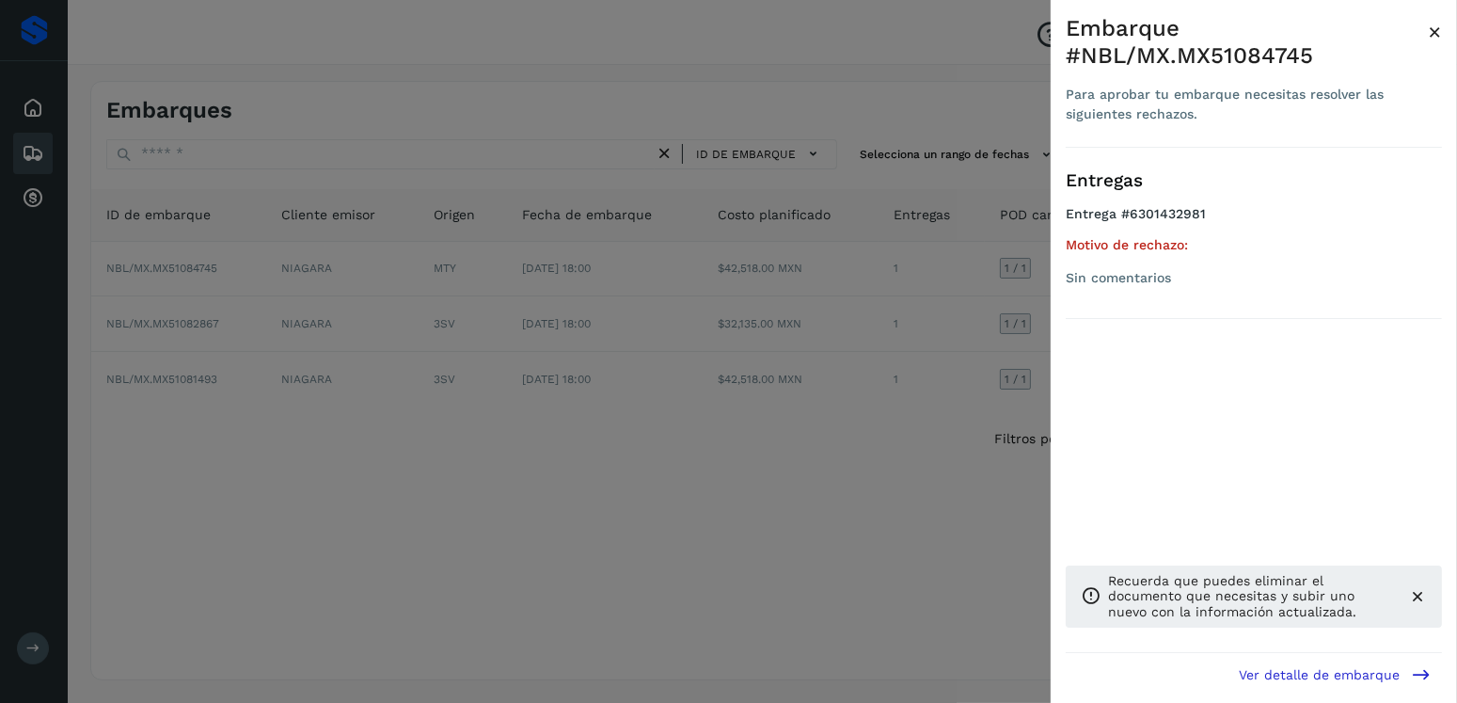
drag, startPoint x: 805, startPoint y: 333, endPoint x: 801, endPoint y: 318, distance: 15.8
click at [807, 333] on div at bounding box center [728, 351] width 1457 height 703
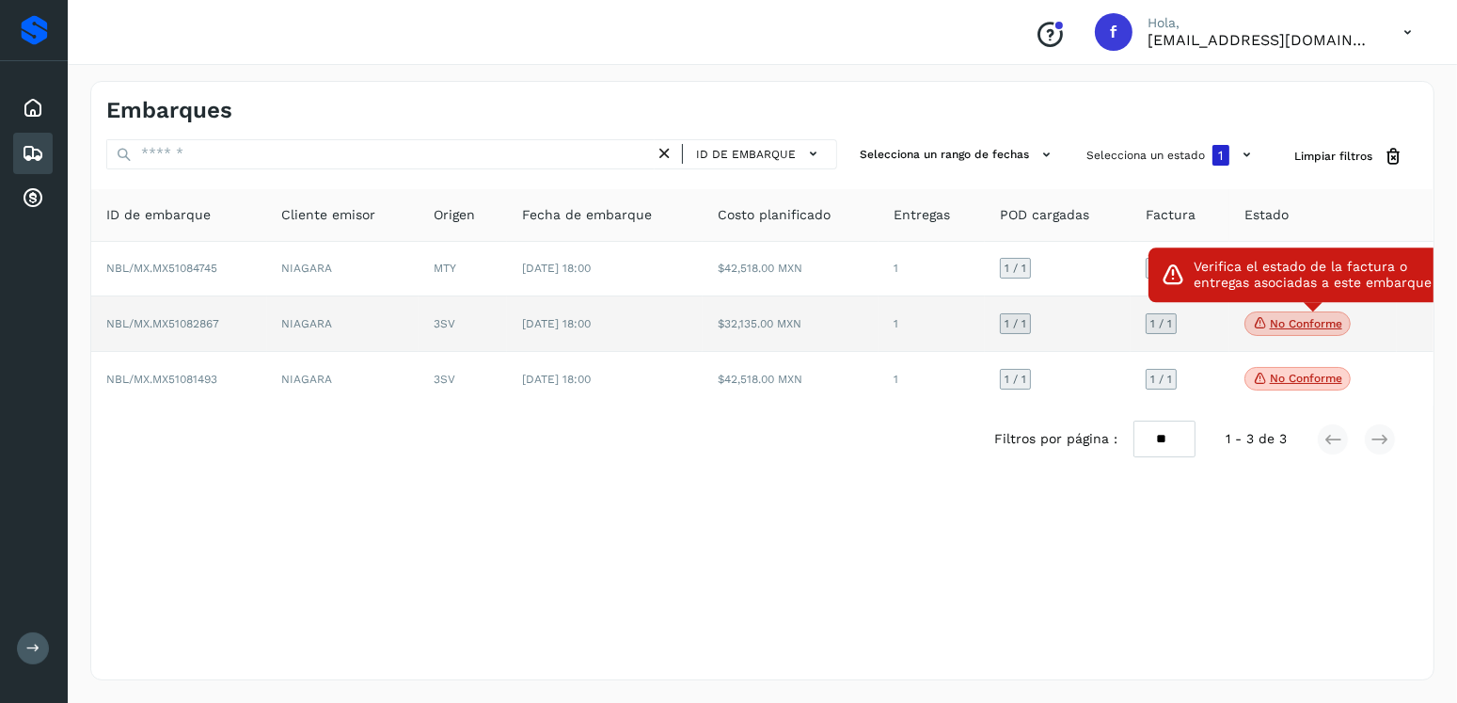
click at [1273, 327] on p "No conforme" at bounding box center [1306, 323] width 72 height 13
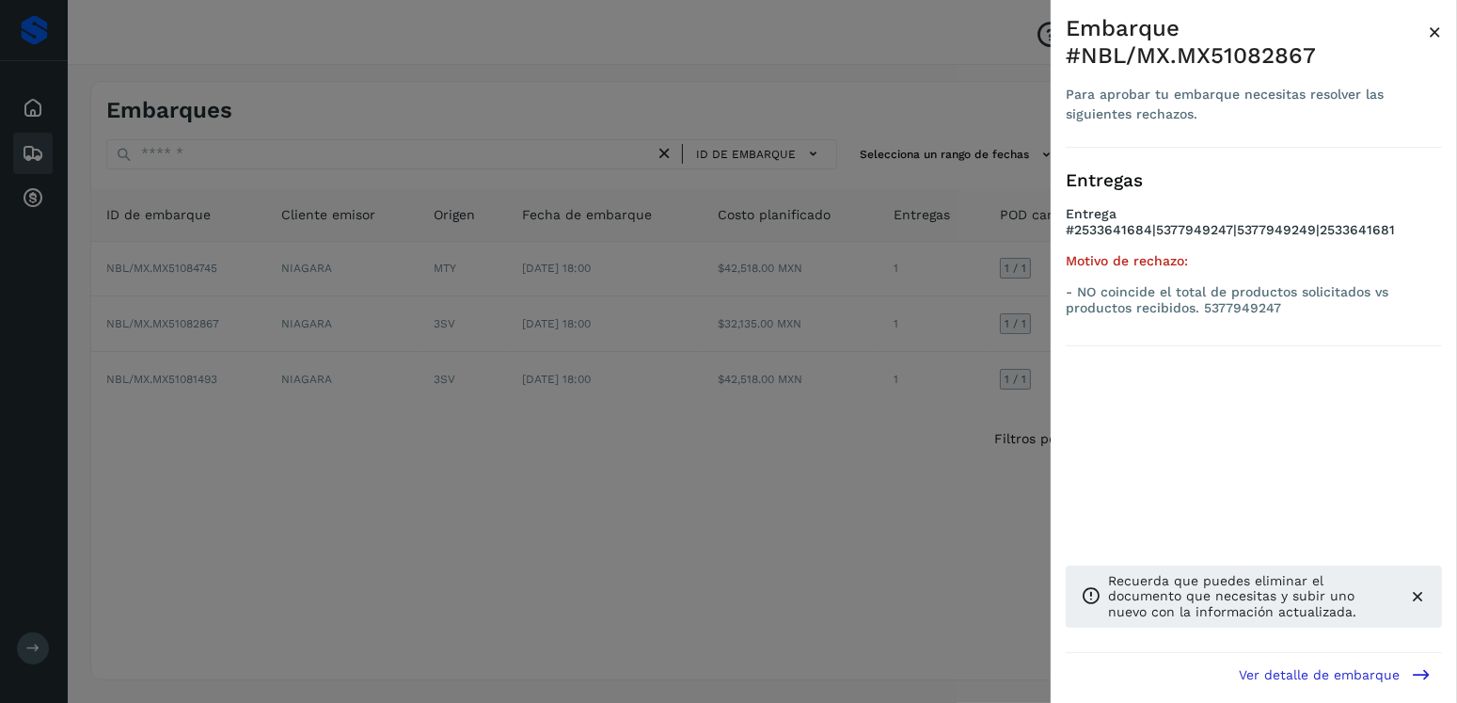
click at [526, 329] on div at bounding box center [728, 351] width 1457 height 703
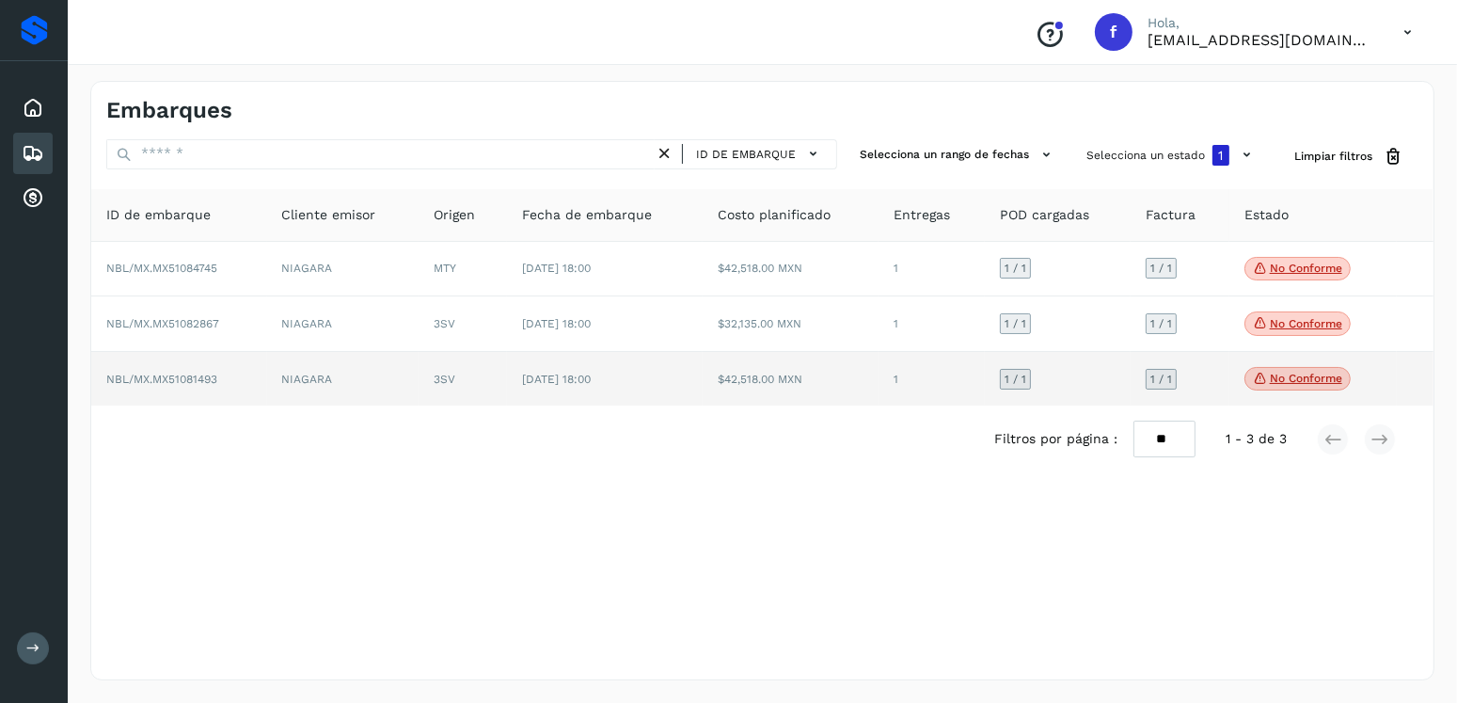
click at [1290, 381] on p "No conforme" at bounding box center [1306, 378] width 72 height 13
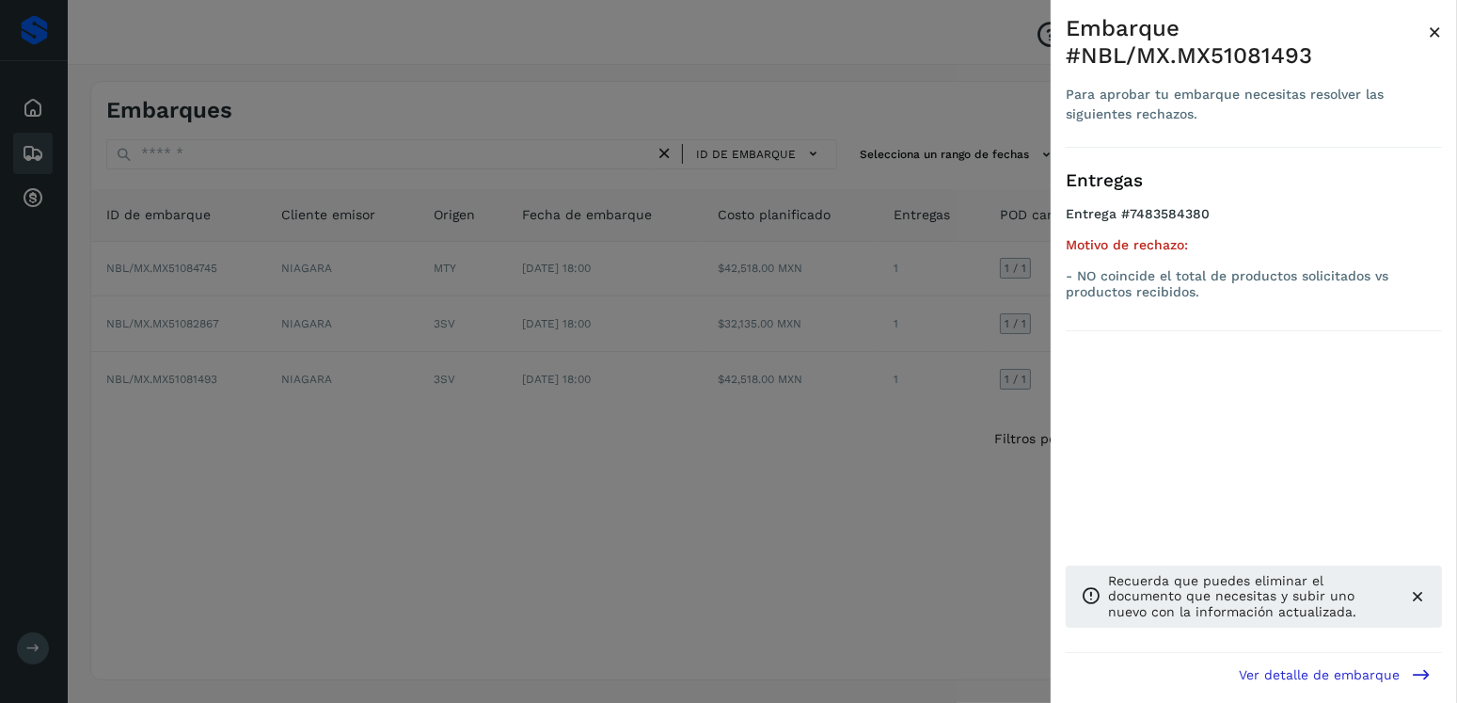
click at [407, 289] on div at bounding box center [728, 351] width 1457 height 703
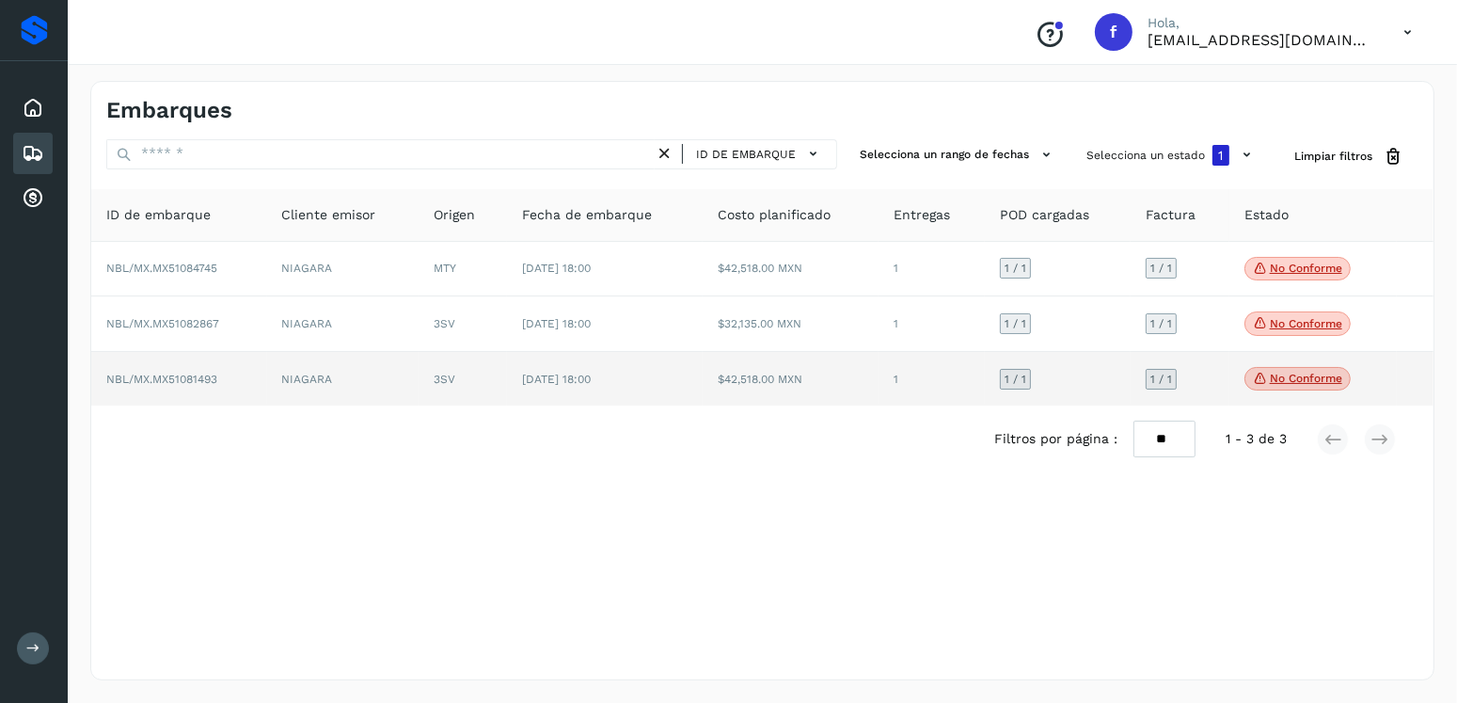
click at [858, 377] on td "$42,518.00 MXN" at bounding box center [791, 379] width 176 height 55
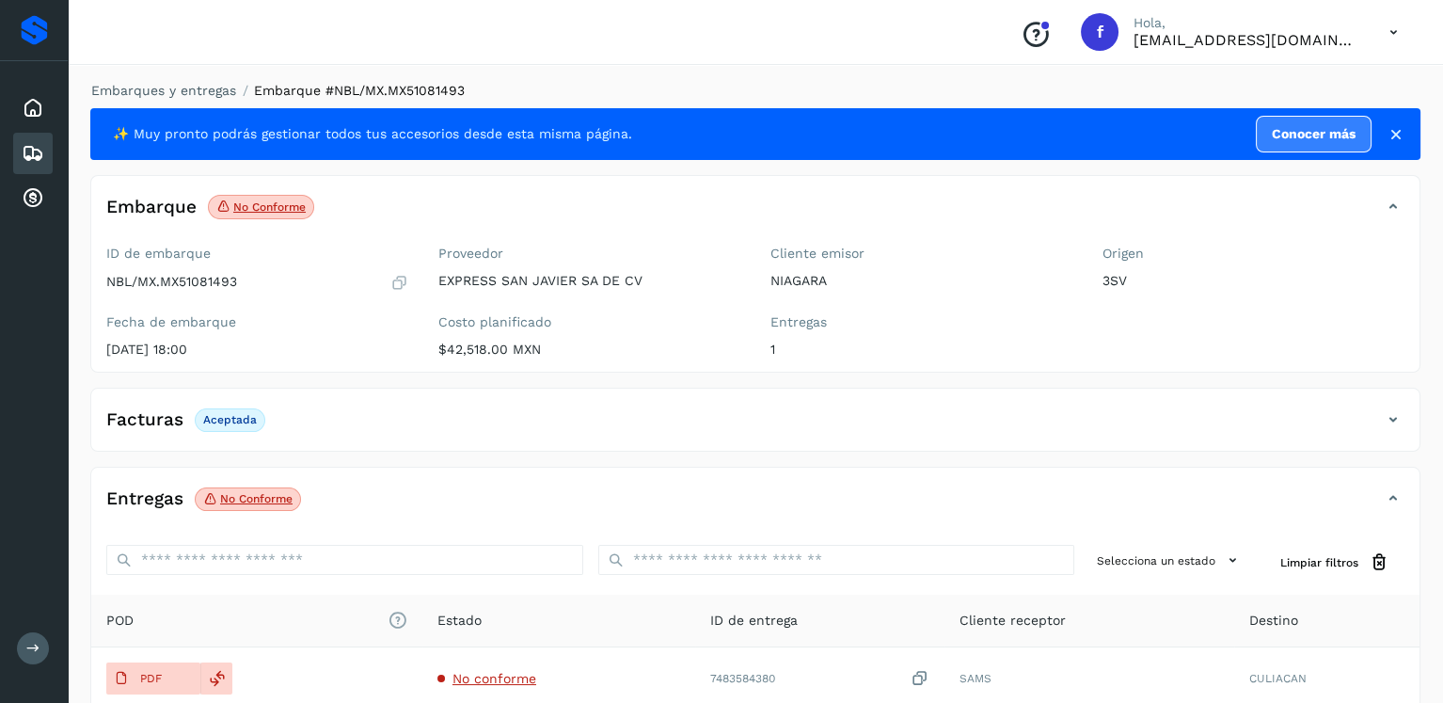
scroll to position [188, 0]
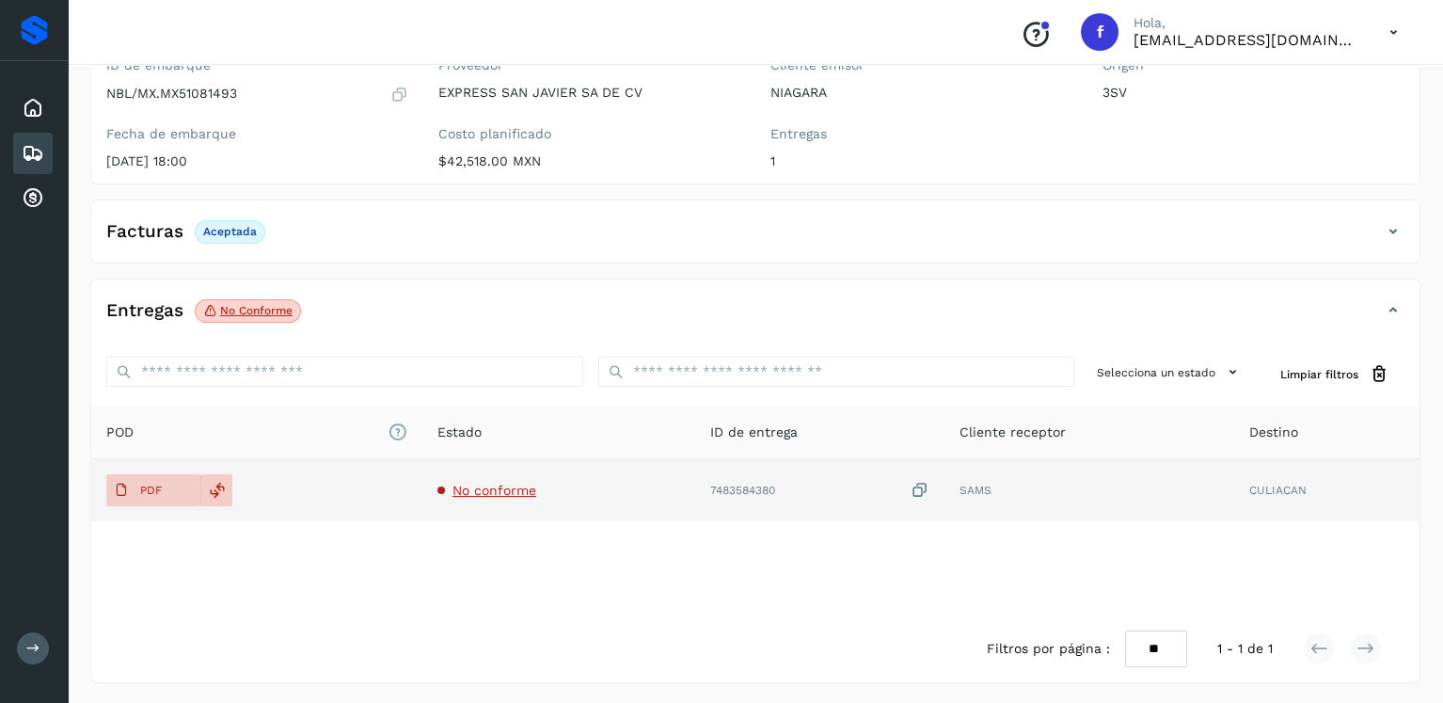
click at [141, 470] on td "PDF" at bounding box center [256, 490] width 331 height 62
click at [163, 479] on span "PDF" at bounding box center [137, 490] width 63 height 30
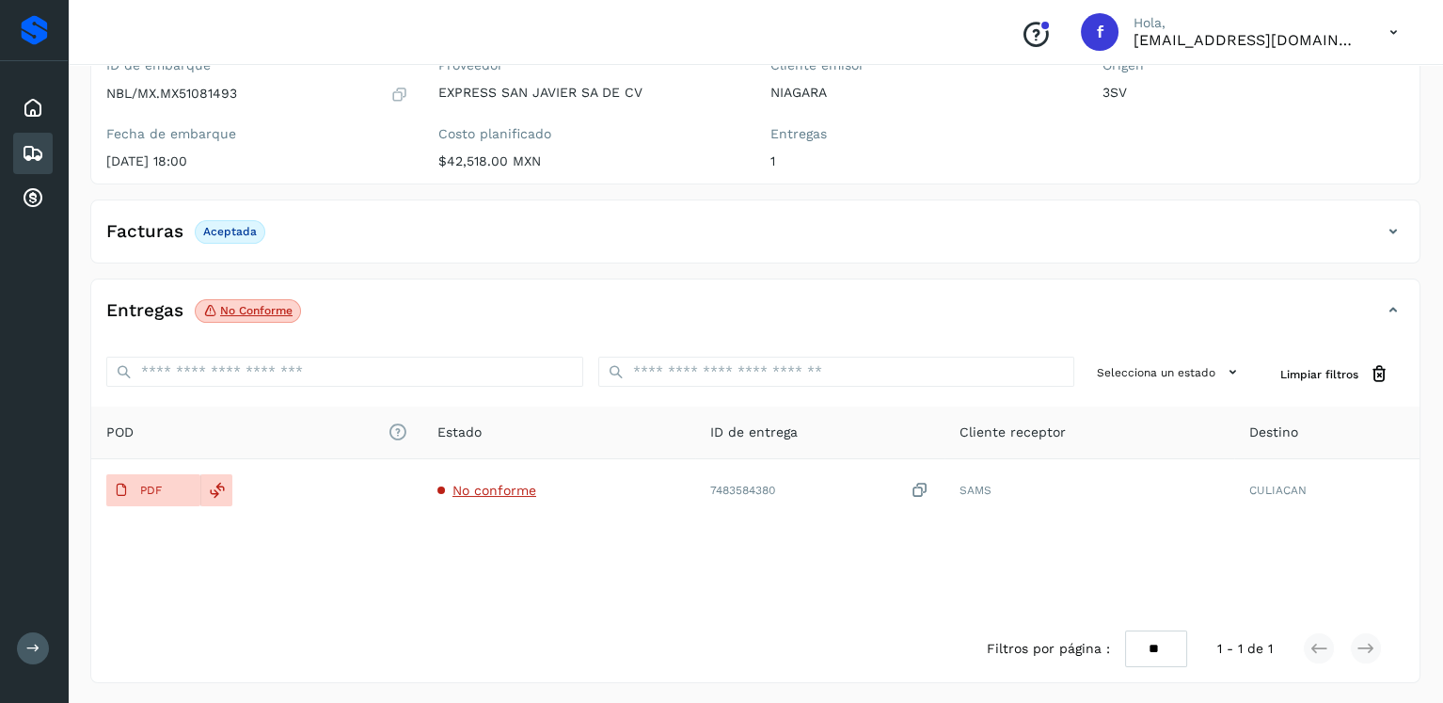
click at [36, 151] on icon at bounding box center [33, 153] width 23 height 23
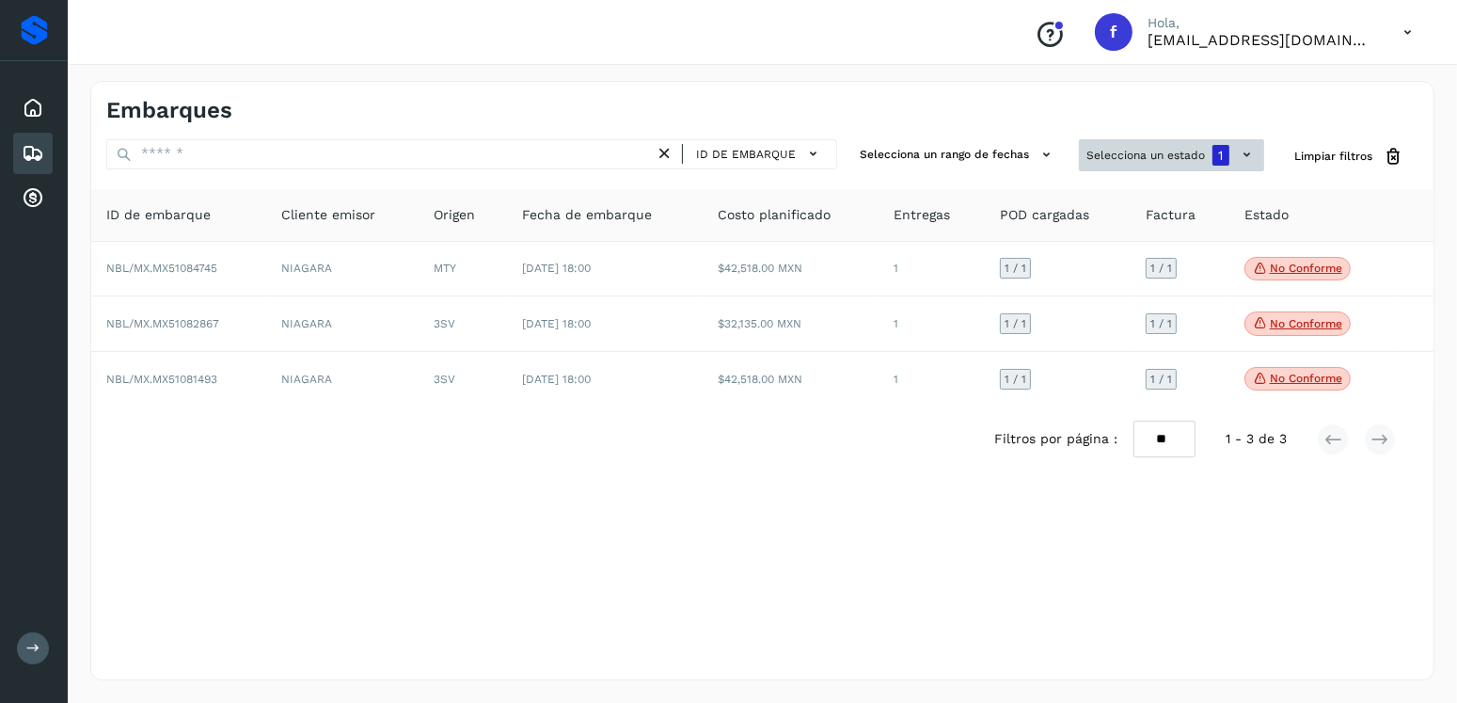
click at [1120, 147] on button "Selecciona un estado 1" at bounding box center [1171, 155] width 185 height 32
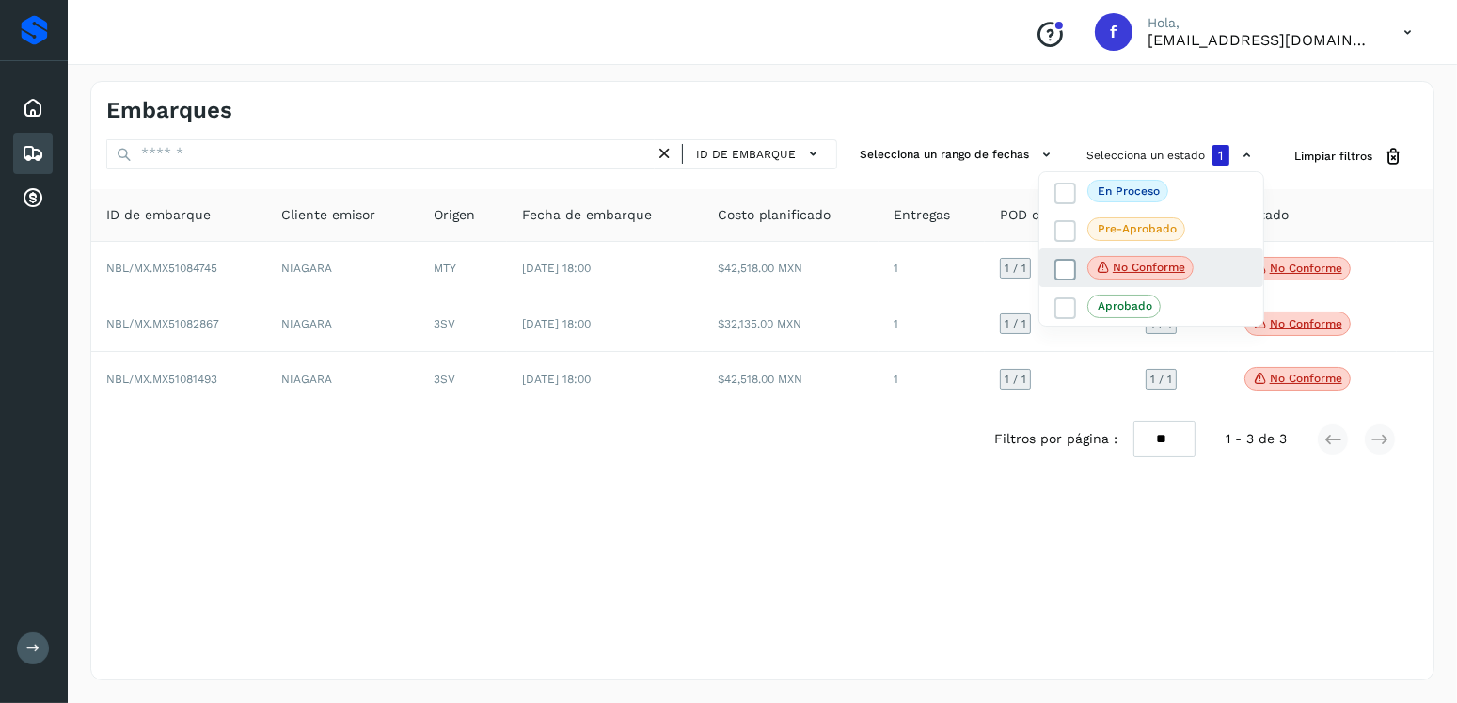
click at [1055, 263] on span at bounding box center [1066, 270] width 22 height 22
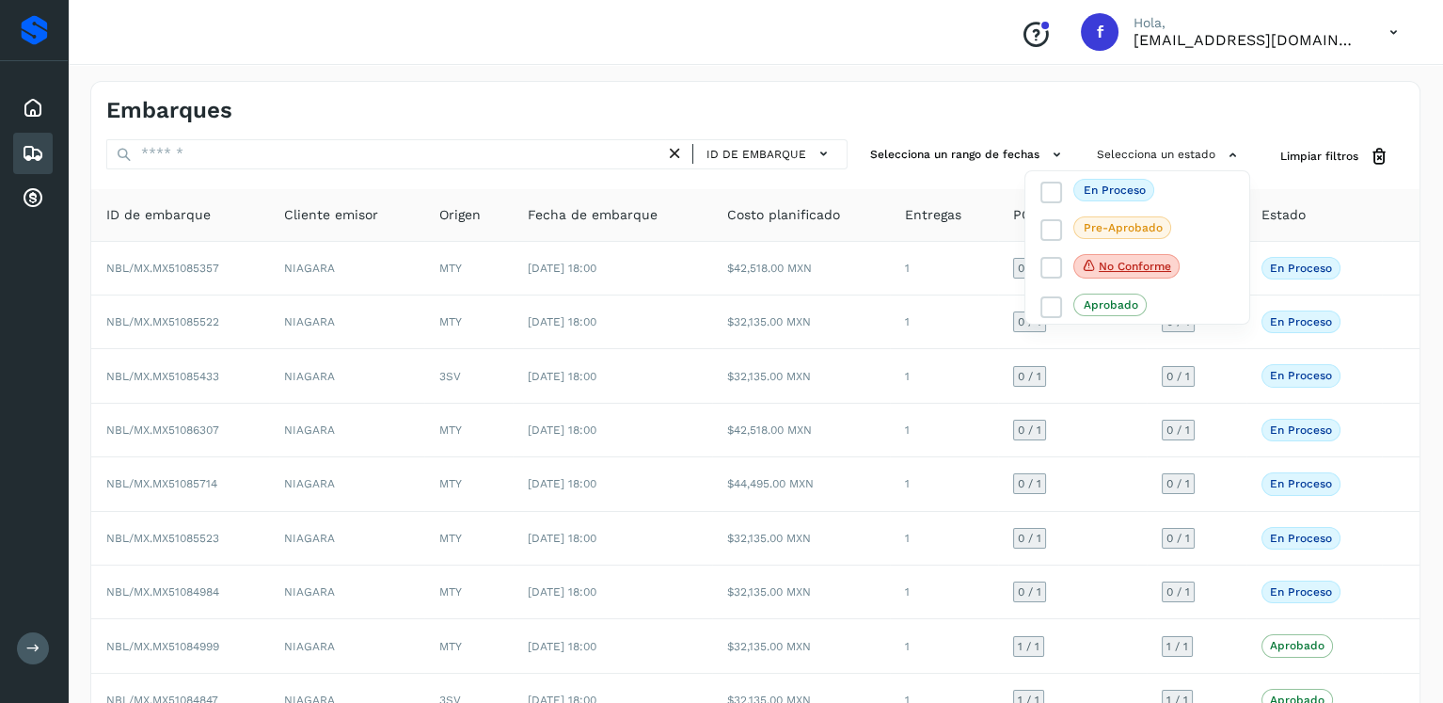
click at [984, 318] on div at bounding box center [721, 351] width 1443 height 703
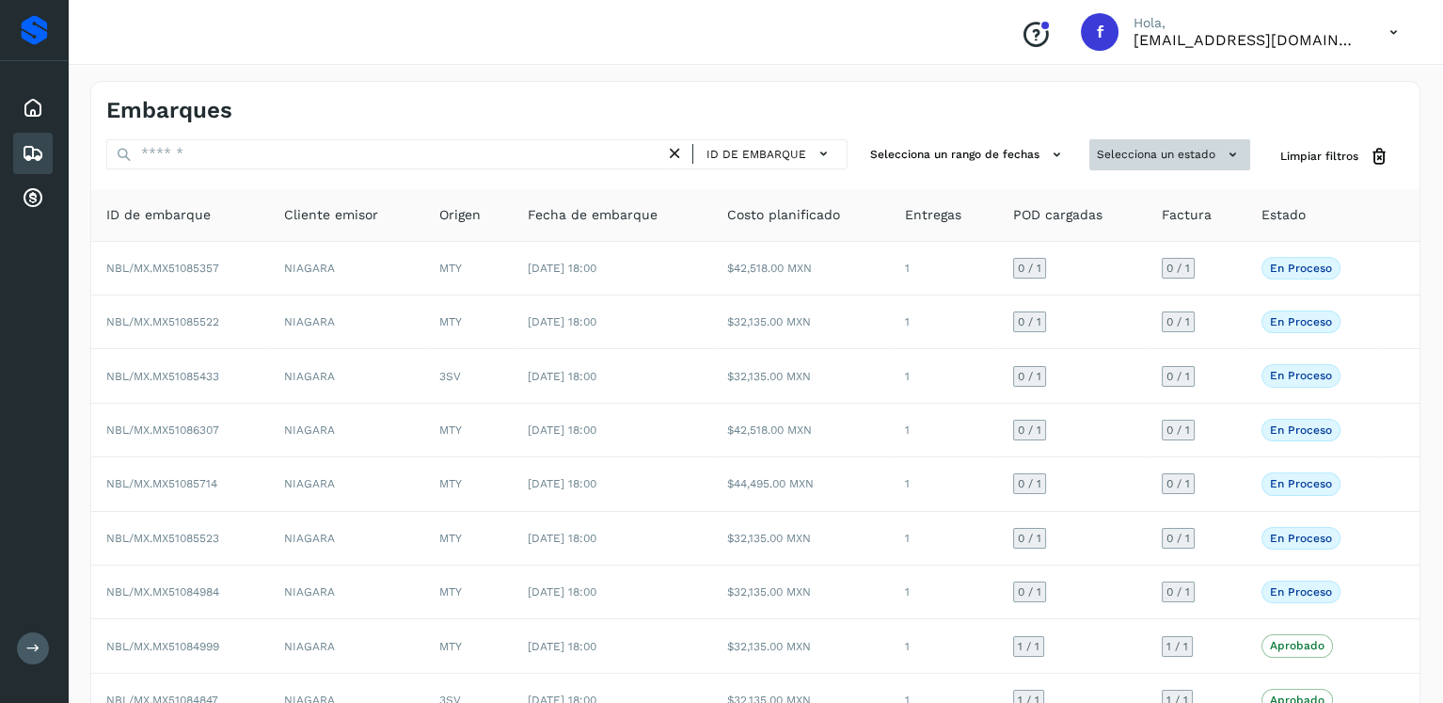
click at [1120, 152] on button "Selecciona un estado" at bounding box center [1170, 154] width 161 height 31
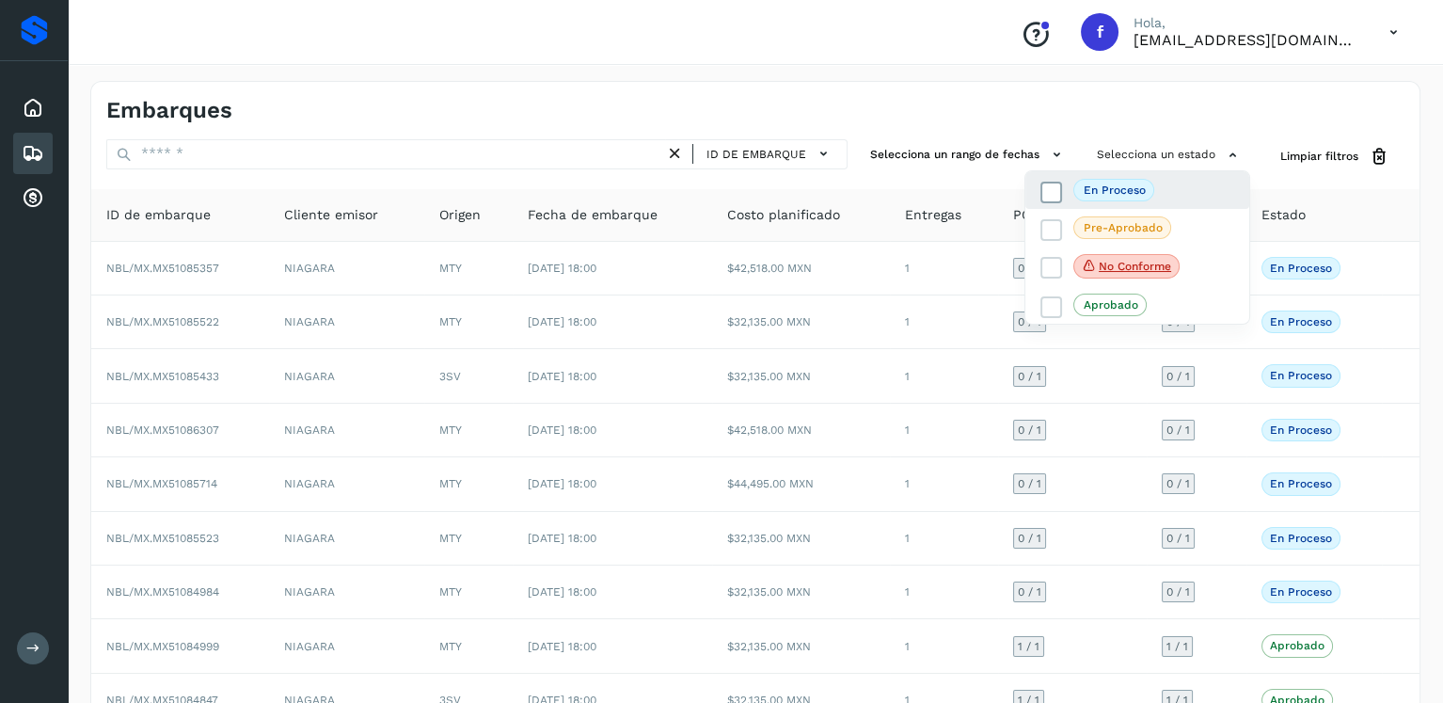
click at [1051, 201] on span at bounding box center [1052, 193] width 22 height 22
click at [862, 85] on div at bounding box center [721, 351] width 1443 height 703
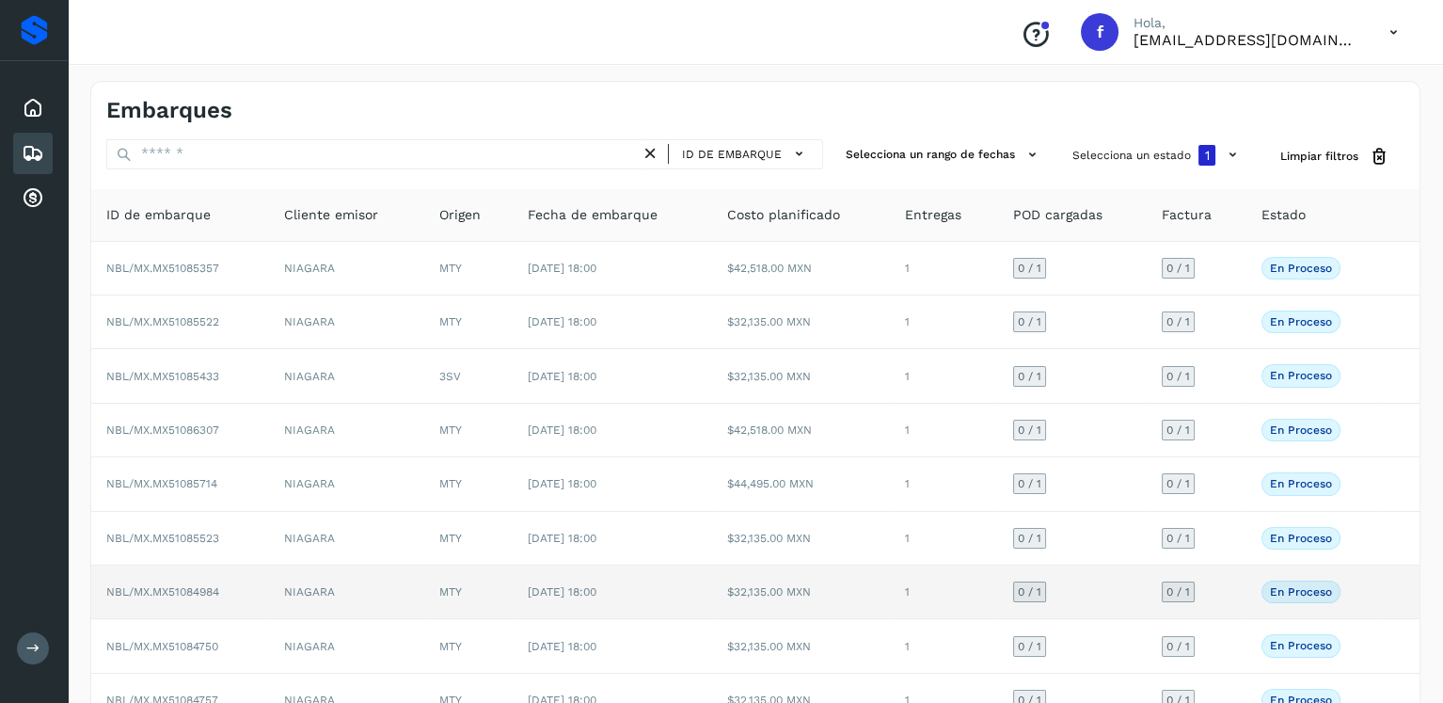
scroll to position [161, 0]
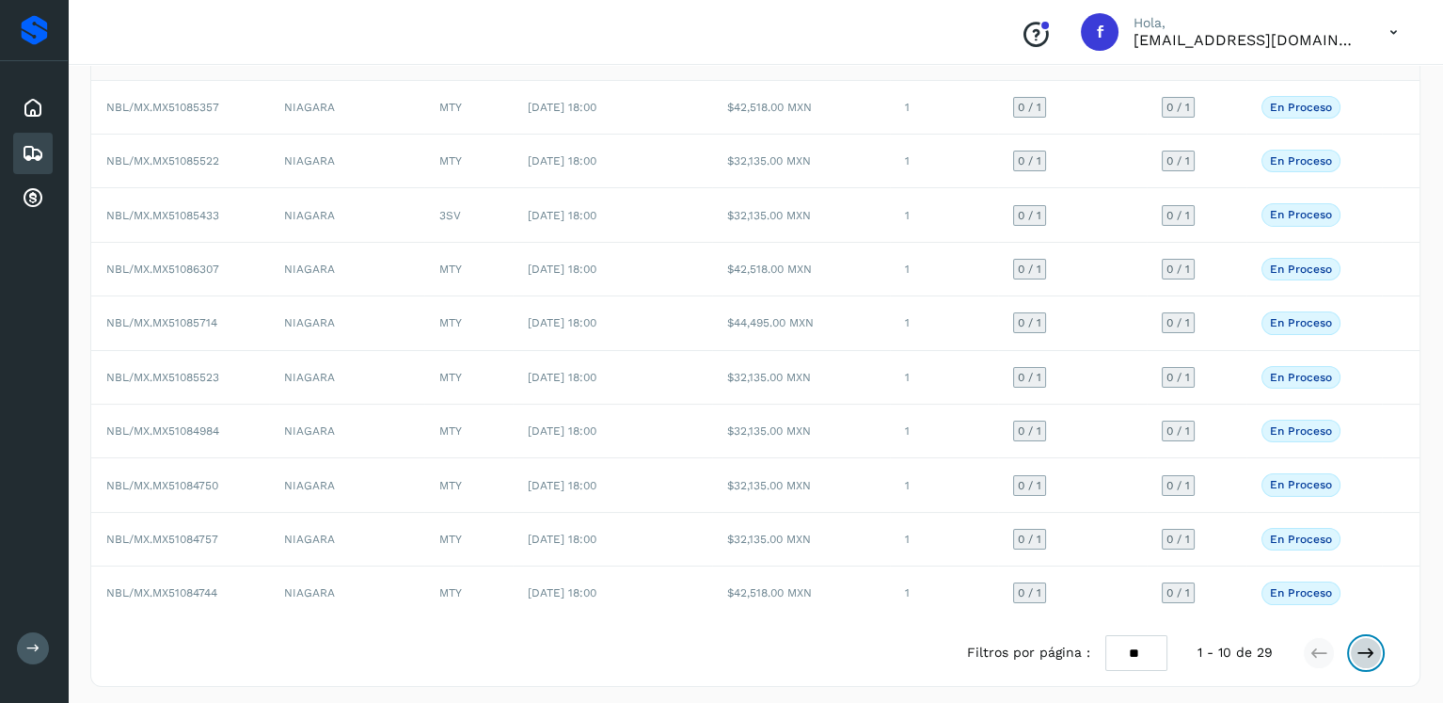
click at [1364, 637] on button at bounding box center [1366, 653] width 32 height 32
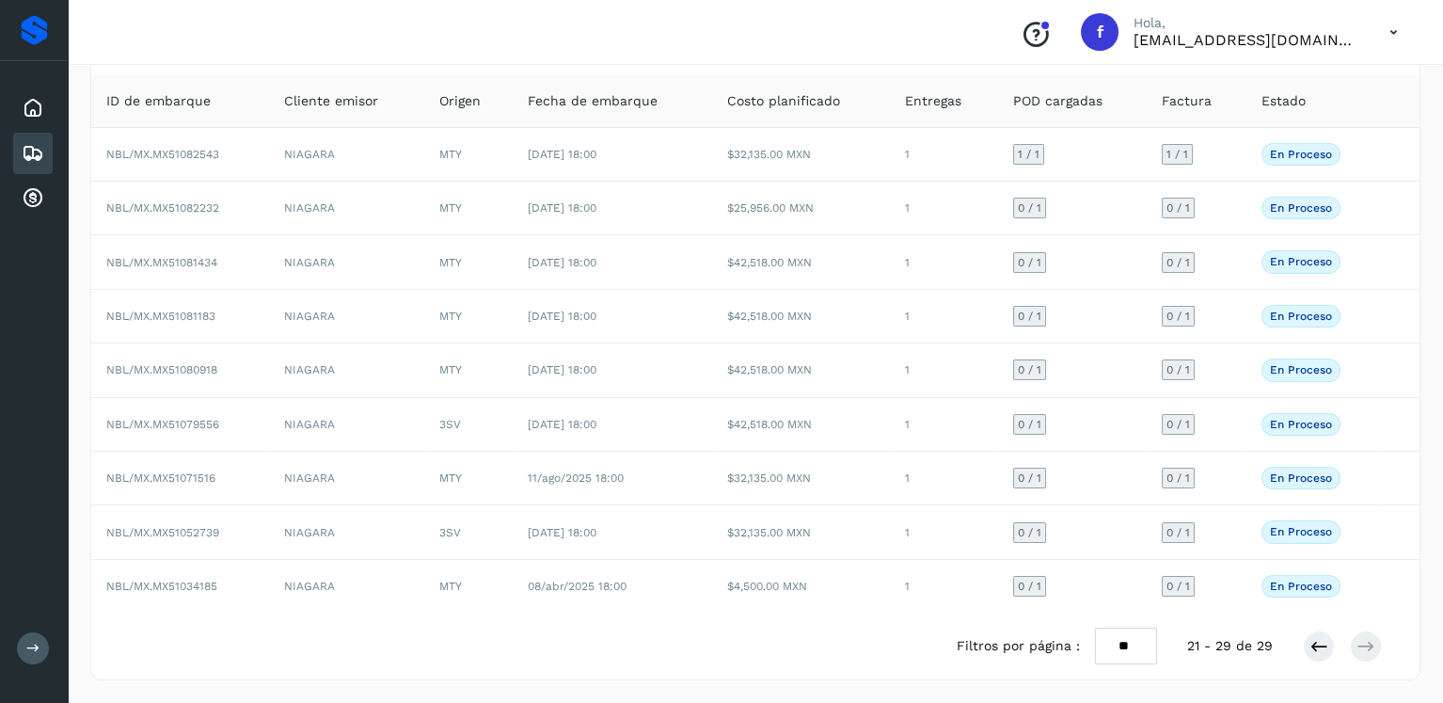
scroll to position [108, 0]
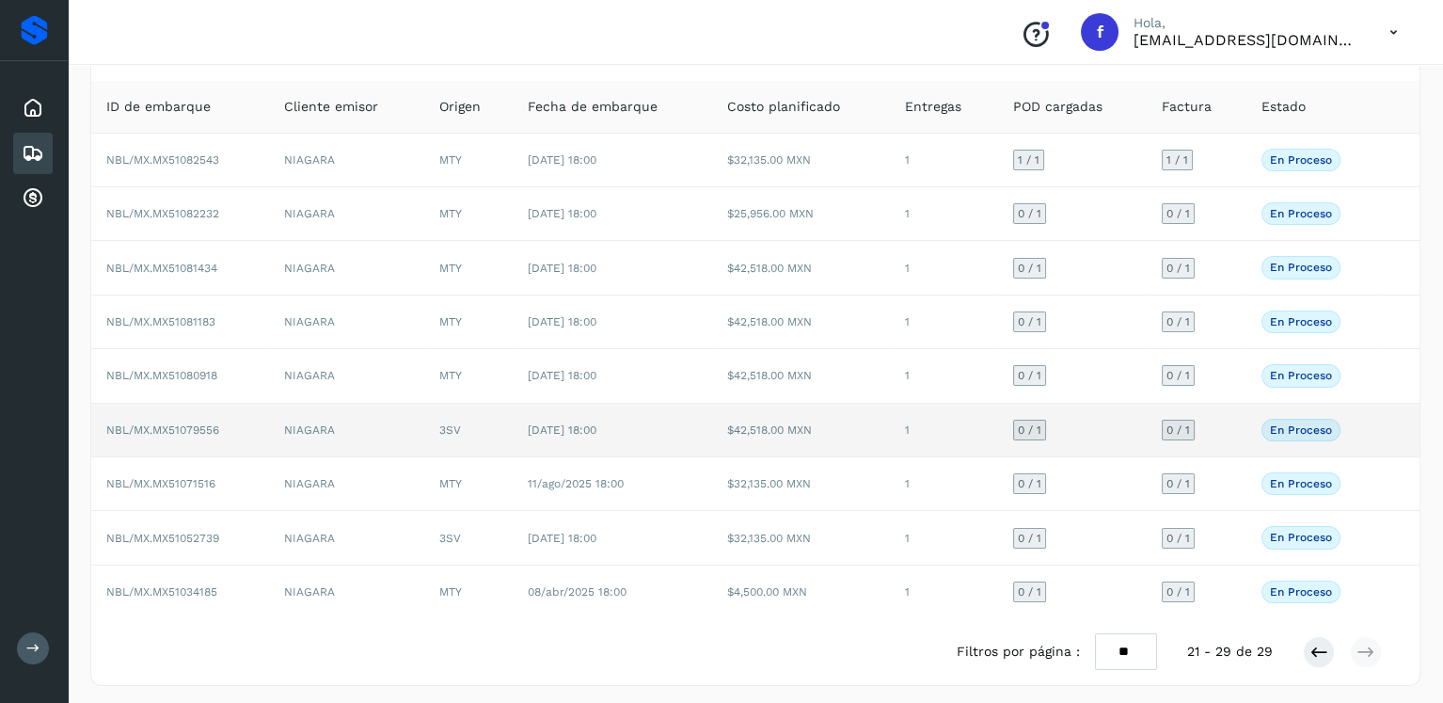
click at [740, 443] on td "$42,518.00 MXN" at bounding box center [801, 431] width 178 height 54
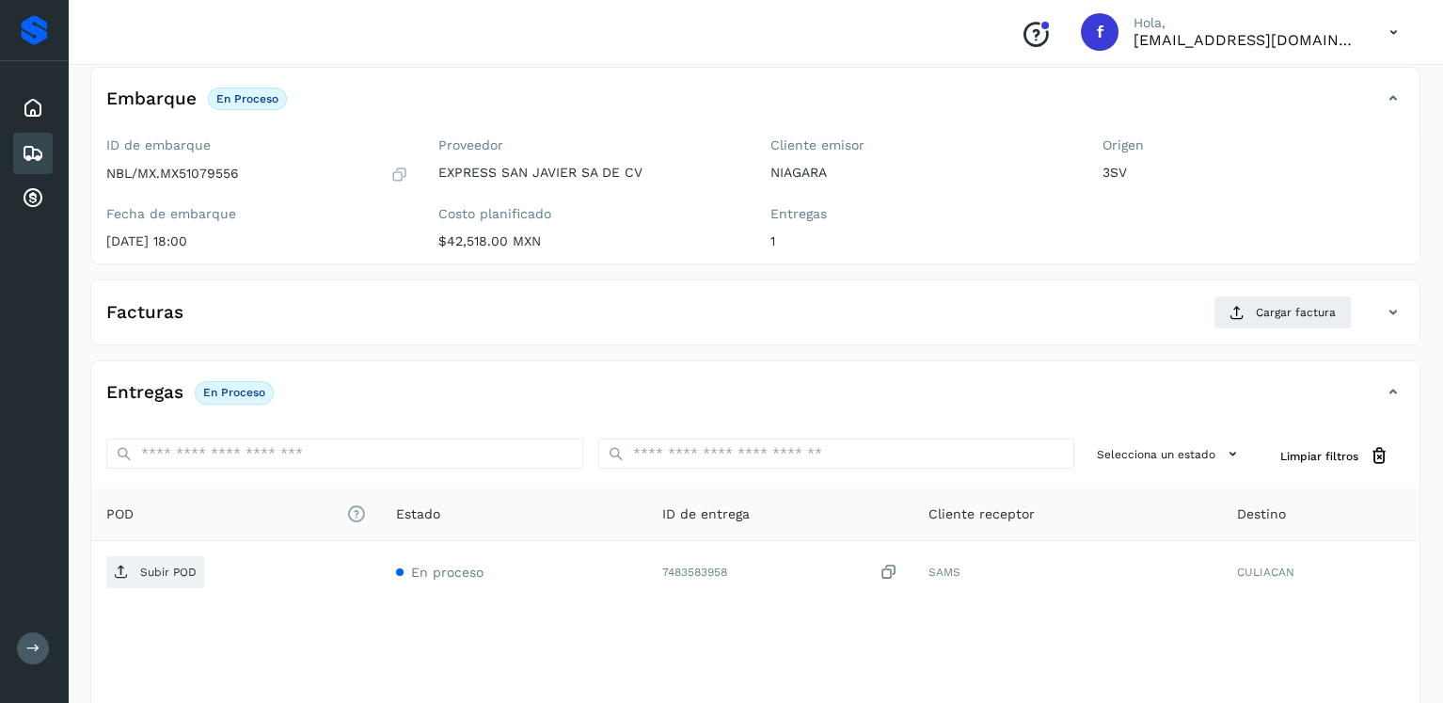
click at [216, 177] on p "NBL/MX.MX51079556" at bounding box center [172, 174] width 133 height 16
copy p "MX51079556"
click at [35, 144] on icon at bounding box center [33, 153] width 23 height 23
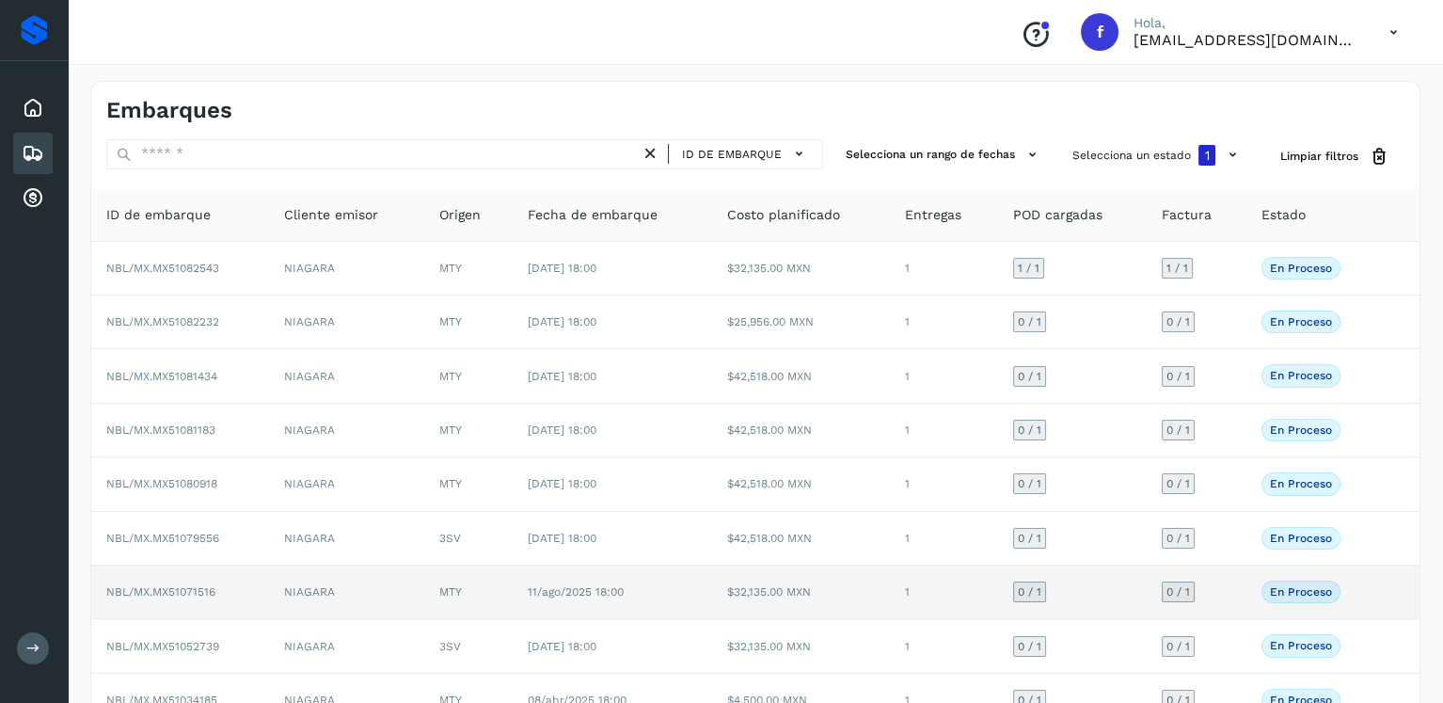
scroll to position [108, 0]
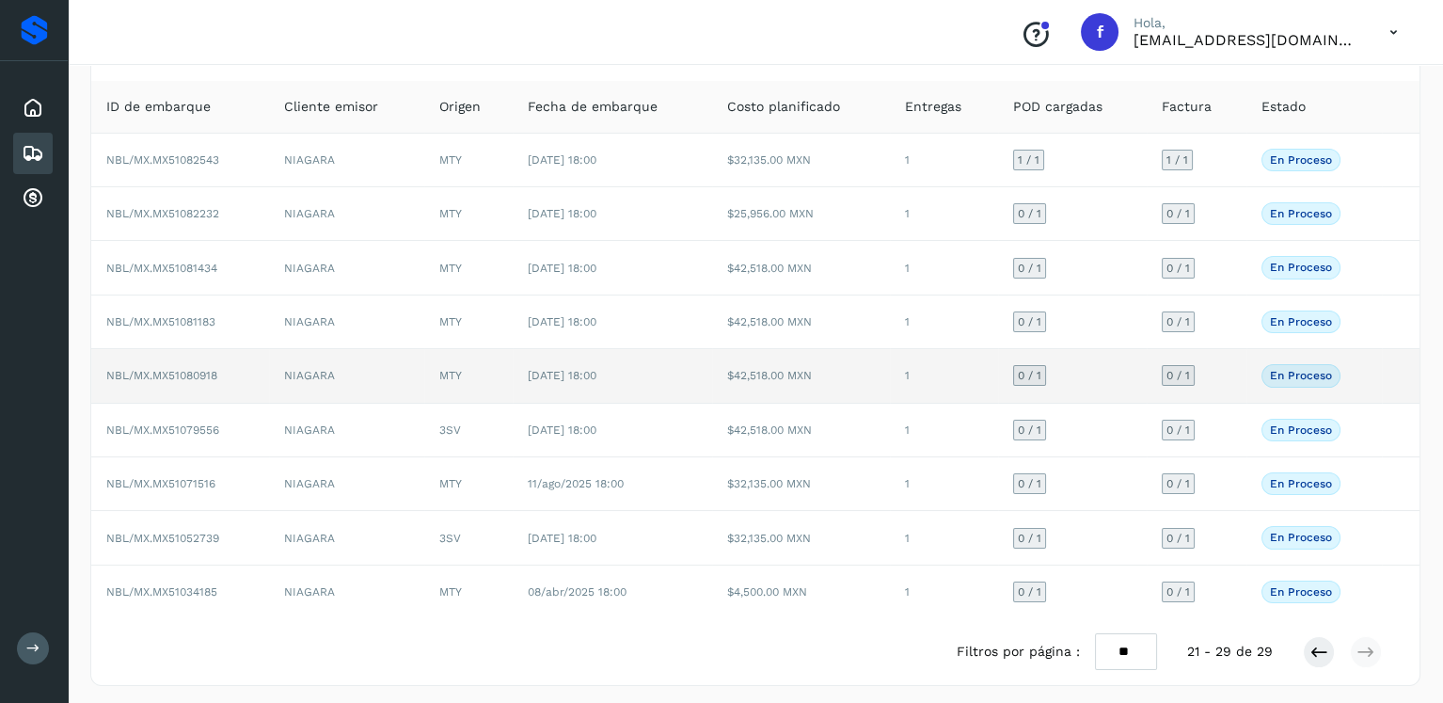
click at [580, 385] on td "[DATE] 18:00" at bounding box center [612, 376] width 199 height 54
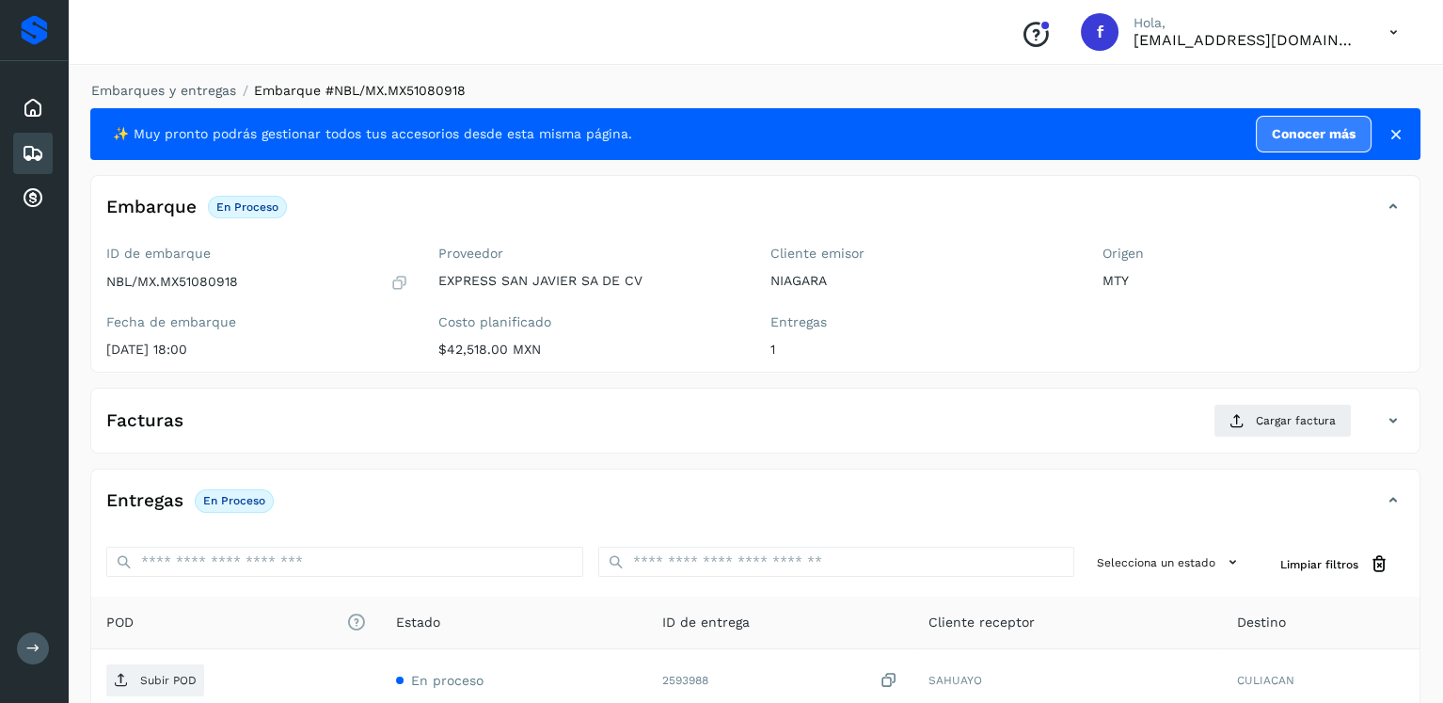
click at [187, 275] on p "NBL/MX.MX51080918" at bounding box center [172, 282] width 132 height 16
copy p "MX51080918"
click at [27, 157] on icon at bounding box center [33, 153] width 23 height 23
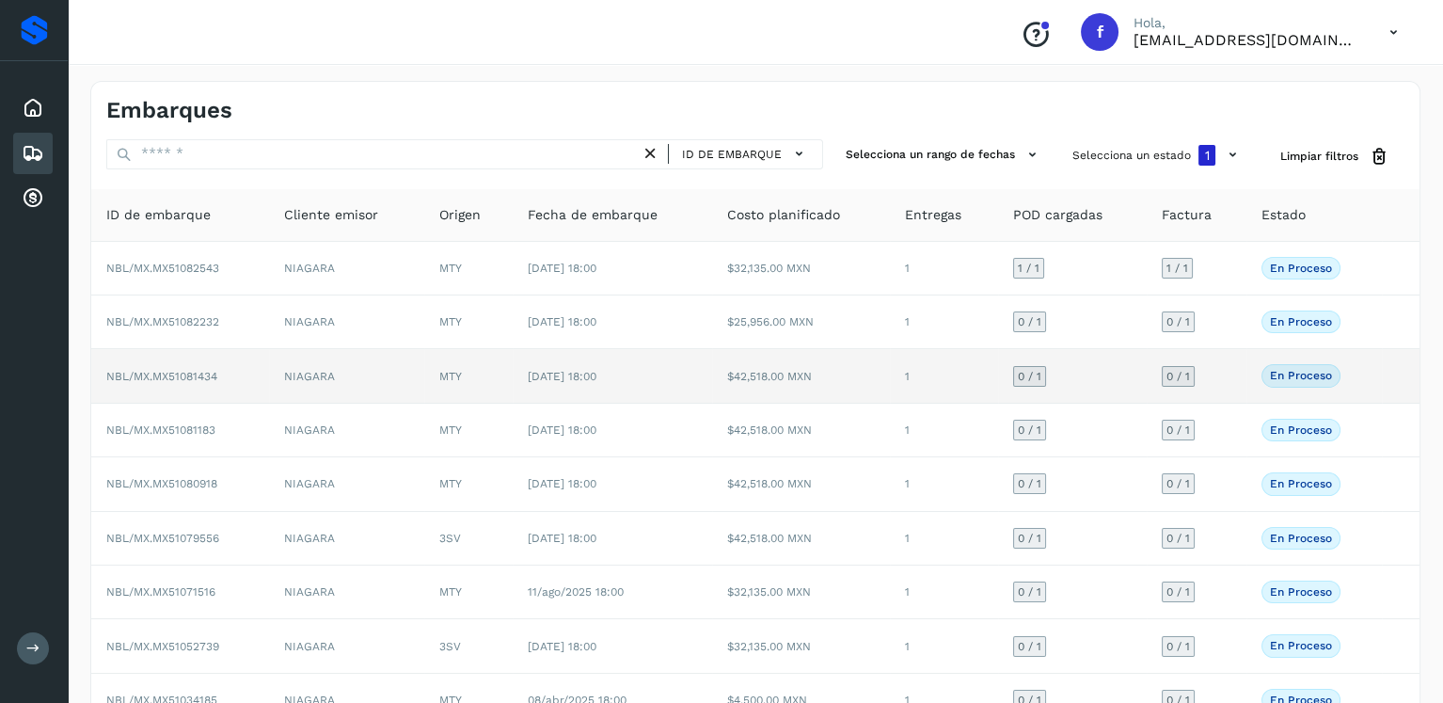
scroll to position [108, 0]
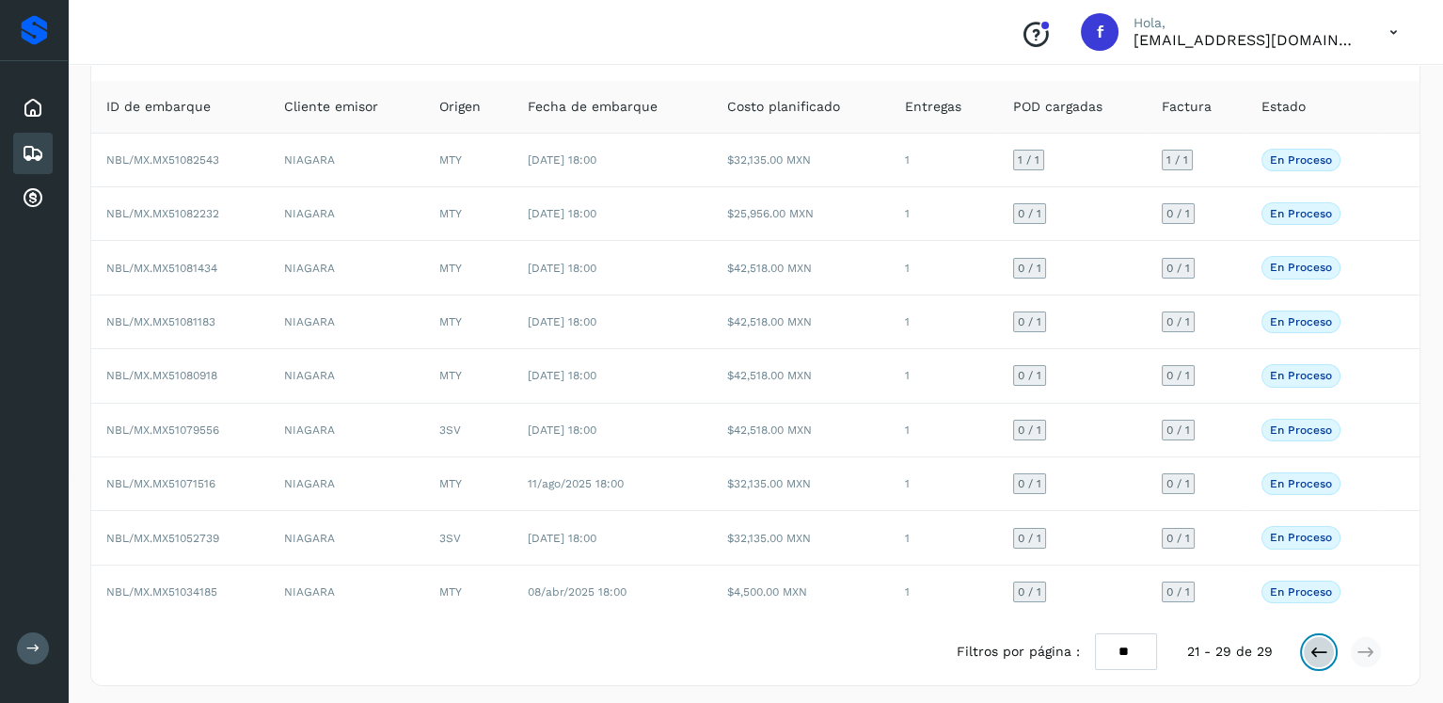
click at [1313, 643] on icon at bounding box center [1319, 652] width 19 height 19
